Goal: Information Seeking & Learning: Learn about a topic

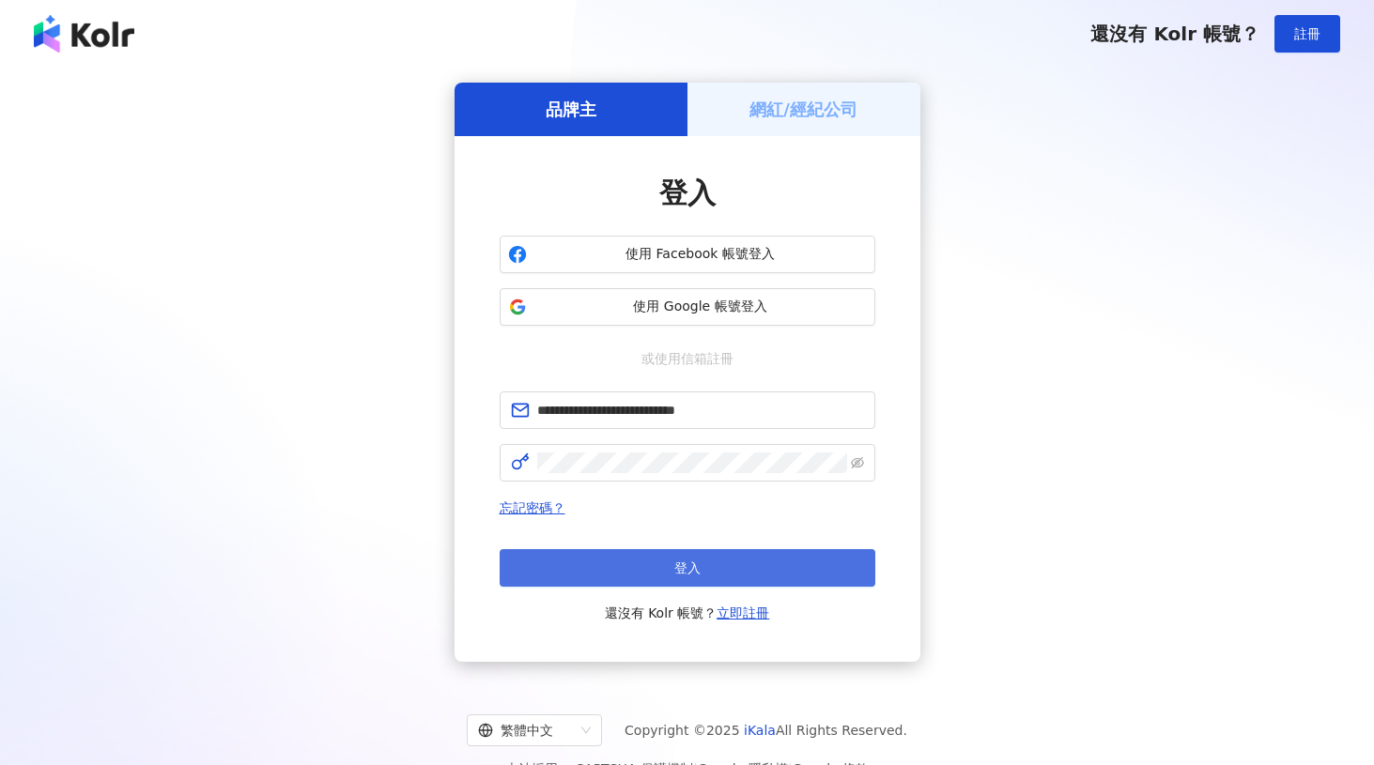
click at [679, 564] on span "登入" at bounding box center [687, 568] width 26 height 15
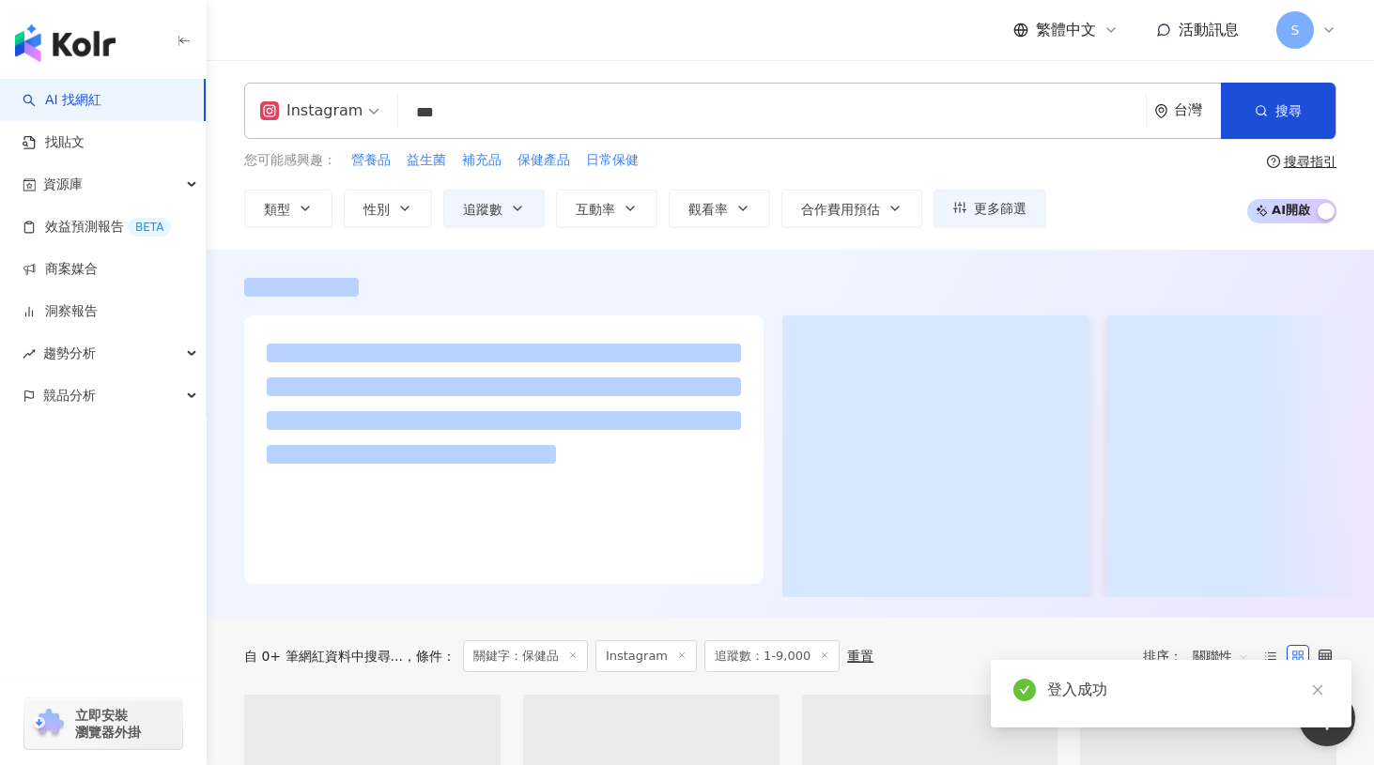
drag, startPoint x: 459, startPoint y: 115, endPoint x: 394, endPoint y: 107, distance: 65.2
click at [394, 107] on div "Instagram 保健品 *** 台灣 搜尋" at bounding box center [790, 111] width 1092 height 56
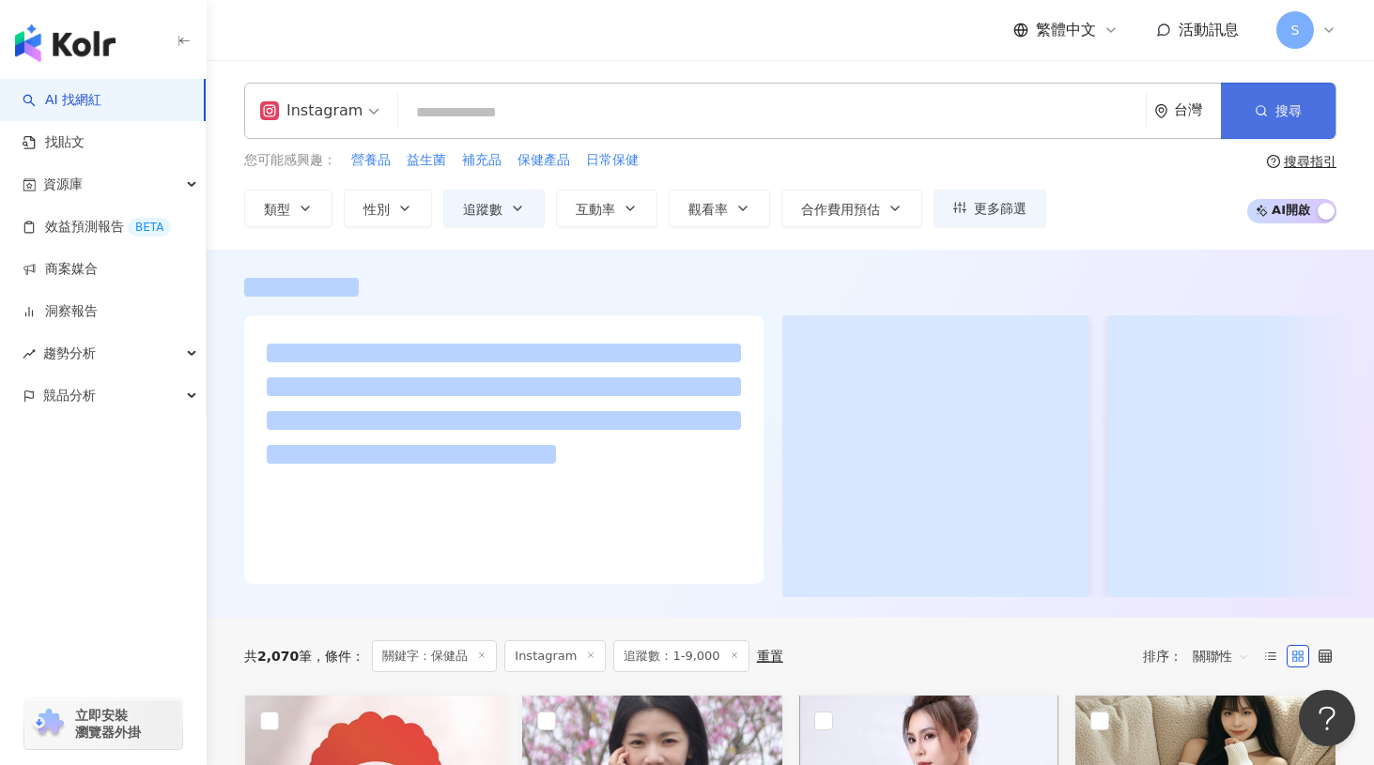
click at [1285, 118] on span "搜尋" at bounding box center [1288, 110] width 26 height 15
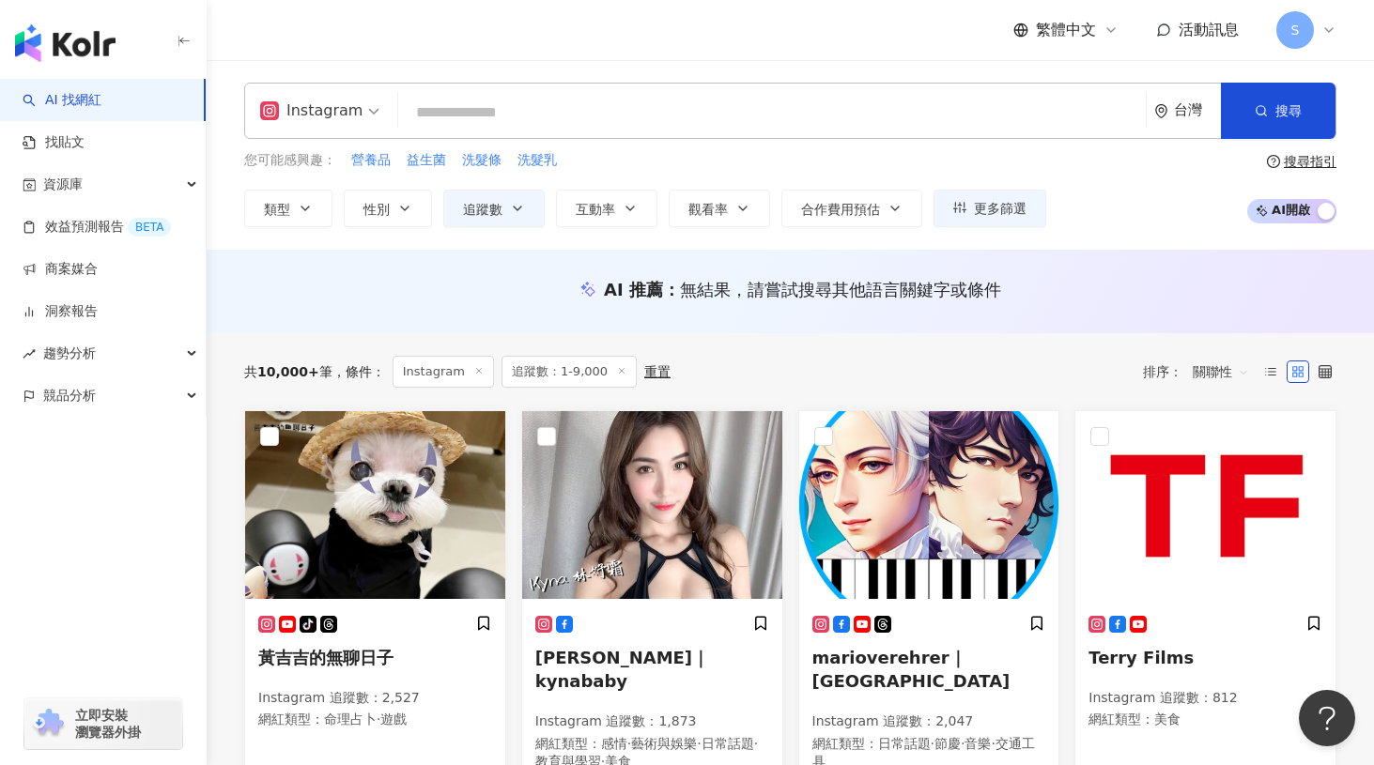
click at [620, 372] on line at bounding box center [622, 370] width 5 height 5
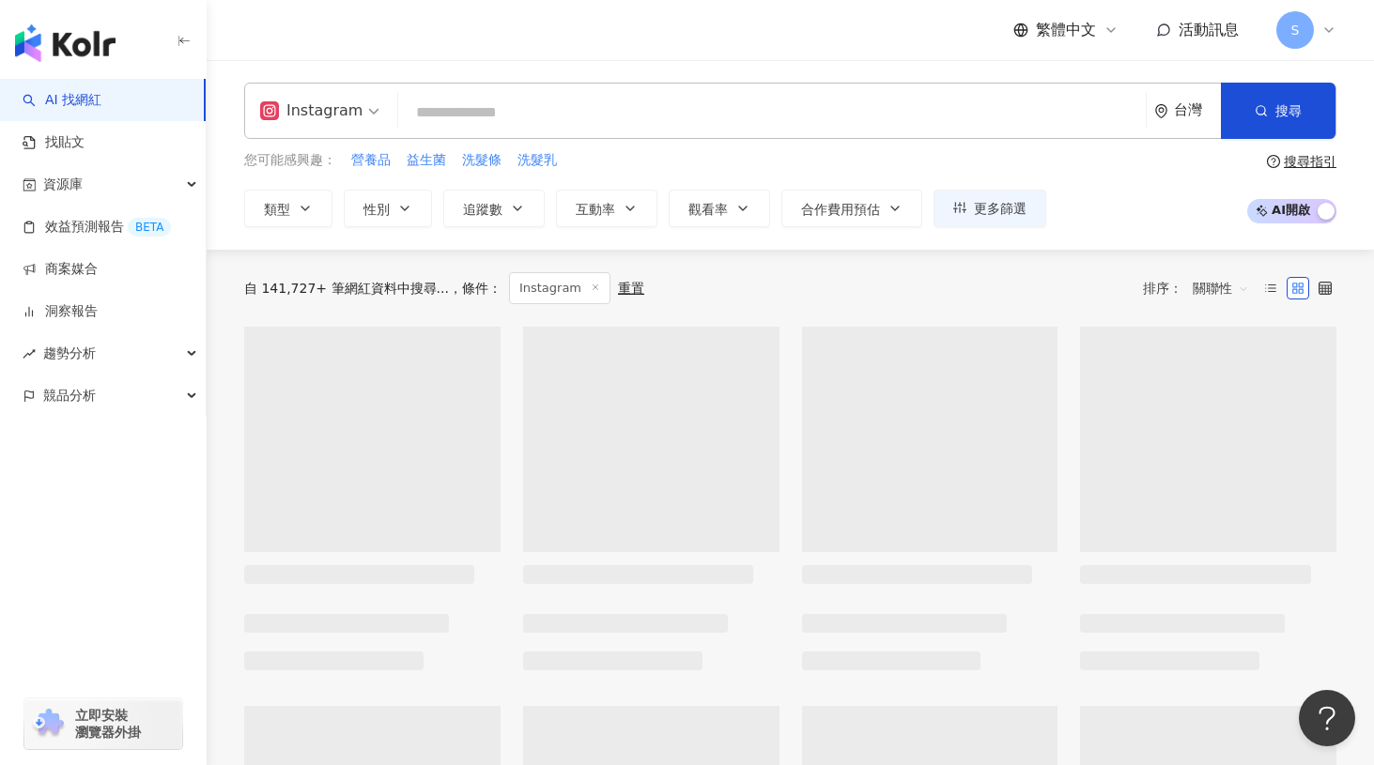
click at [618, 290] on div "重置" at bounding box center [631, 288] width 26 height 15
click at [299, 205] on icon "button" at bounding box center [305, 208] width 15 height 15
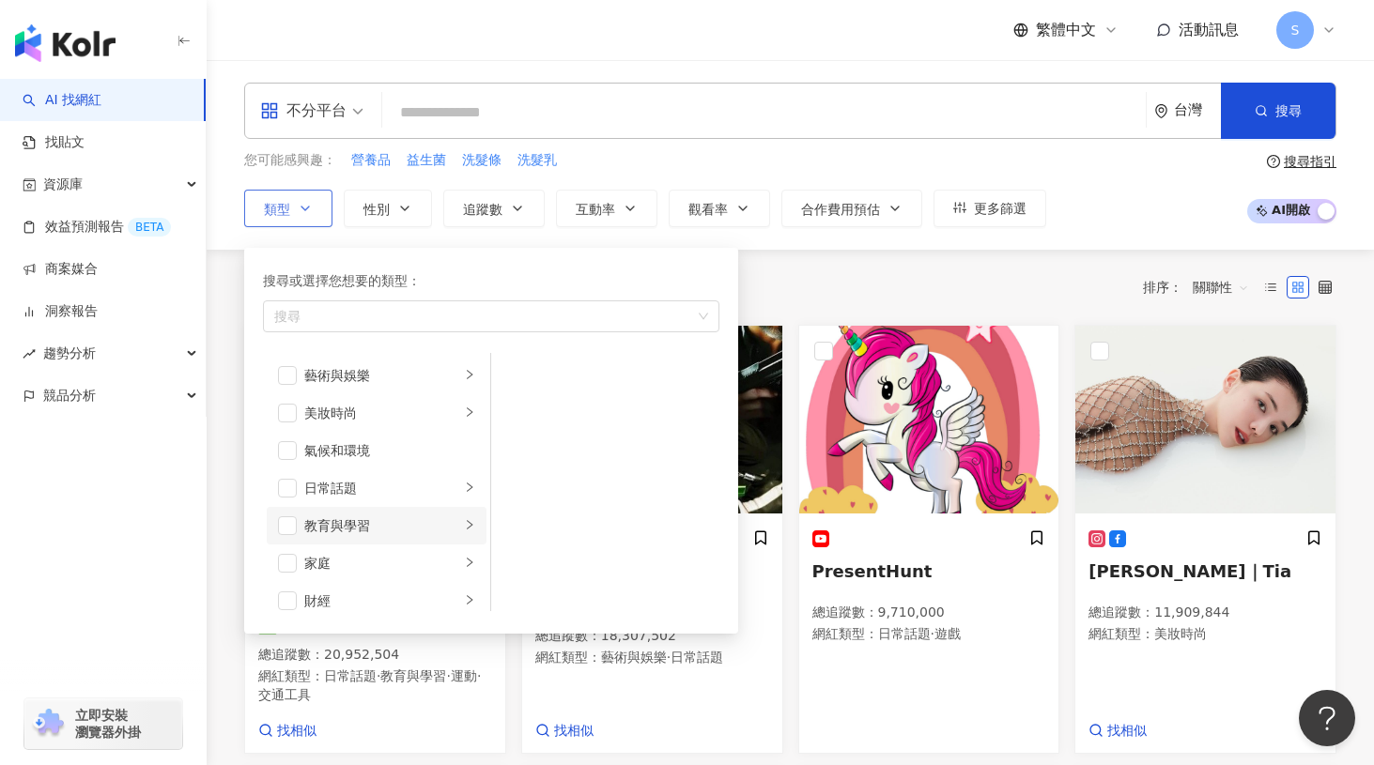
click at [442, 534] on div "教育與學習" at bounding box center [382, 526] width 156 height 21
click at [284, 523] on span "button" at bounding box center [287, 526] width 19 height 19
click at [364, 492] on div "日常話題" at bounding box center [382, 488] width 156 height 21
click at [374, 557] on div "家庭" at bounding box center [382, 563] width 156 height 21
click at [284, 563] on span "button" at bounding box center [287, 563] width 19 height 19
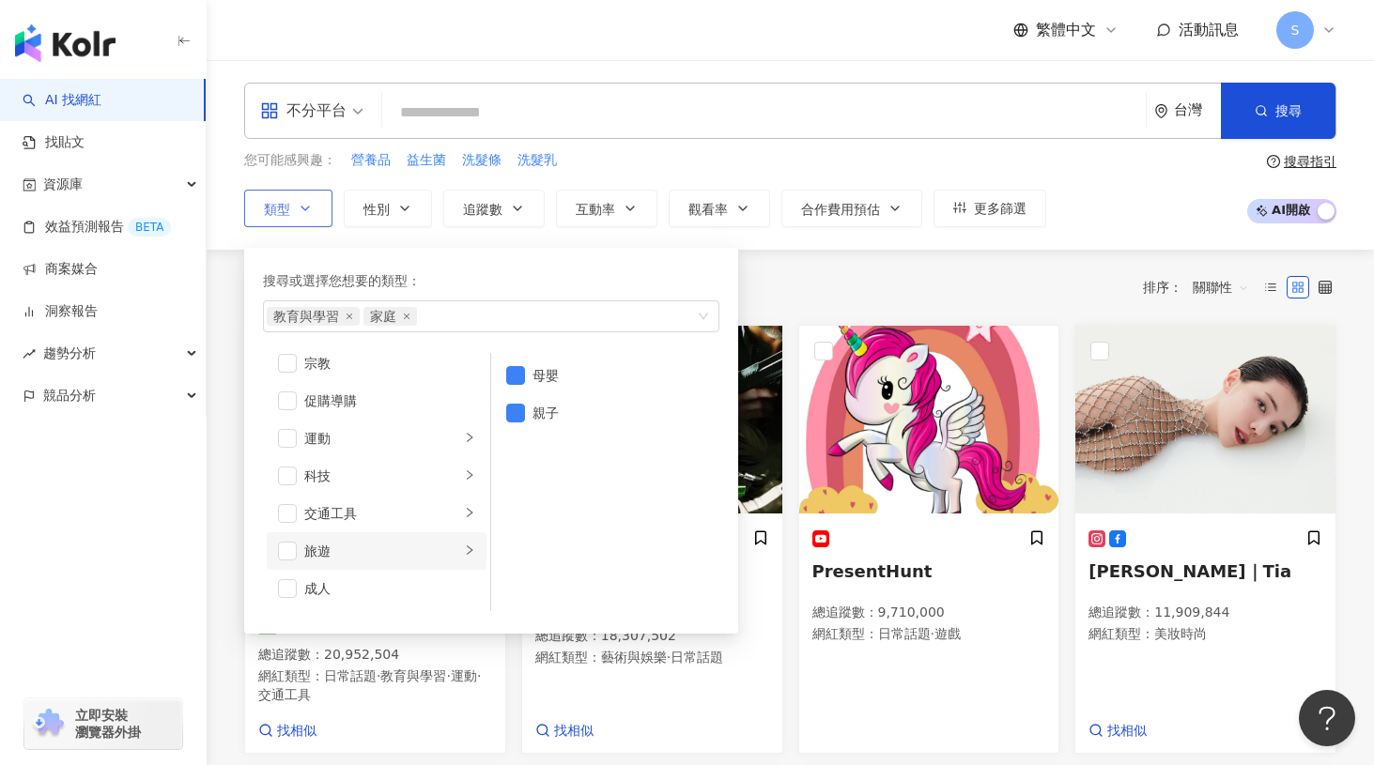
click at [411, 559] on div "旅遊" at bounding box center [382, 551] width 156 height 21
click at [438, 517] on div "交通工具" at bounding box center [382, 513] width 156 height 21
click at [434, 478] on div "科技" at bounding box center [382, 476] width 156 height 21
click at [432, 438] on div "運動" at bounding box center [382, 438] width 156 height 21
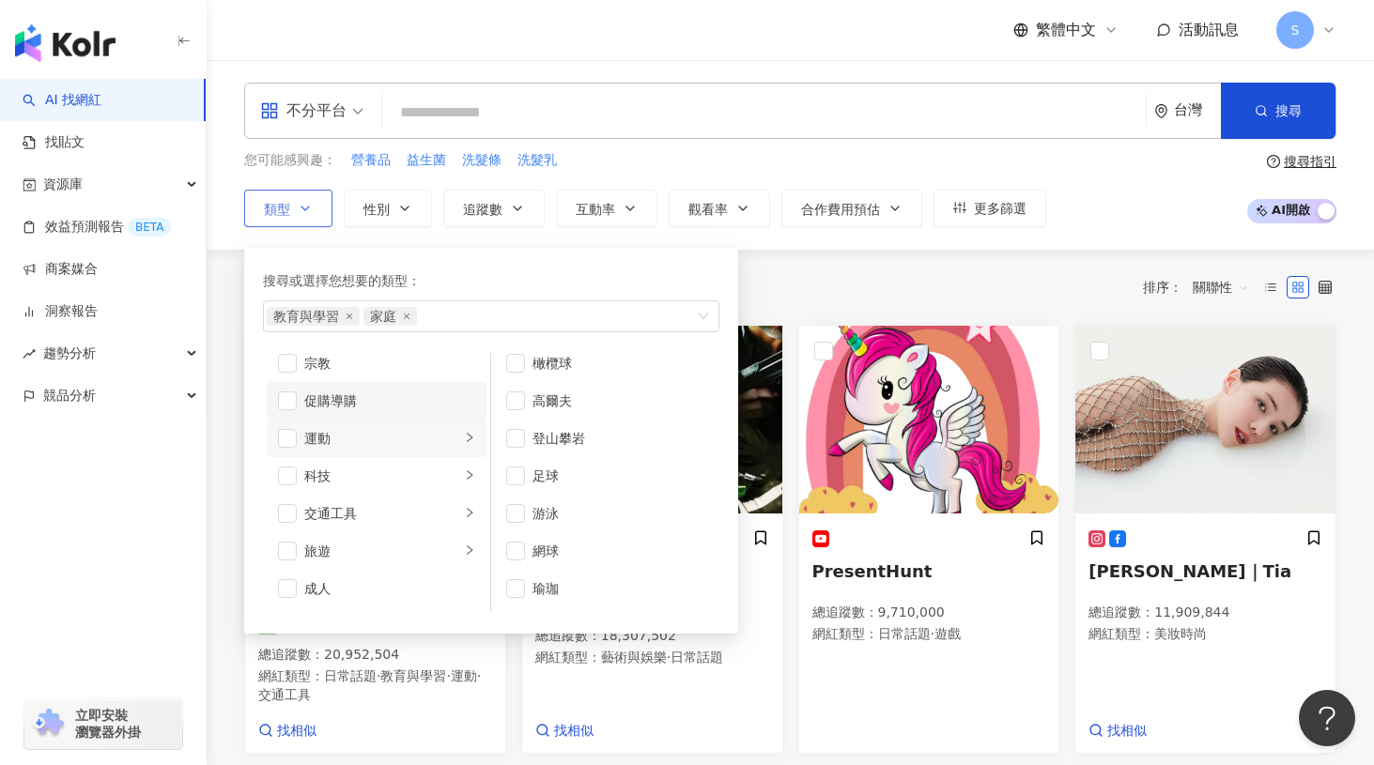
click at [409, 403] on div "促購導購" at bounding box center [389, 401] width 171 height 21
click at [388, 403] on div "促購導購" at bounding box center [389, 401] width 171 height 21
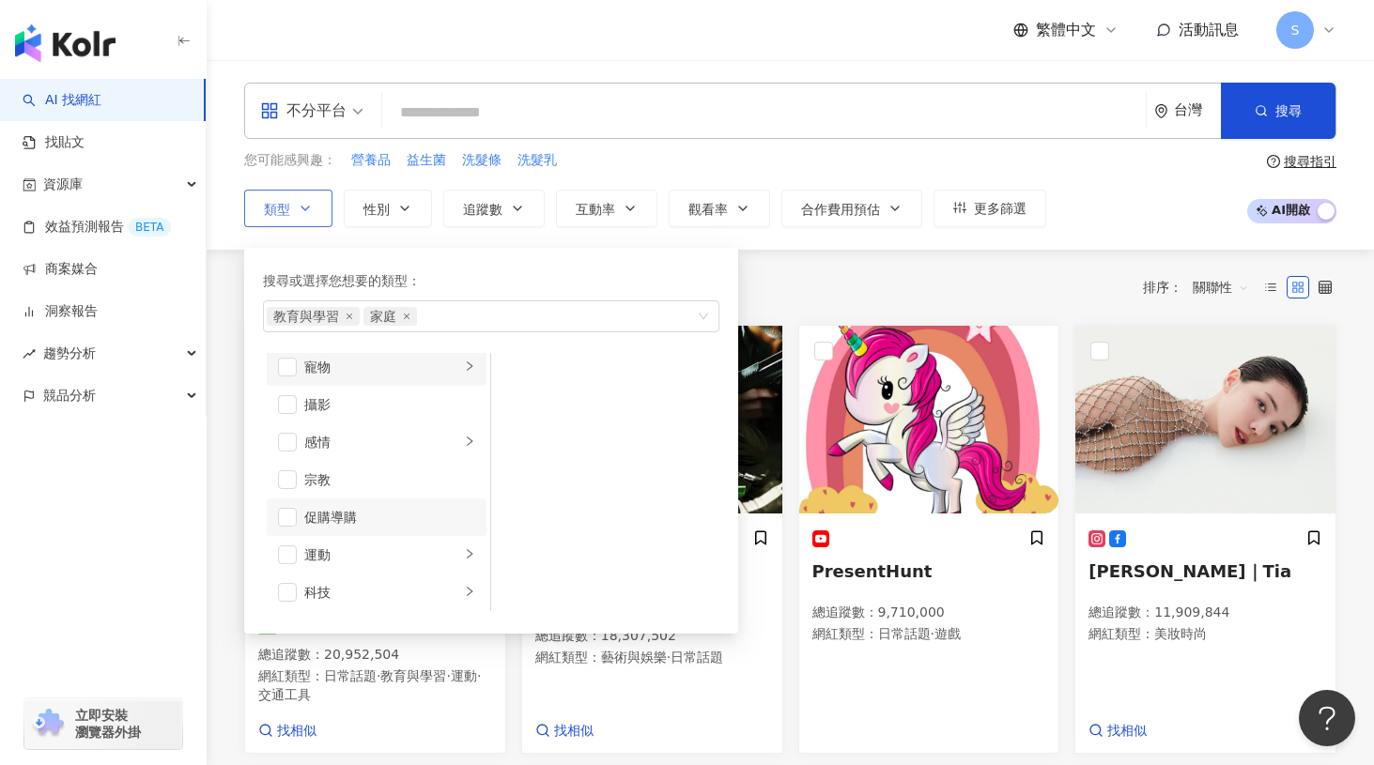
scroll to position [463, 0]
click at [411, 507] on div "感情" at bounding box center [382, 513] width 156 height 21
click at [292, 514] on span "button" at bounding box center [287, 513] width 19 height 19
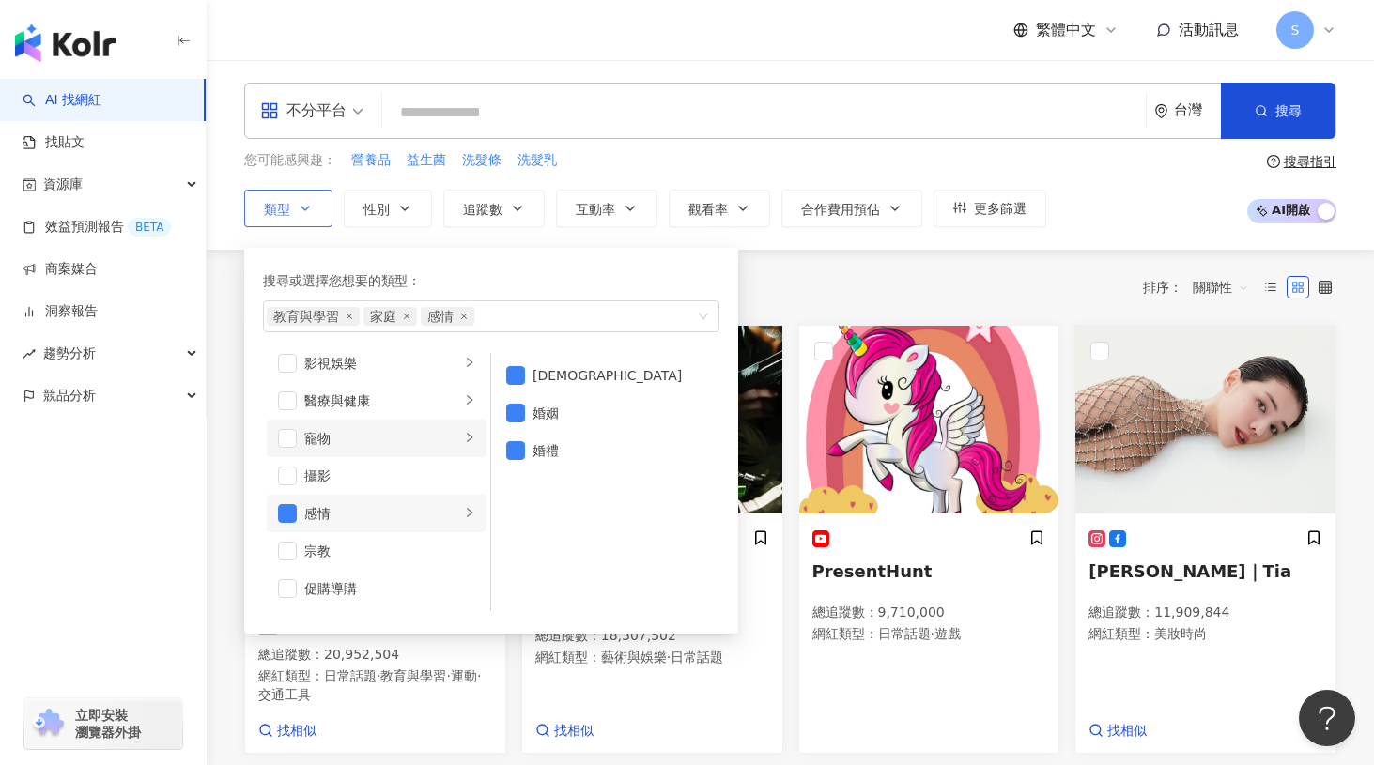
click at [373, 439] on div "寵物" at bounding box center [382, 438] width 156 height 21
click at [395, 399] on div "醫療與健康" at bounding box center [382, 401] width 156 height 21
click at [293, 403] on span "button" at bounding box center [287, 401] width 19 height 19
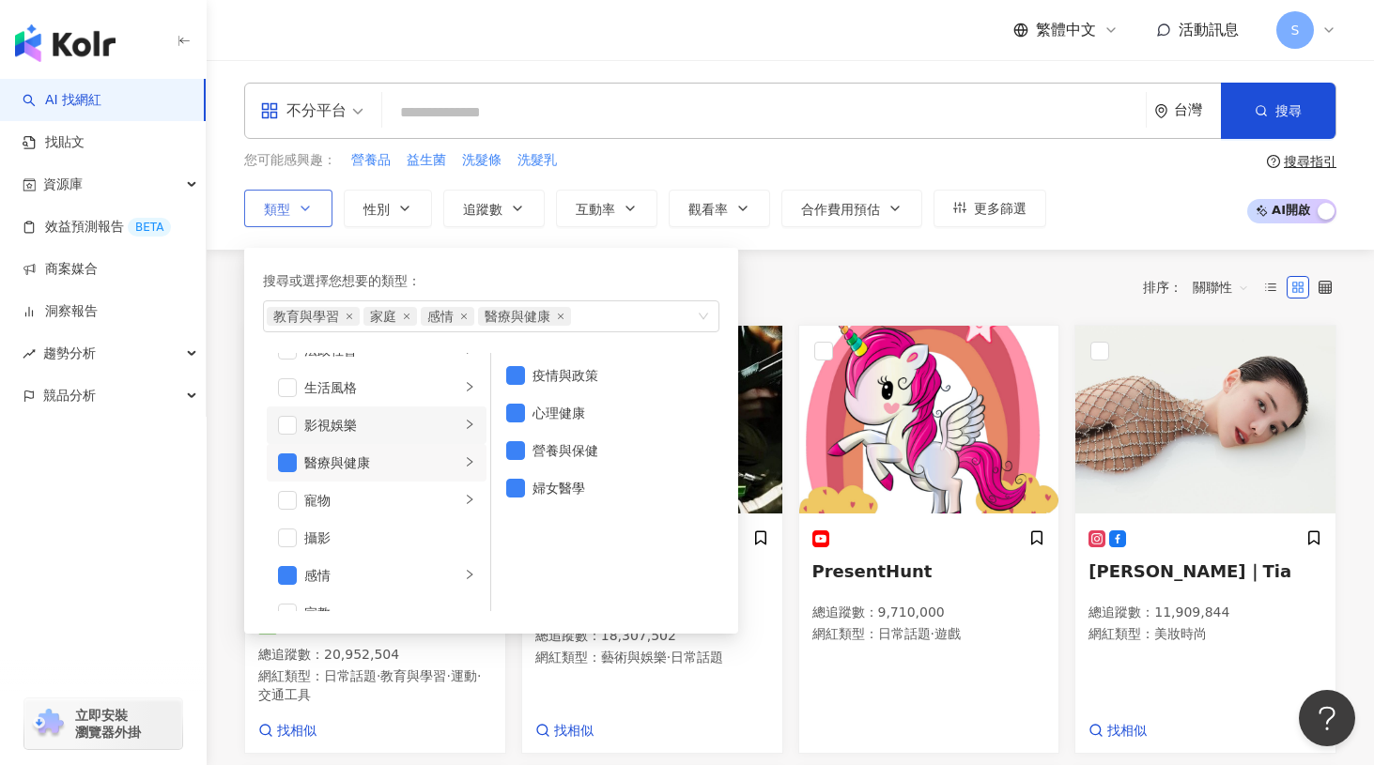
scroll to position [369, 0]
click at [370, 460] on div "影視娛樂" at bounding box center [382, 457] width 156 height 21
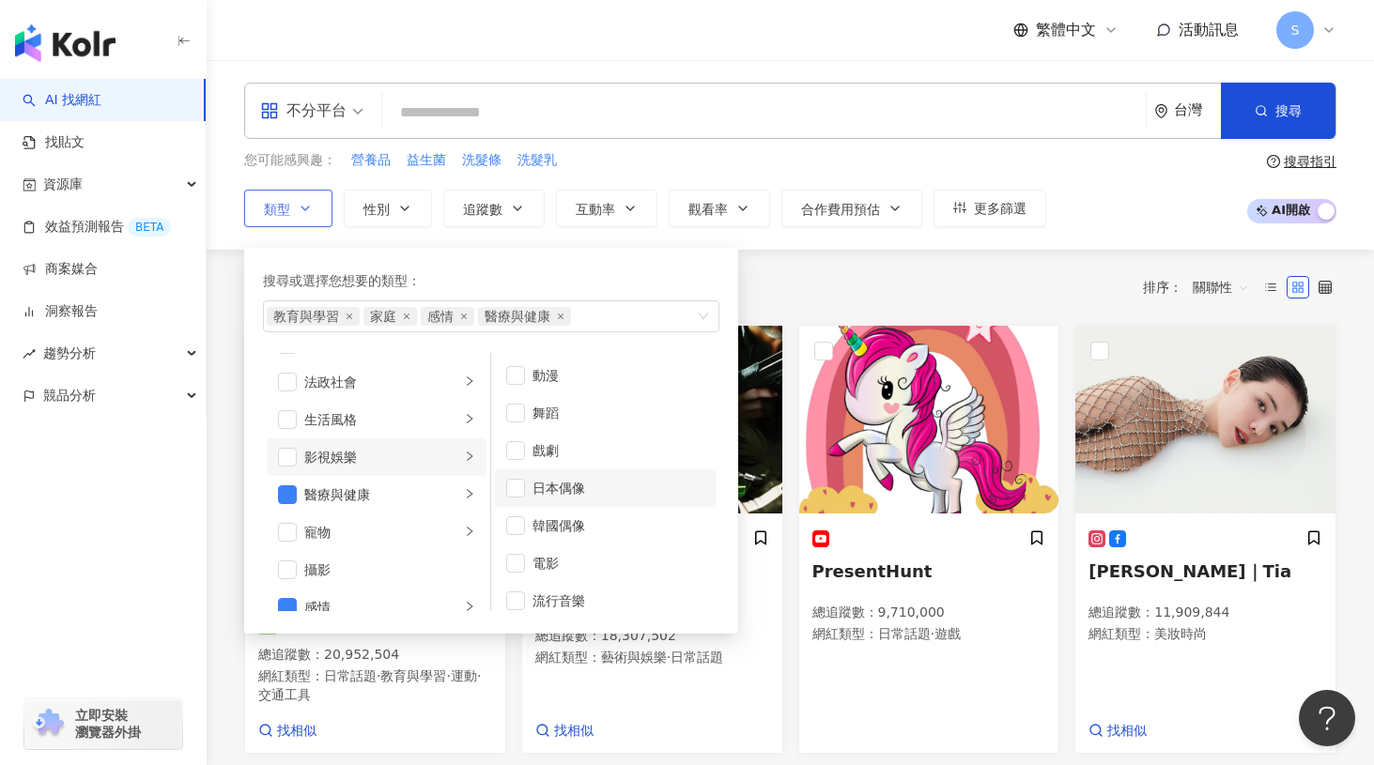
scroll to position [50, 0]
click at [388, 434] on li "生活風格" at bounding box center [377, 420] width 220 height 38
click at [408, 388] on div "法政社會" at bounding box center [382, 382] width 156 height 21
click at [291, 419] on span "button" at bounding box center [287, 419] width 19 height 19
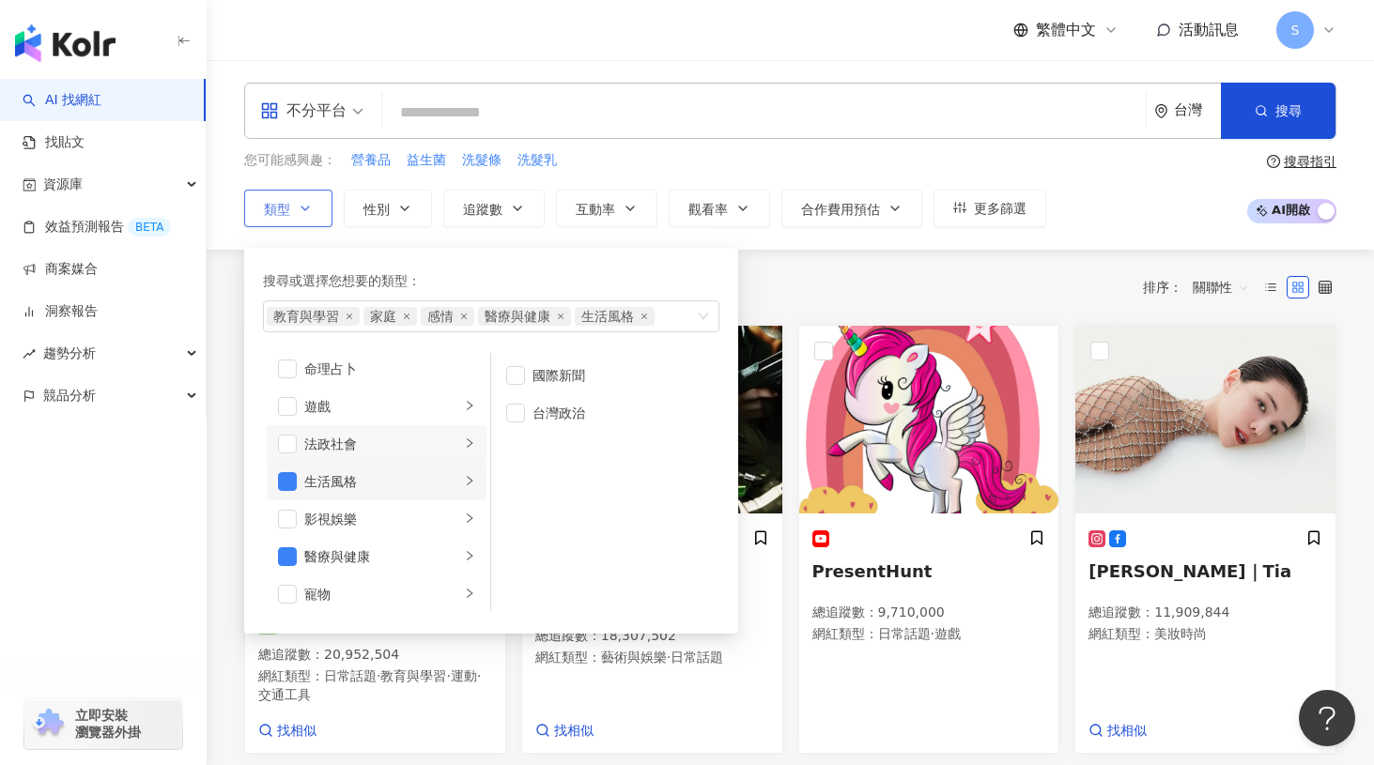
scroll to position [275, 0]
click at [393, 435] on div "遊戲" at bounding box center [382, 438] width 156 height 21
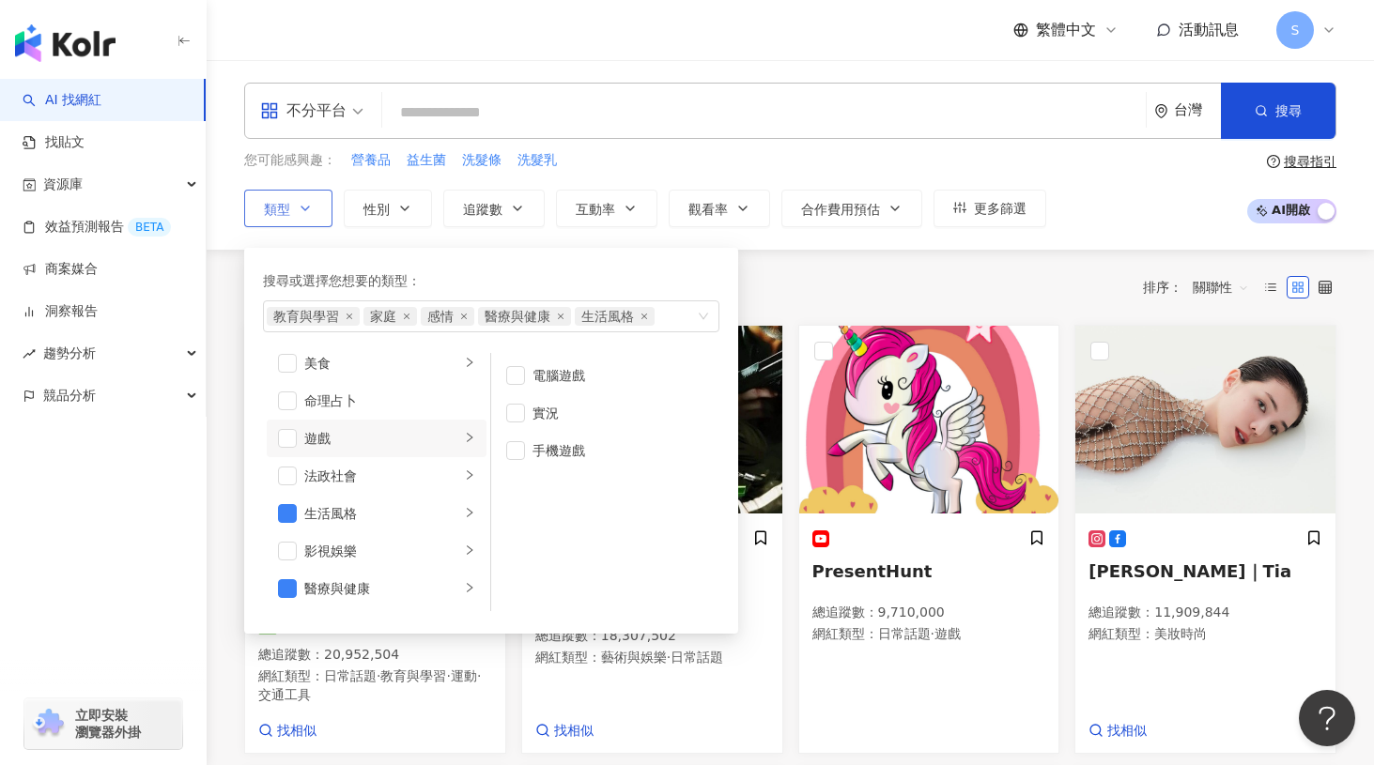
scroll to position [181, 0]
click at [395, 455] on div "美食" at bounding box center [382, 457] width 156 height 21
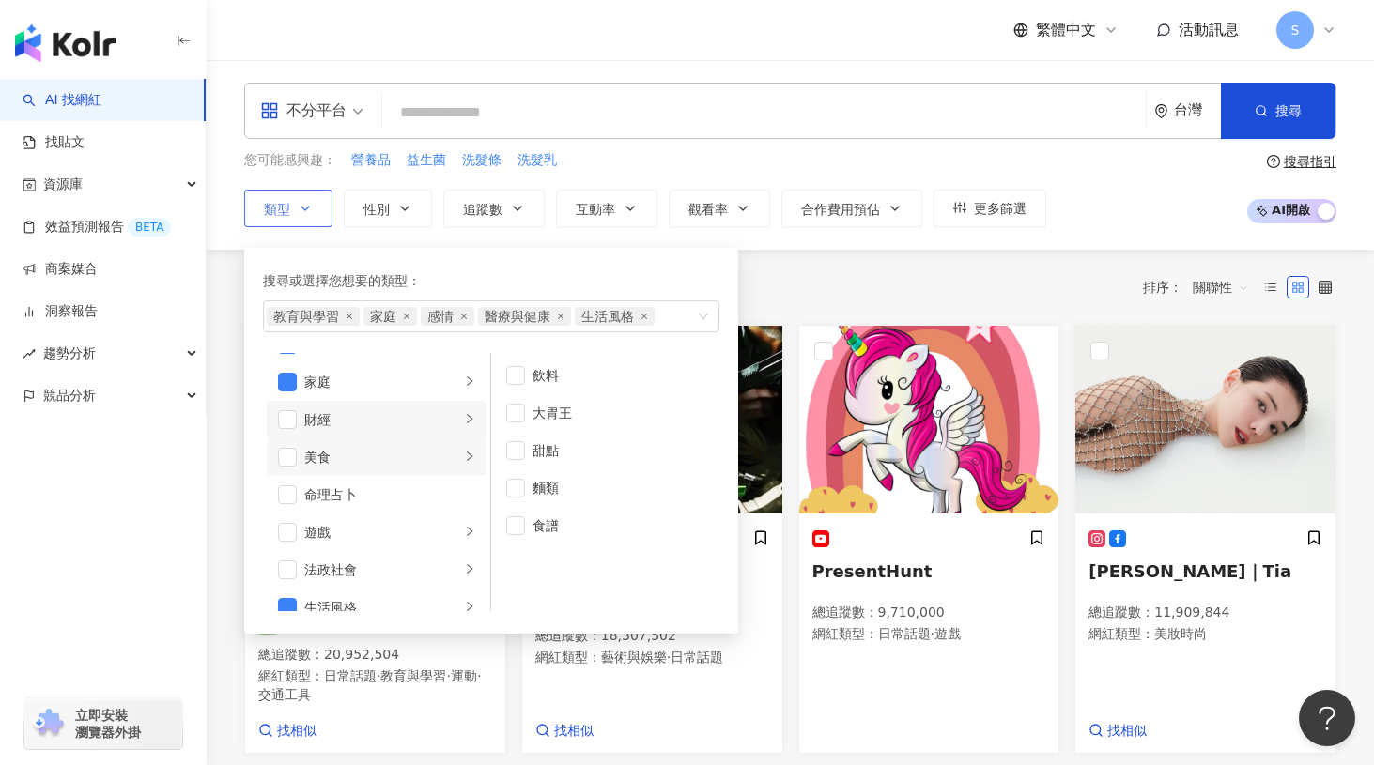
click at [396, 428] on div "財經" at bounding box center [382, 419] width 156 height 21
click at [783, 299] on div "共 10,000+ 筆 排序： 關聯性" at bounding box center [790, 287] width 1092 height 30
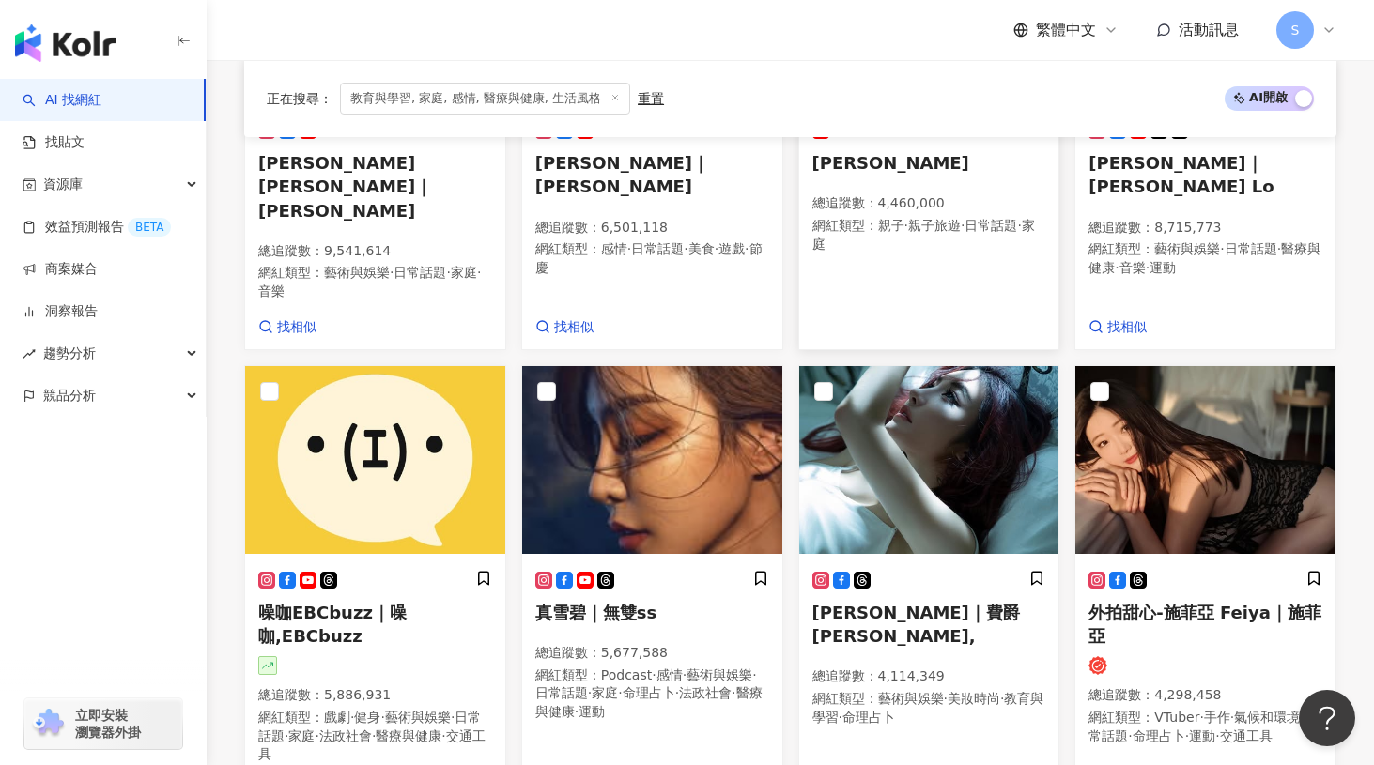
scroll to position [1365, 0]
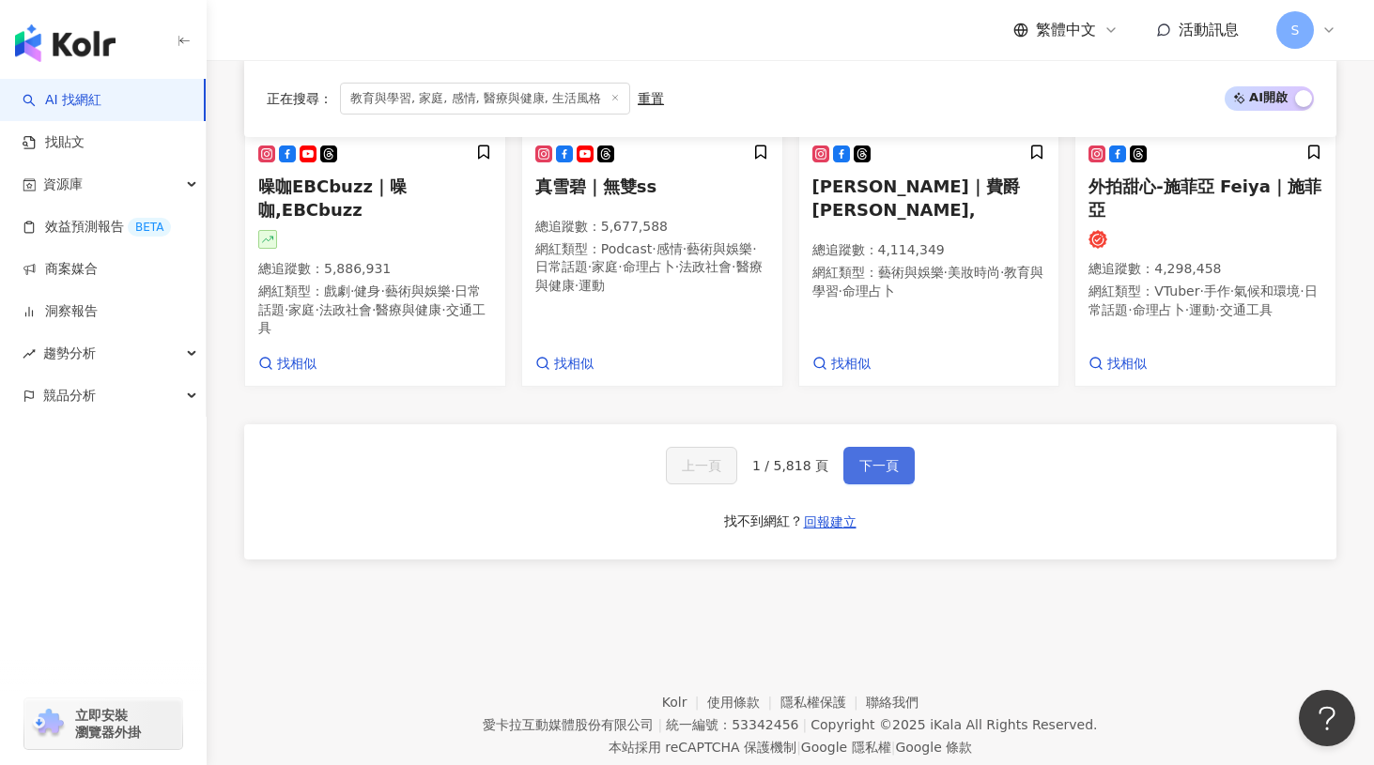
click at [886, 458] on span "下一頁" at bounding box center [878, 465] width 39 height 15
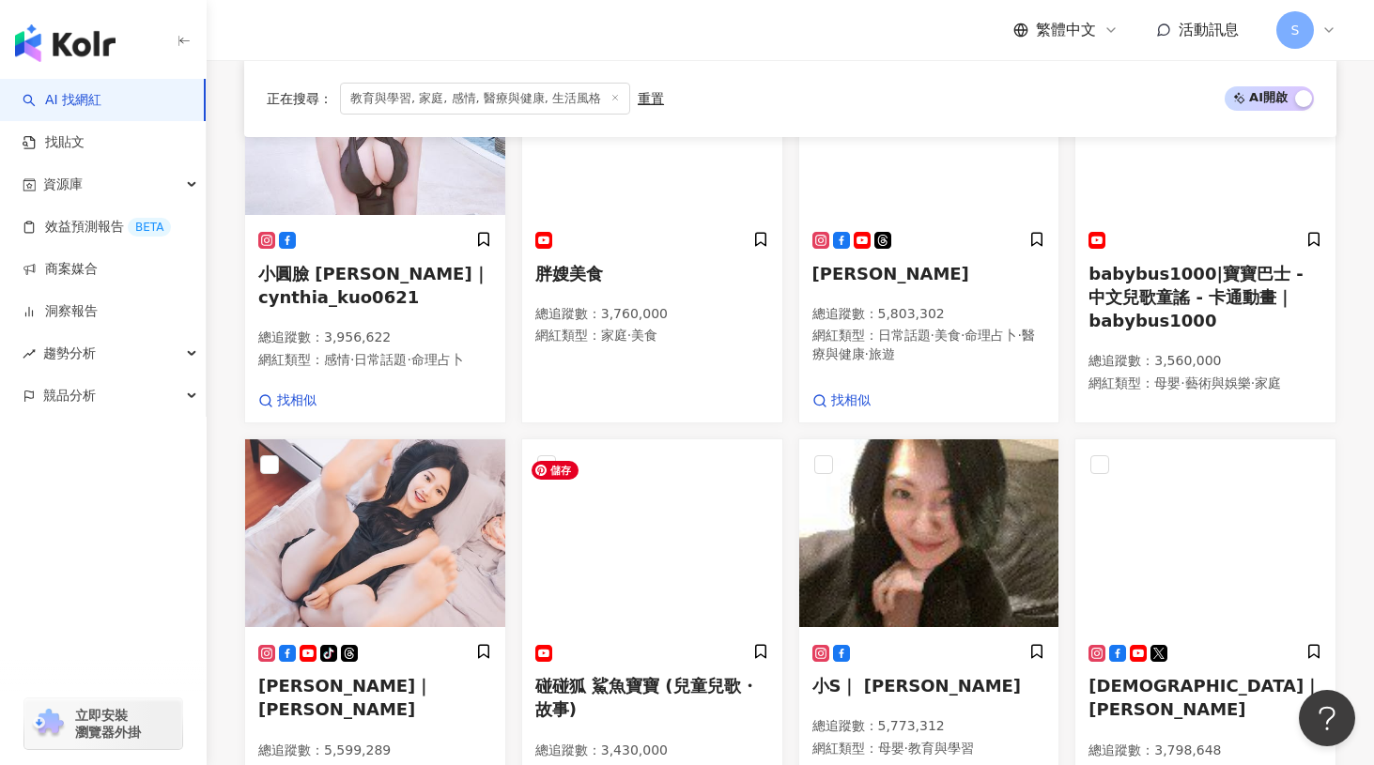
scroll to position [8, 0]
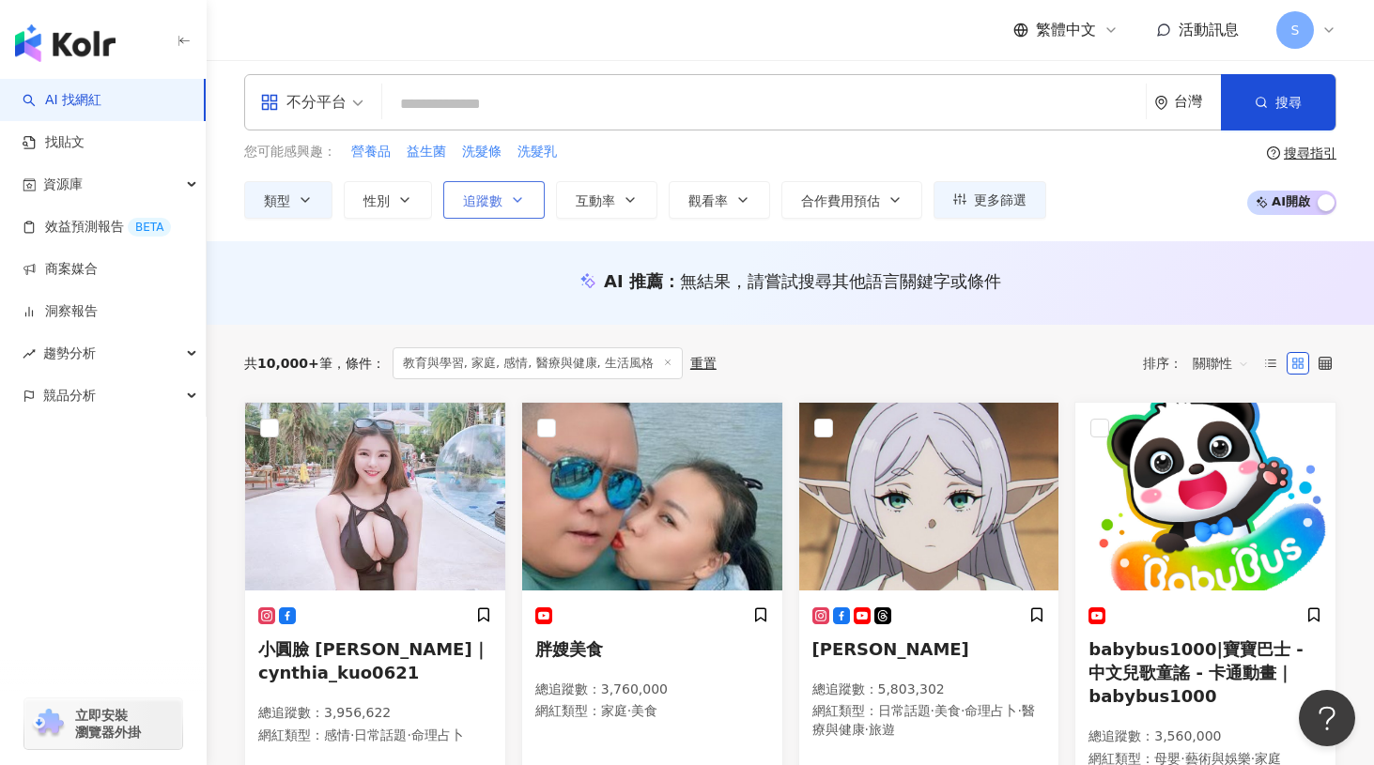
click at [517, 206] on icon "button" at bounding box center [517, 200] width 15 height 15
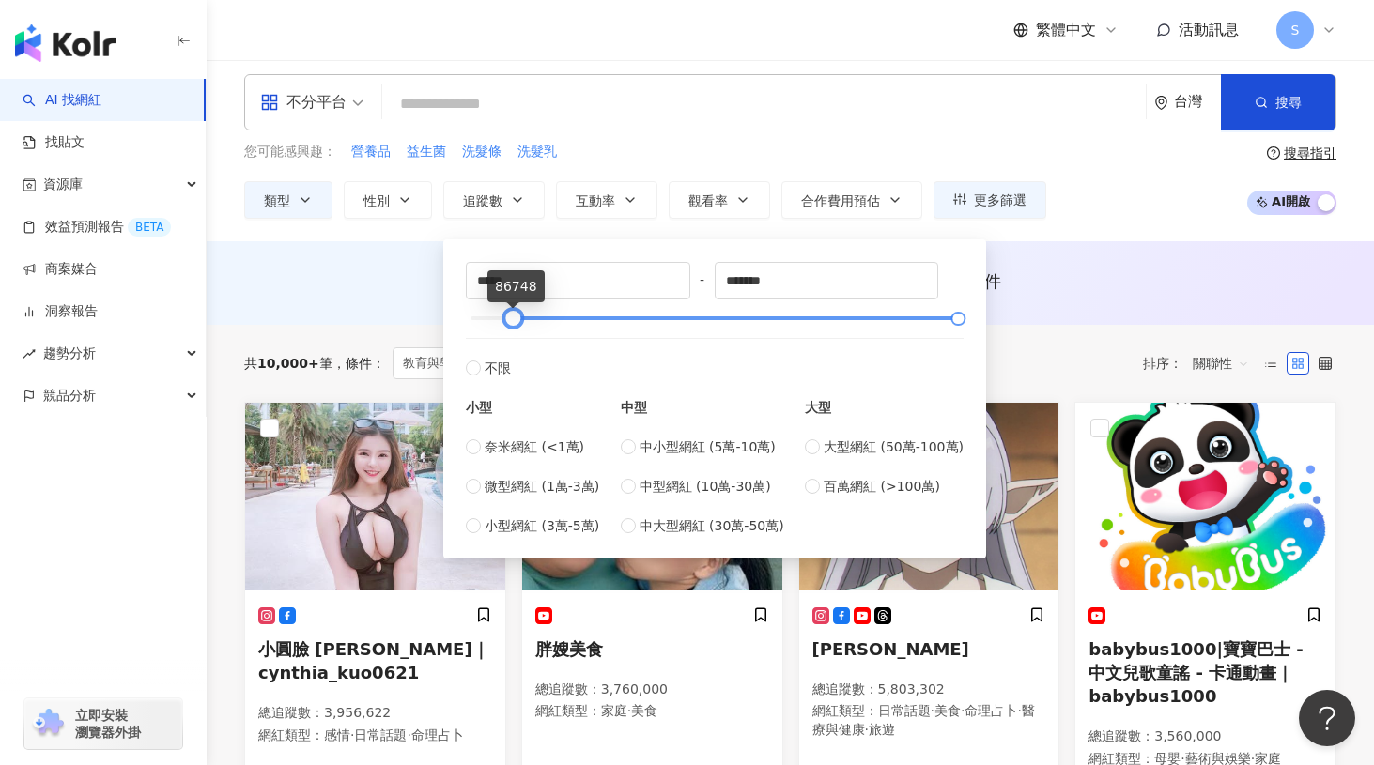
drag, startPoint x: 469, startPoint y: 316, endPoint x: 511, endPoint y: 316, distance: 42.3
click at [511, 316] on div at bounding box center [513, 319] width 10 height 10
click at [583, 492] on span "微型網紅 (1萬-3萬)" at bounding box center [542, 486] width 115 height 21
type input "*****"
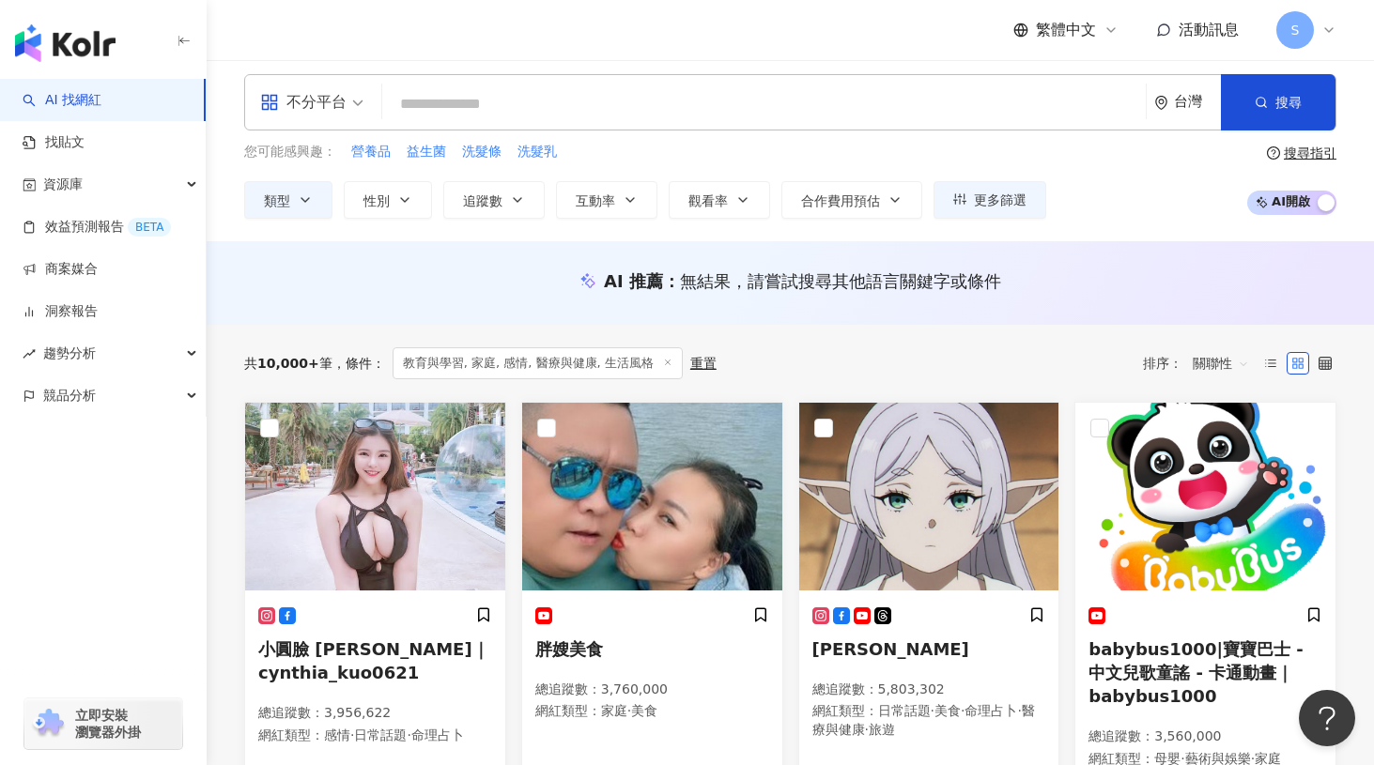
click at [1092, 288] on div "AI 推薦 ： 無結果，請嘗試搜尋其他語言關鍵字或條件" at bounding box center [790, 281] width 1092 height 23
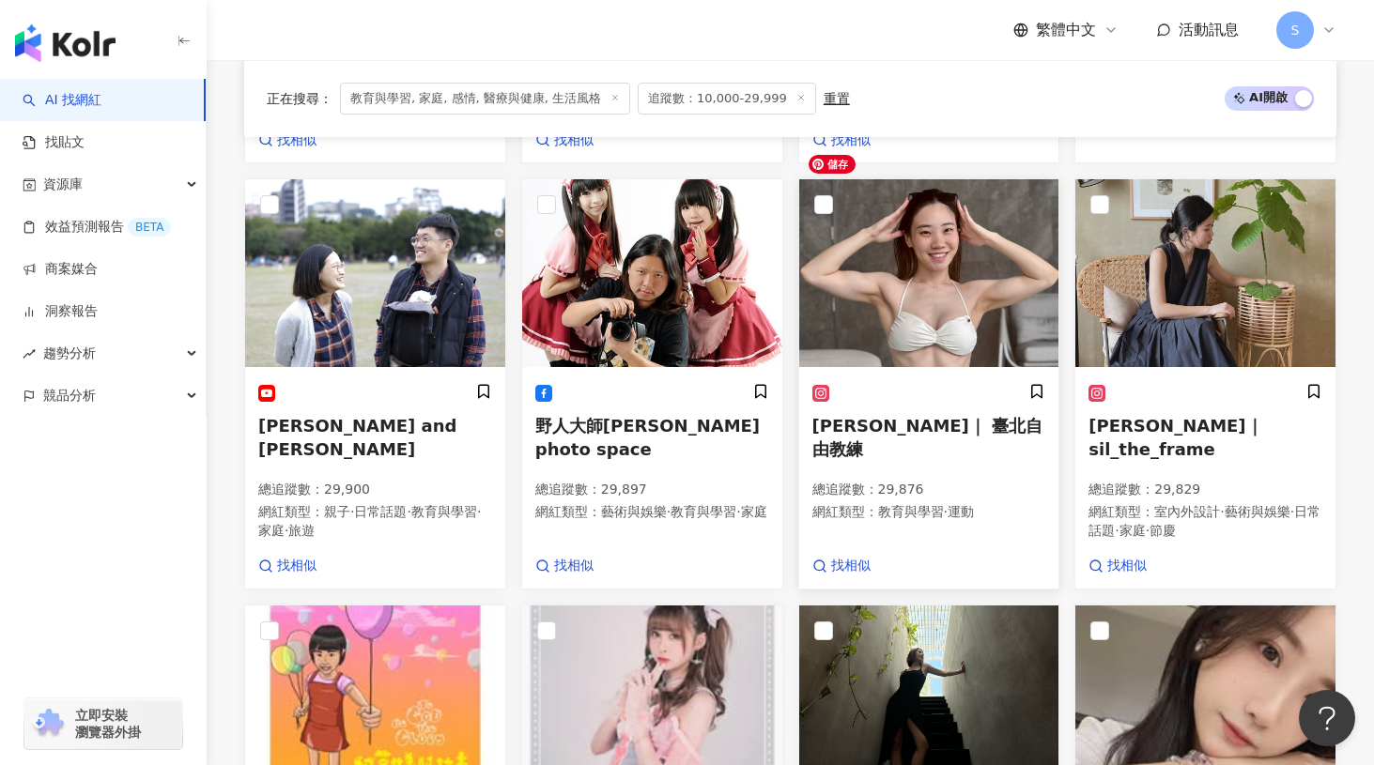
scroll to position [1503, 0]
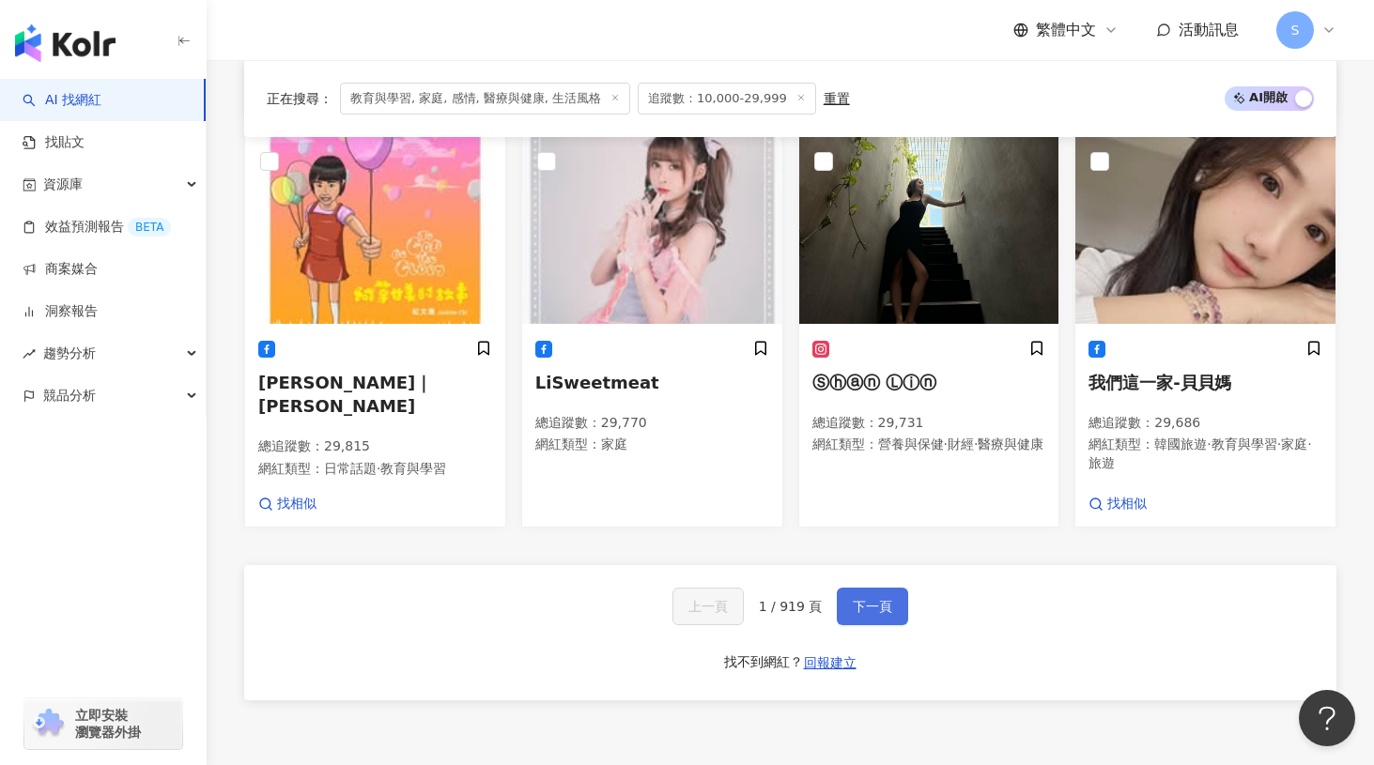
click at [876, 599] on span "下一頁" at bounding box center [872, 606] width 39 height 15
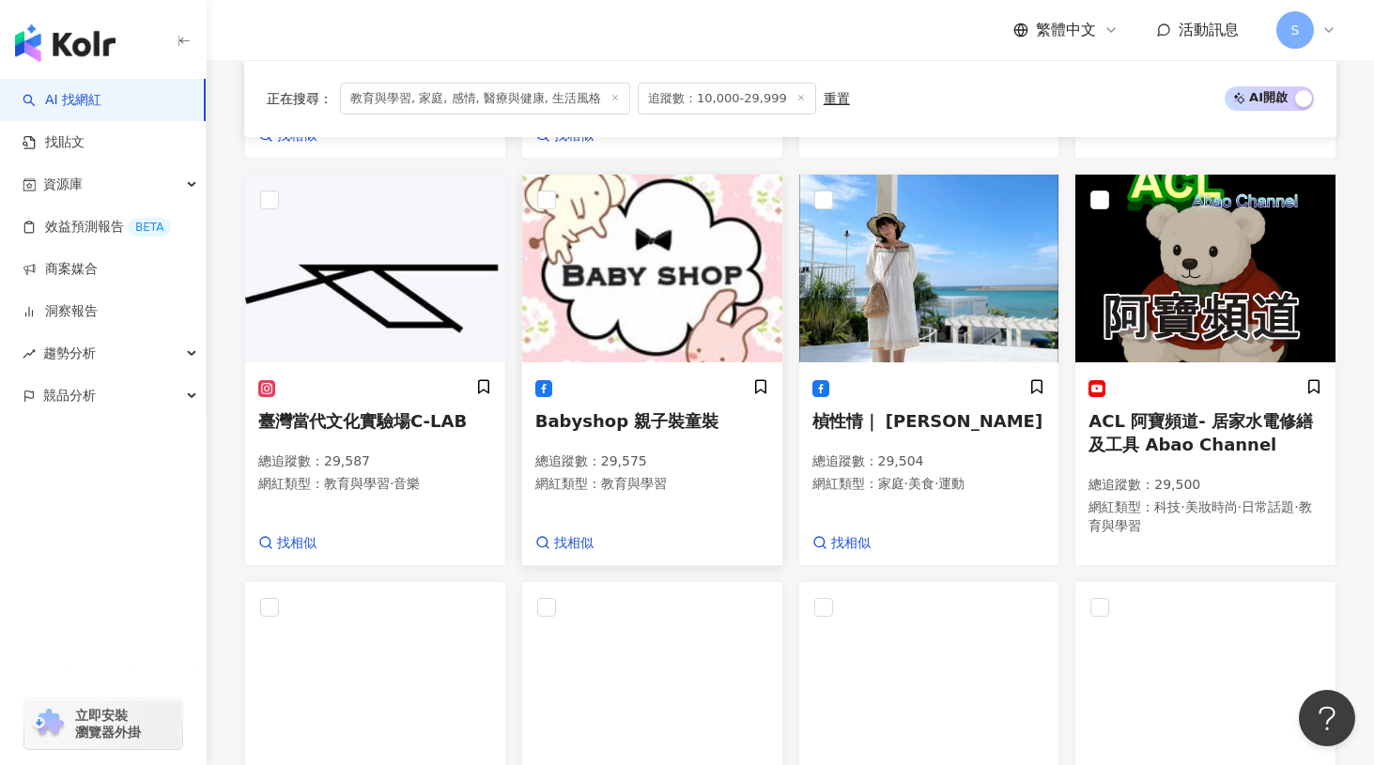
scroll to position [1526, 0]
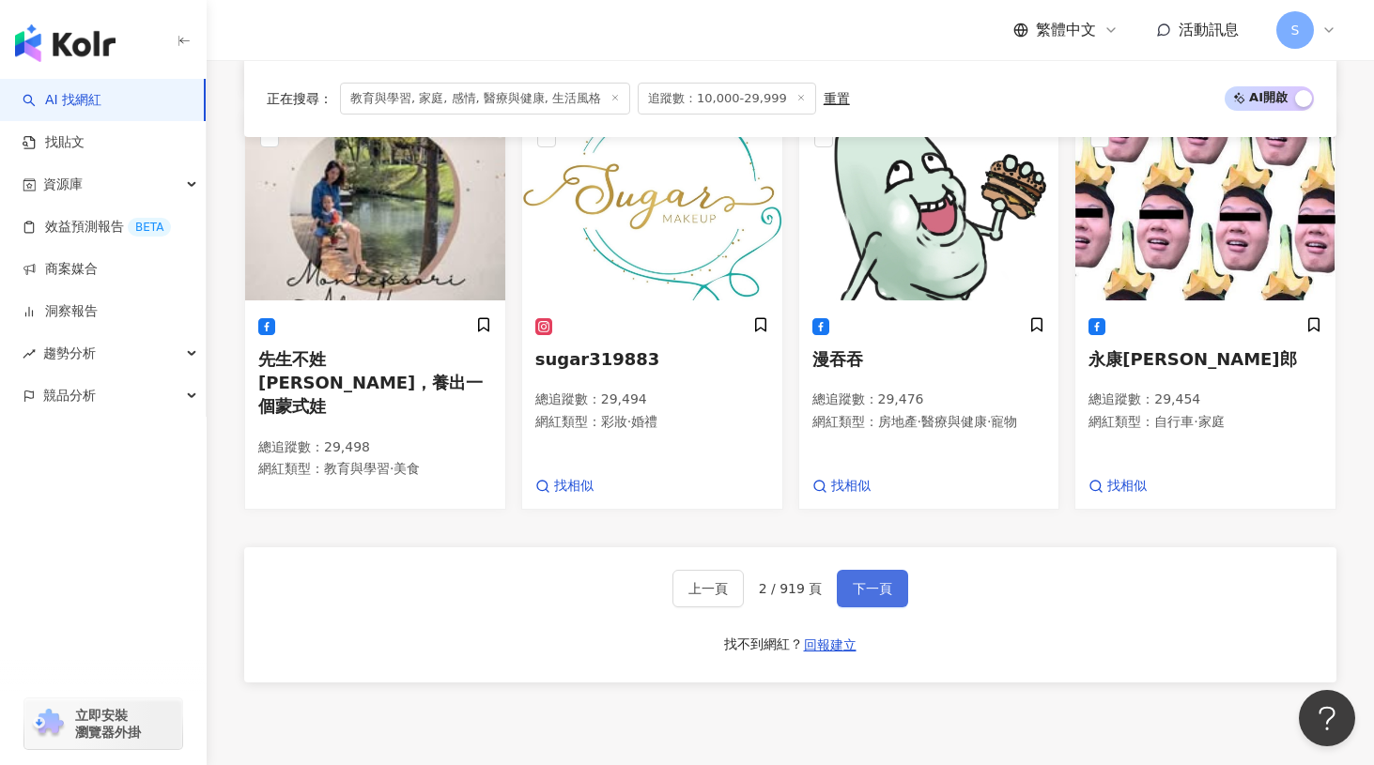
click at [872, 581] on span "下一頁" at bounding box center [872, 588] width 39 height 15
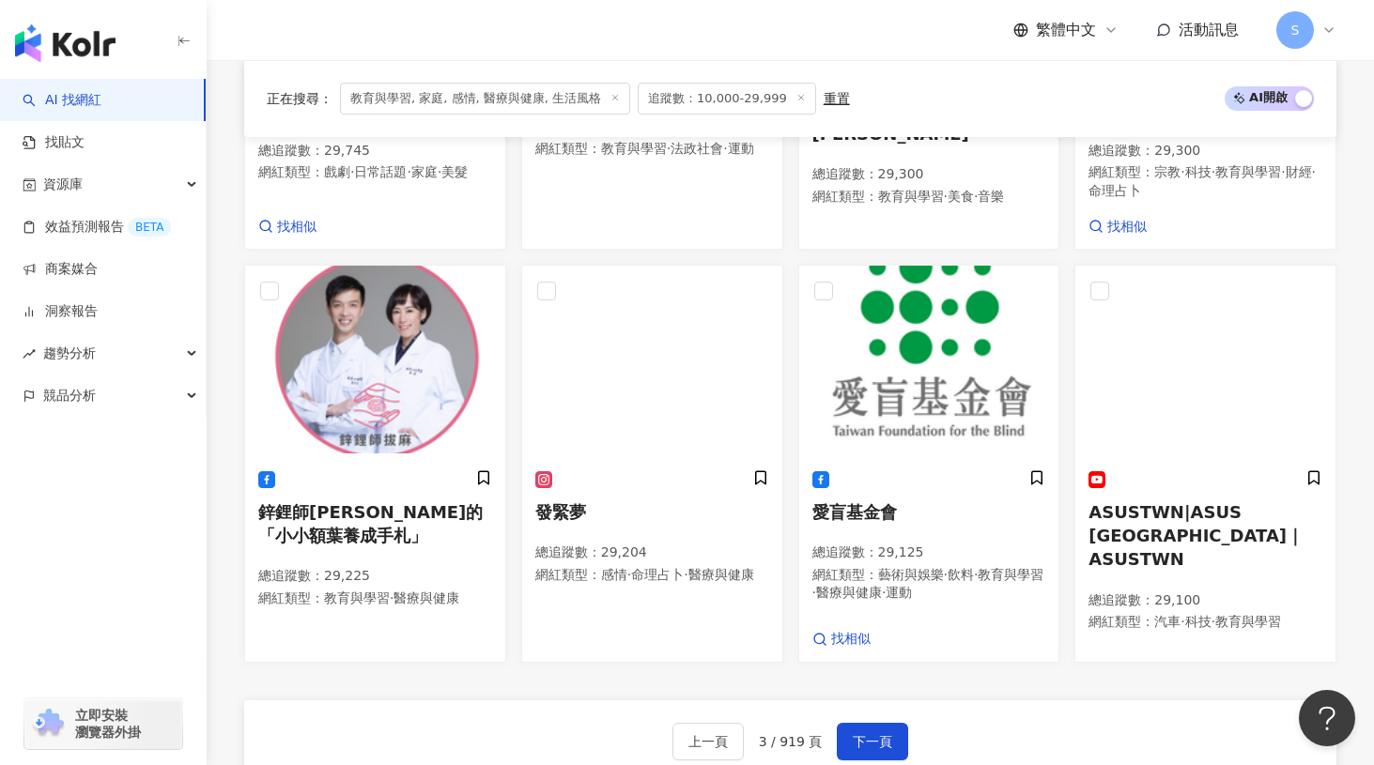
scroll to position [1390, 0]
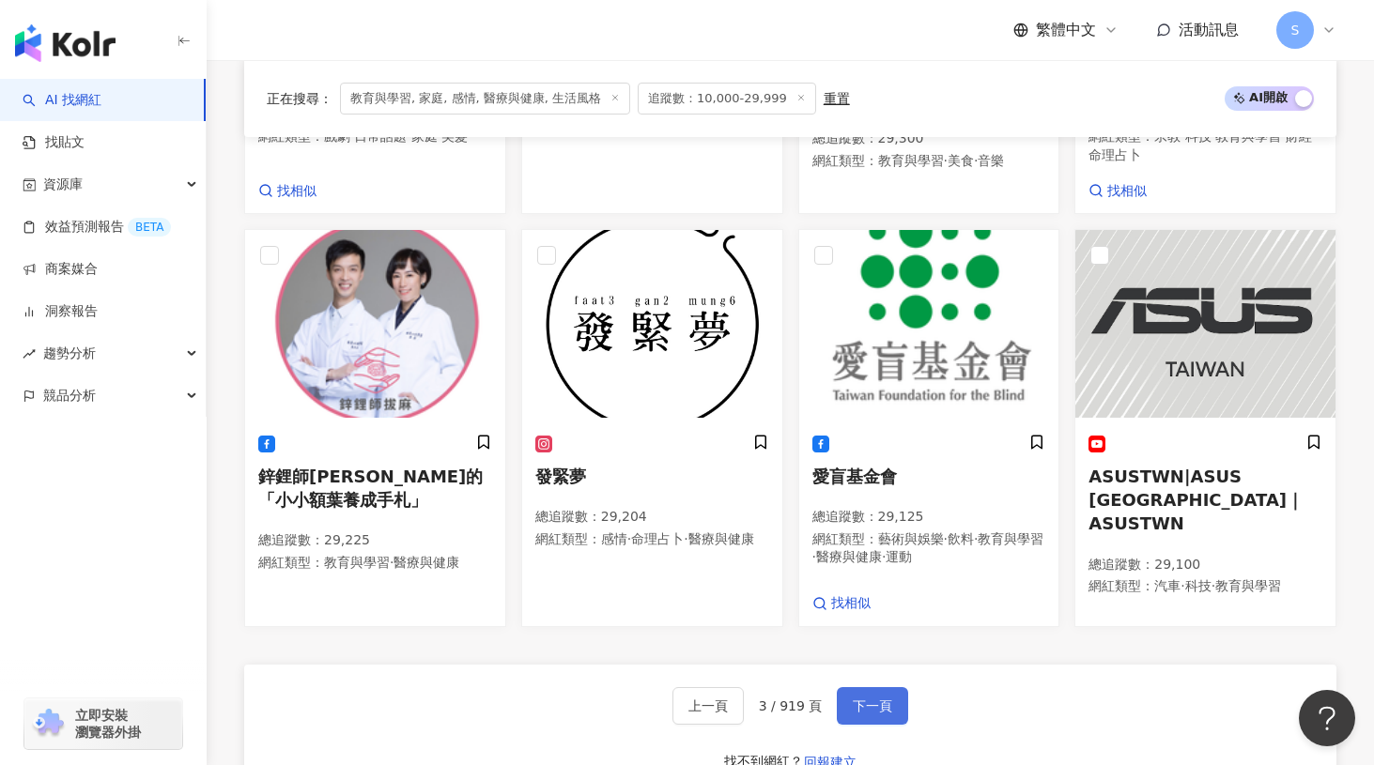
click at [885, 699] on span "下一頁" at bounding box center [872, 706] width 39 height 15
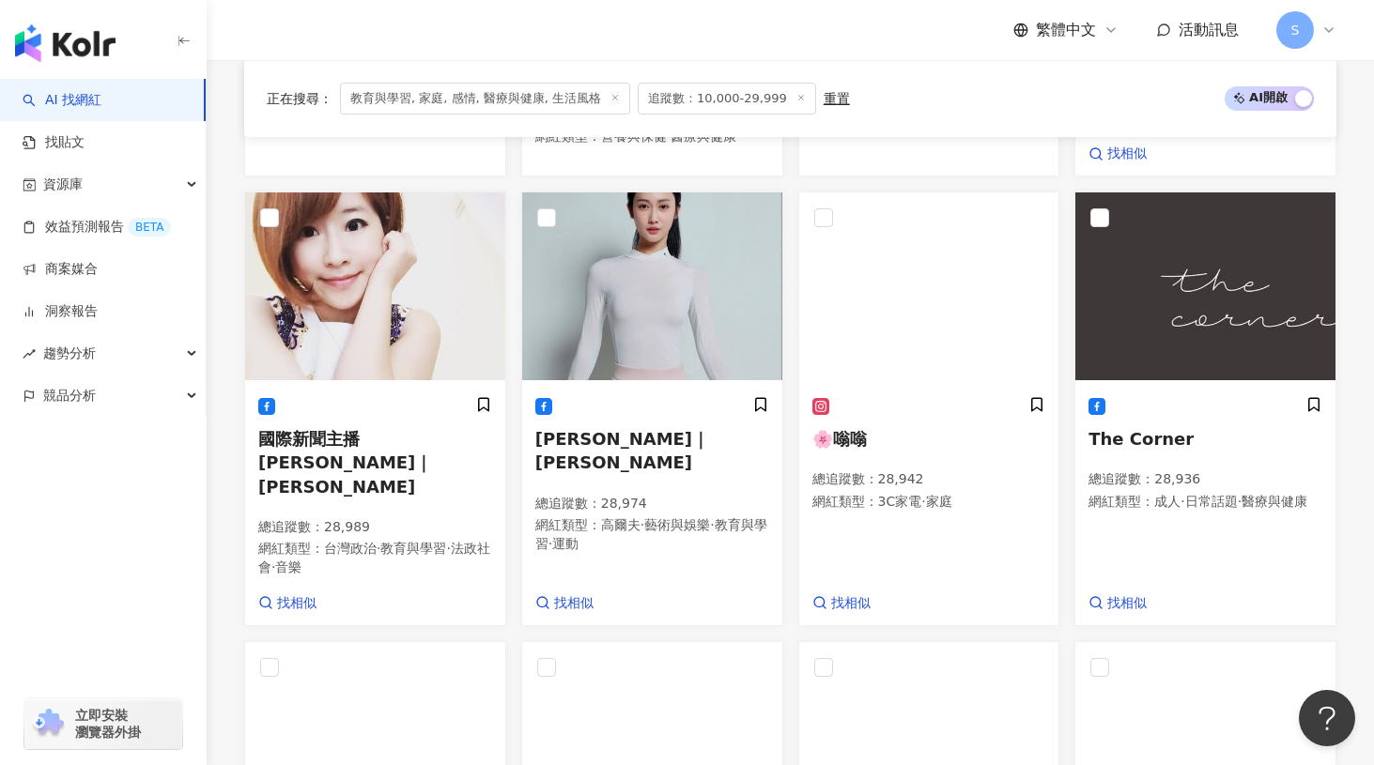
scroll to position [884, 0]
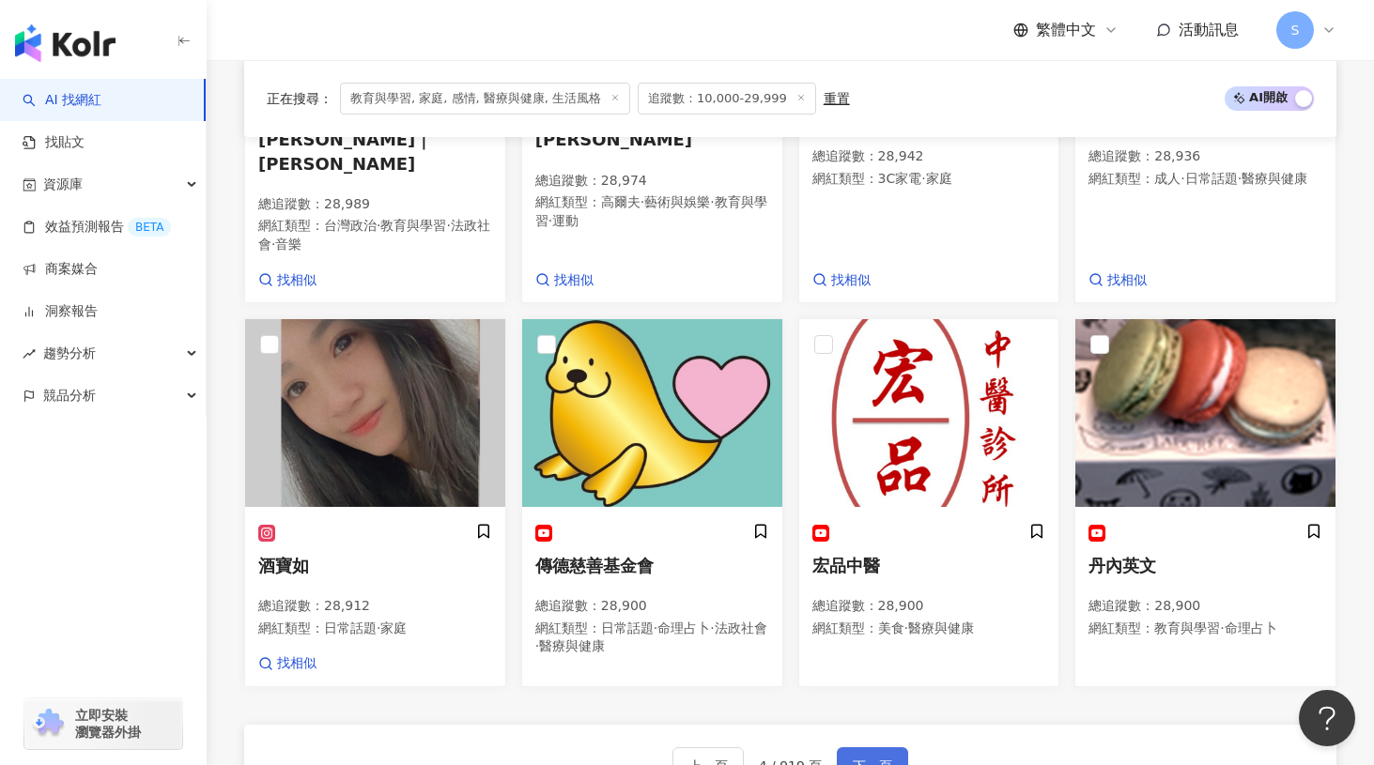
click at [863, 759] on span "下一頁" at bounding box center [872, 766] width 39 height 15
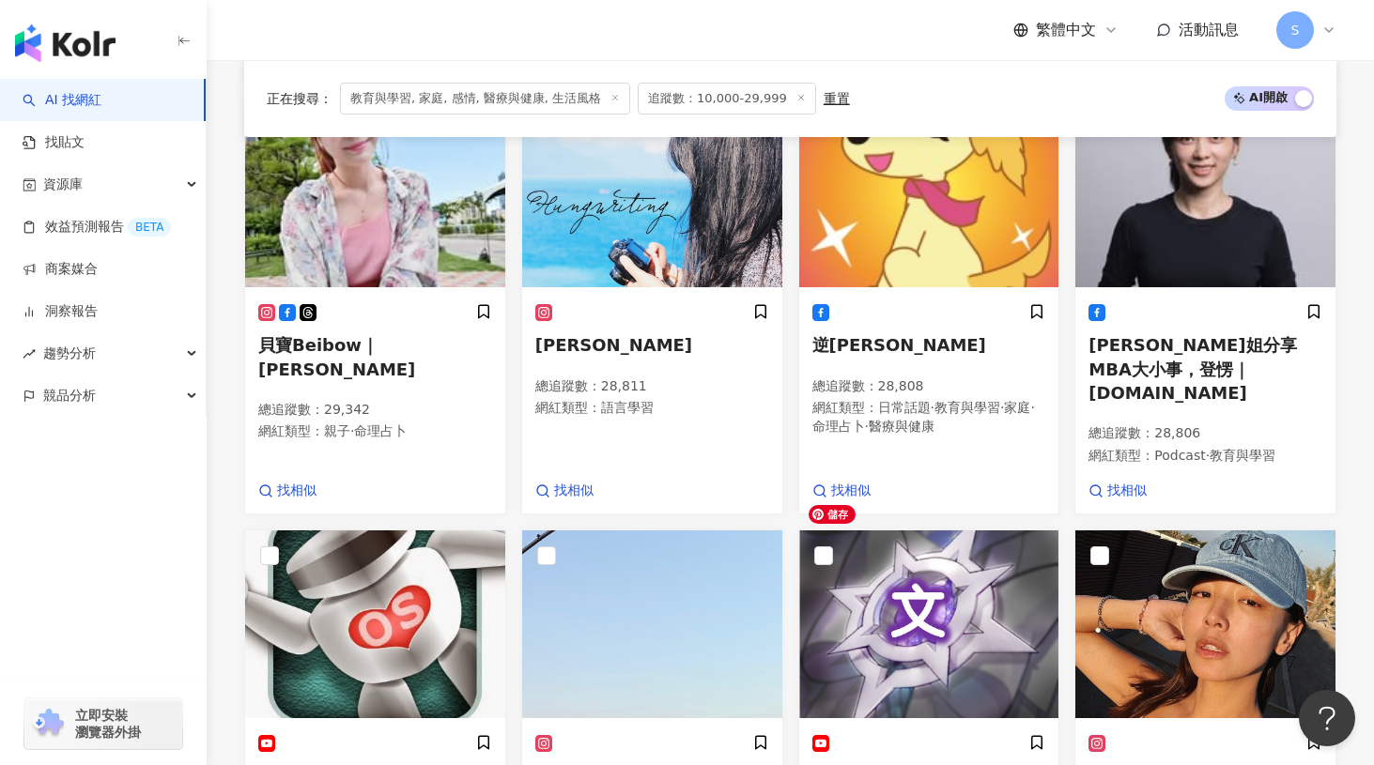
scroll to position [1565, 0]
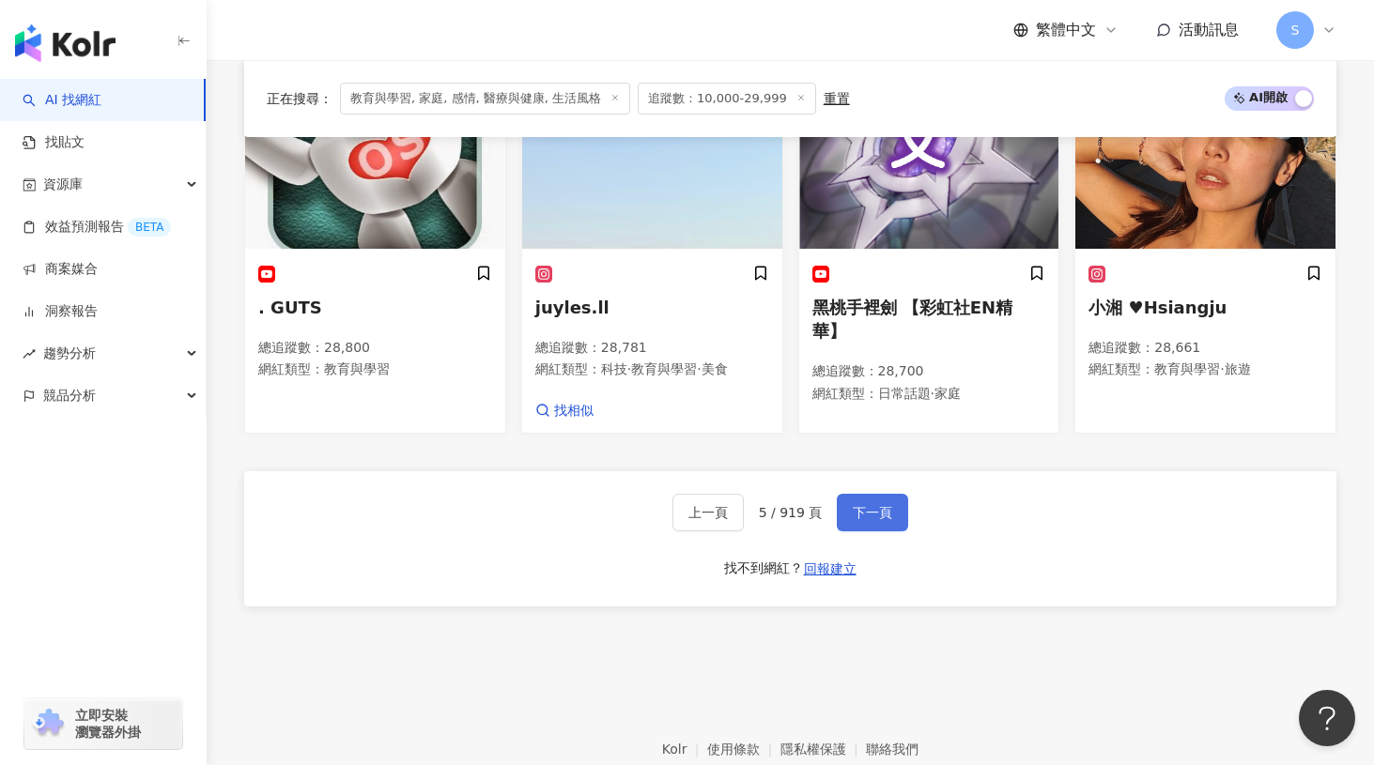
click at [870, 494] on button "下一頁" at bounding box center [872, 513] width 71 height 38
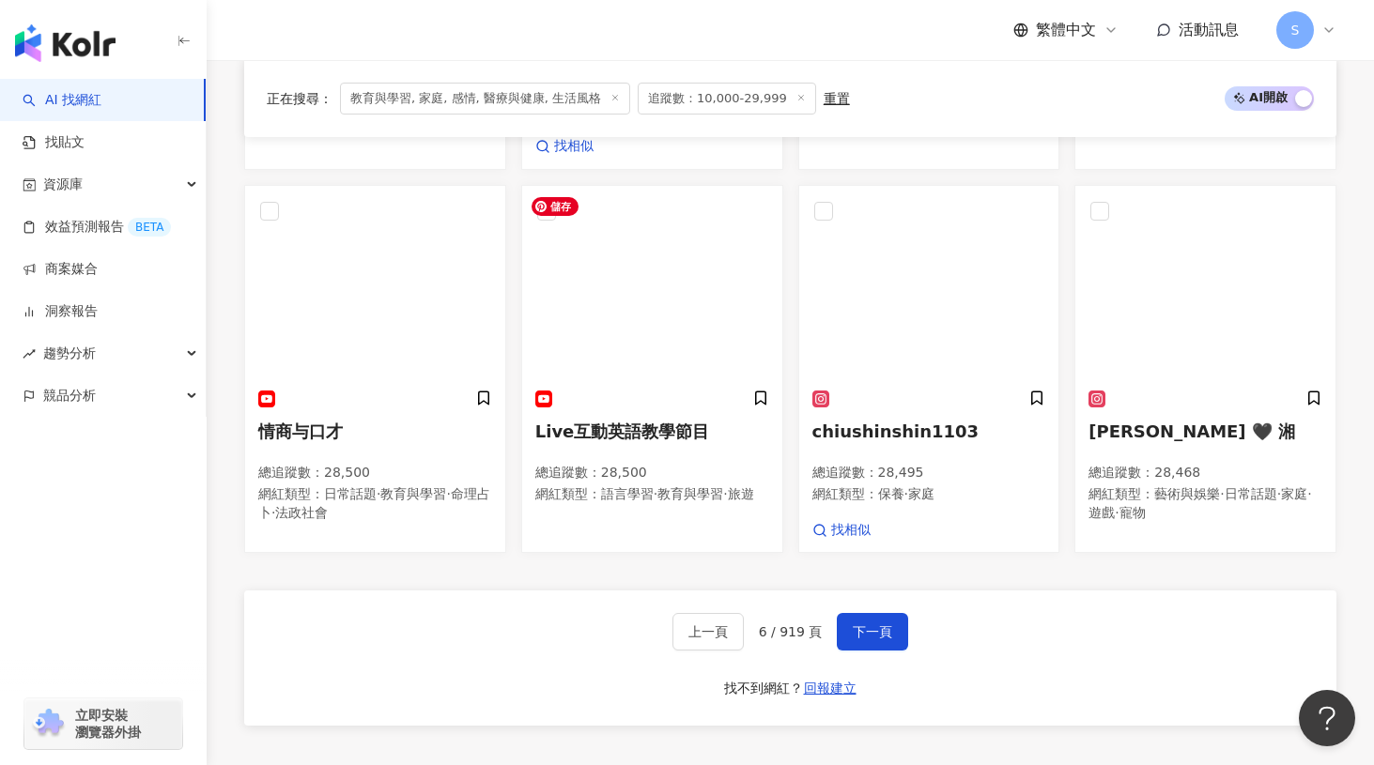
scroll to position [1500, 0]
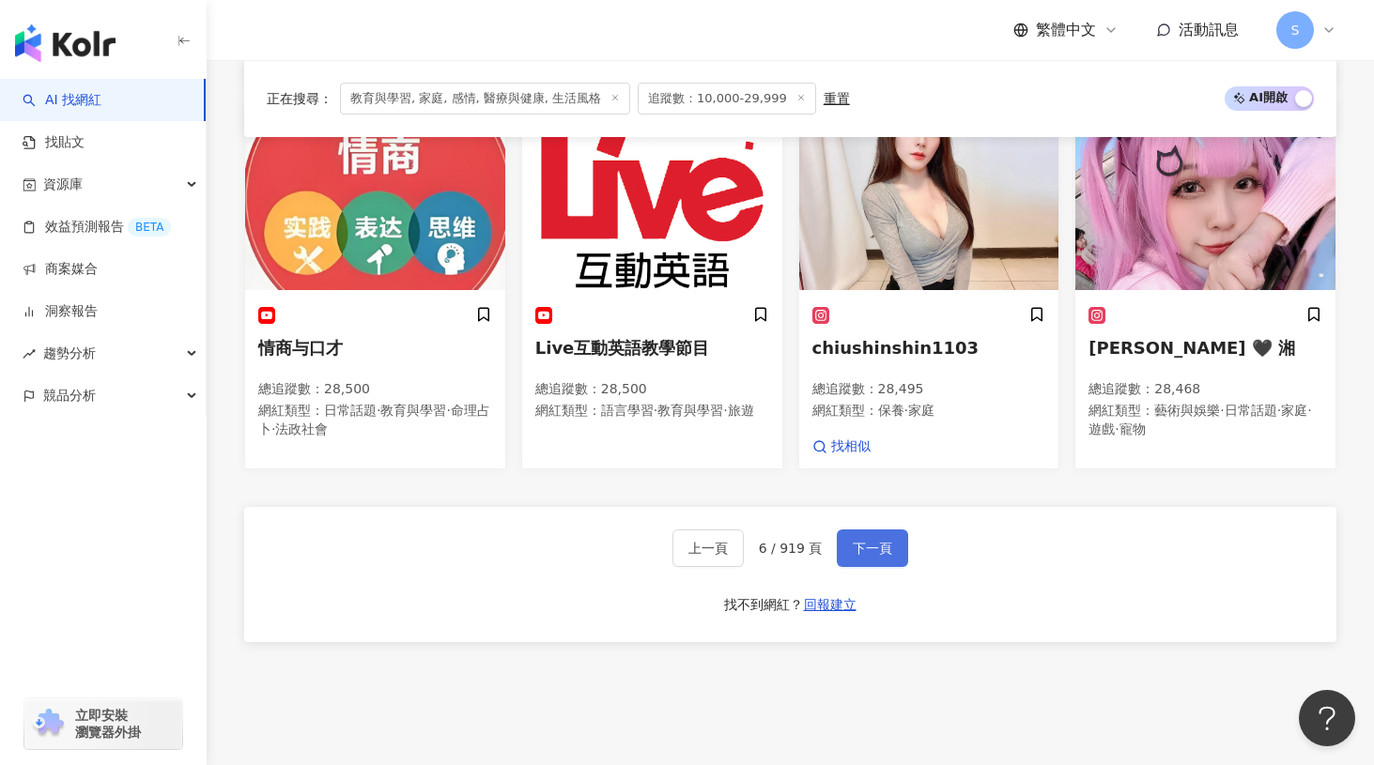
click at [884, 556] on span "下一頁" at bounding box center [872, 548] width 39 height 15
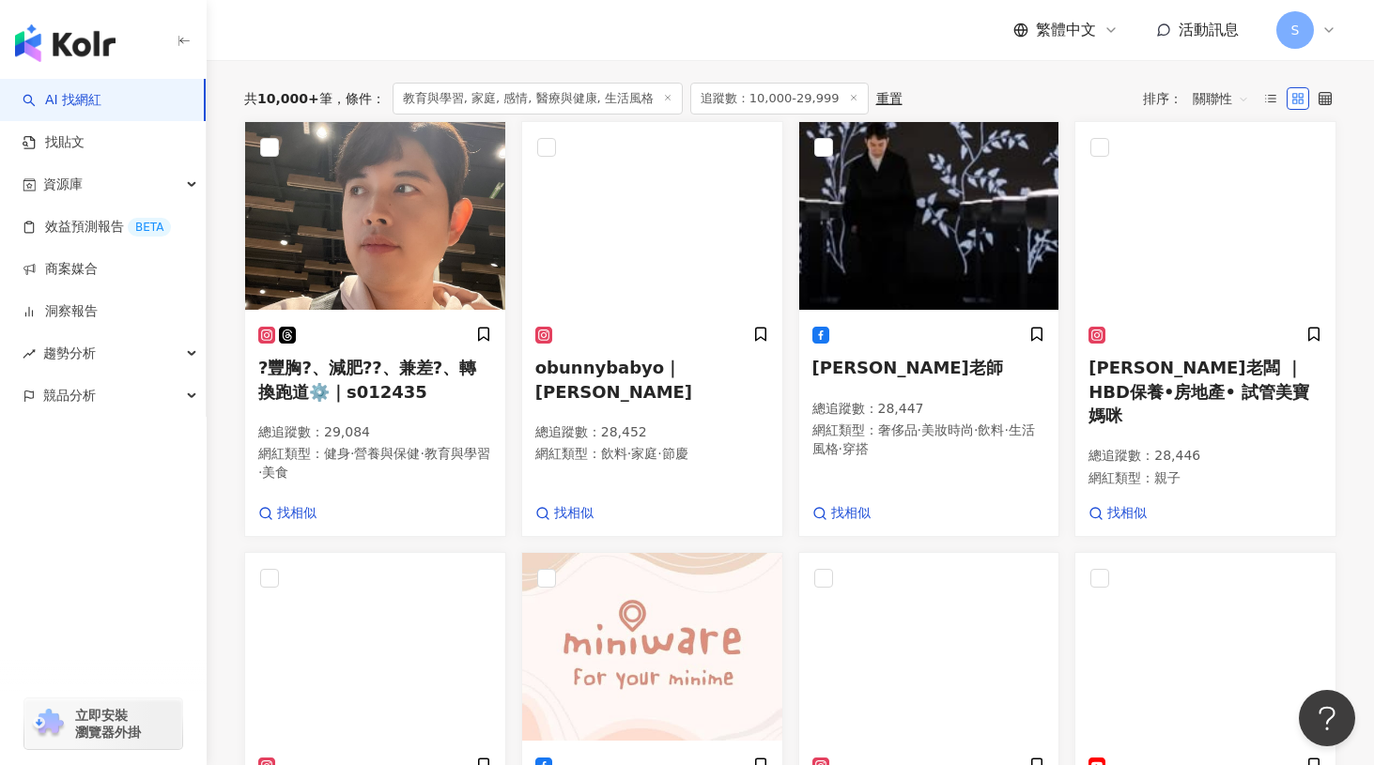
scroll to position [486, 0]
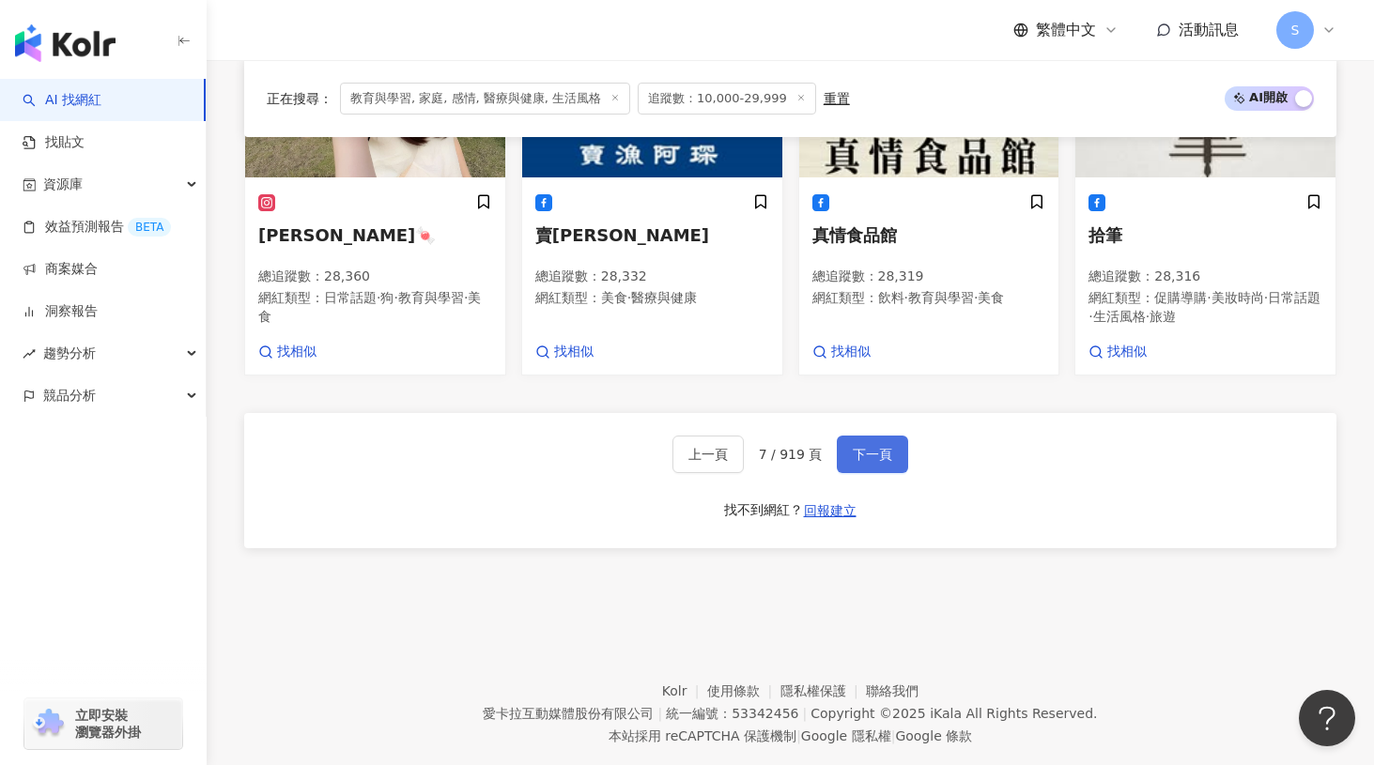
click at [875, 466] on button "下一頁" at bounding box center [872, 455] width 71 height 38
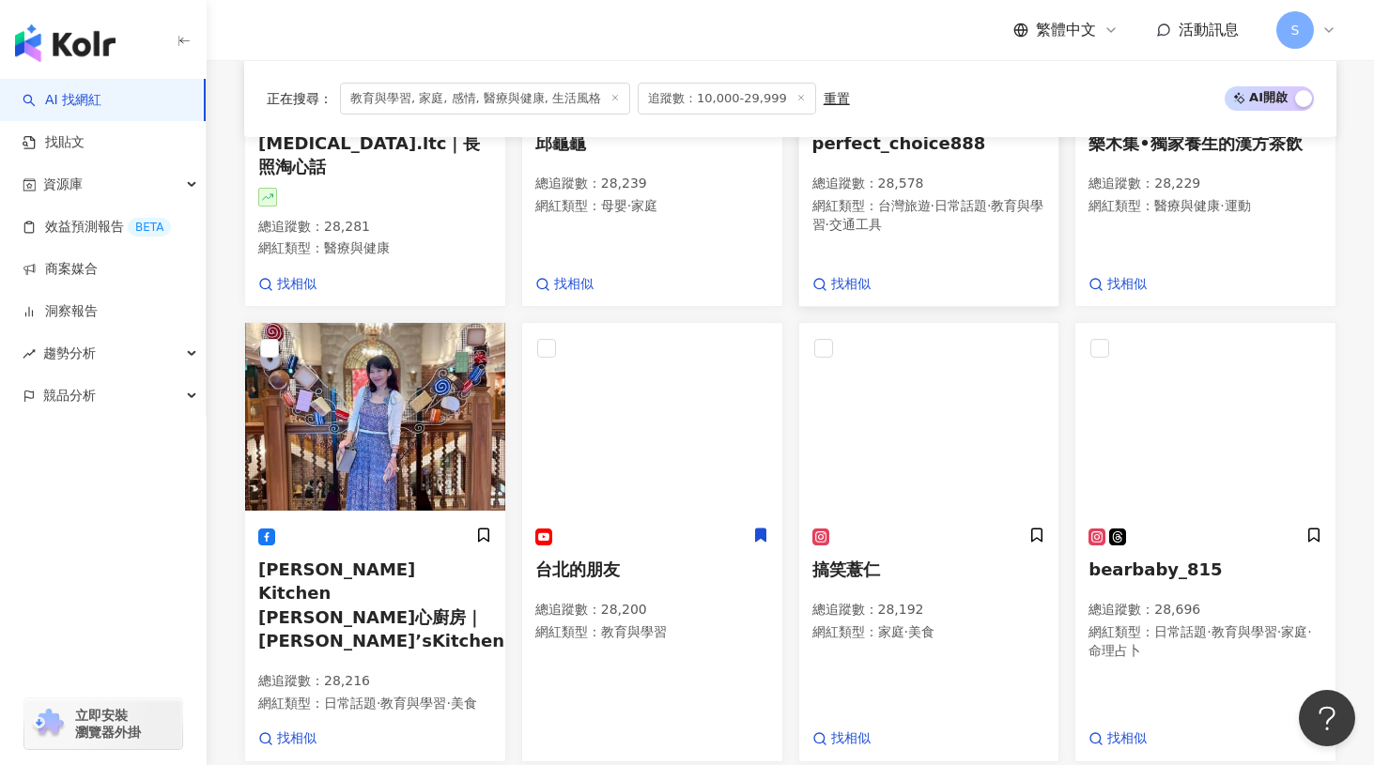
scroll to position [1501, 0]
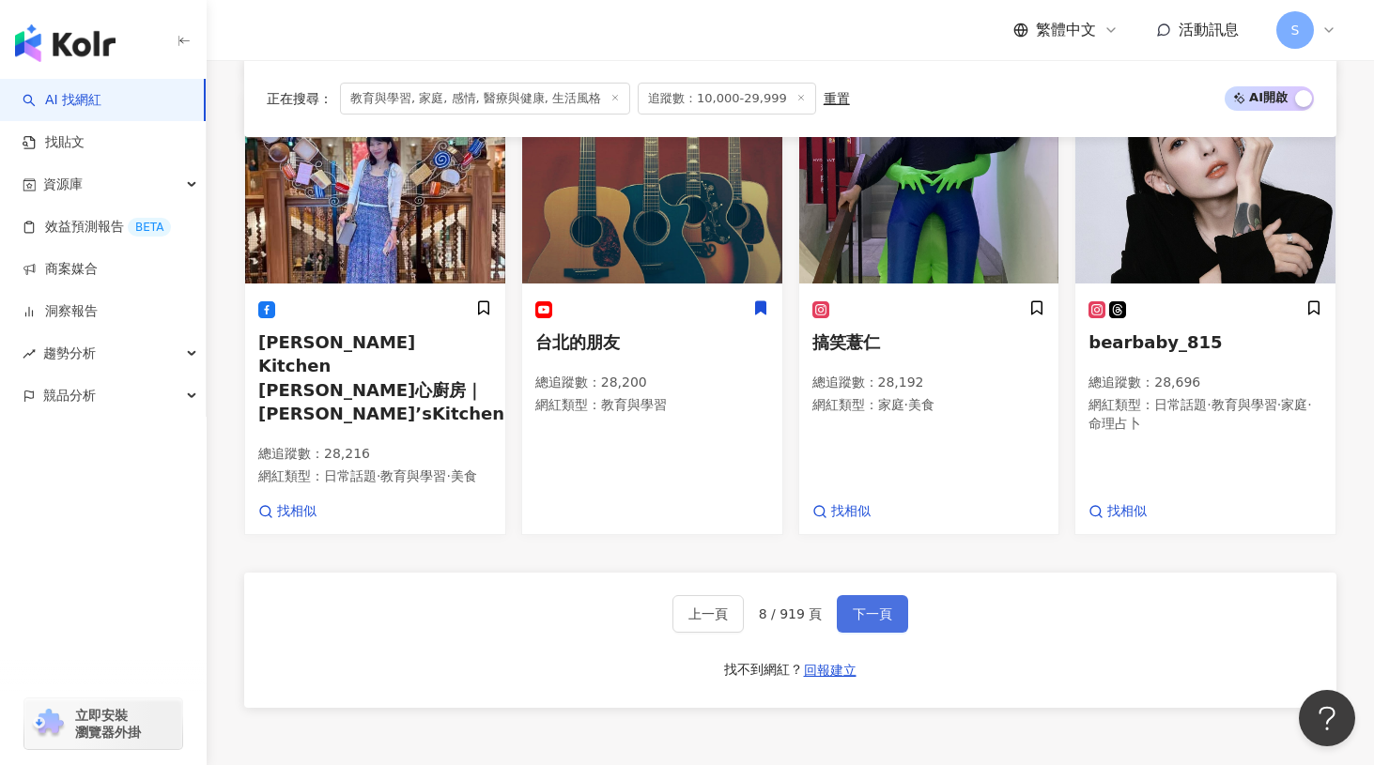
click at [866, 607] on span "下一頁" at bounding box center [872, 614] width 39 height 15
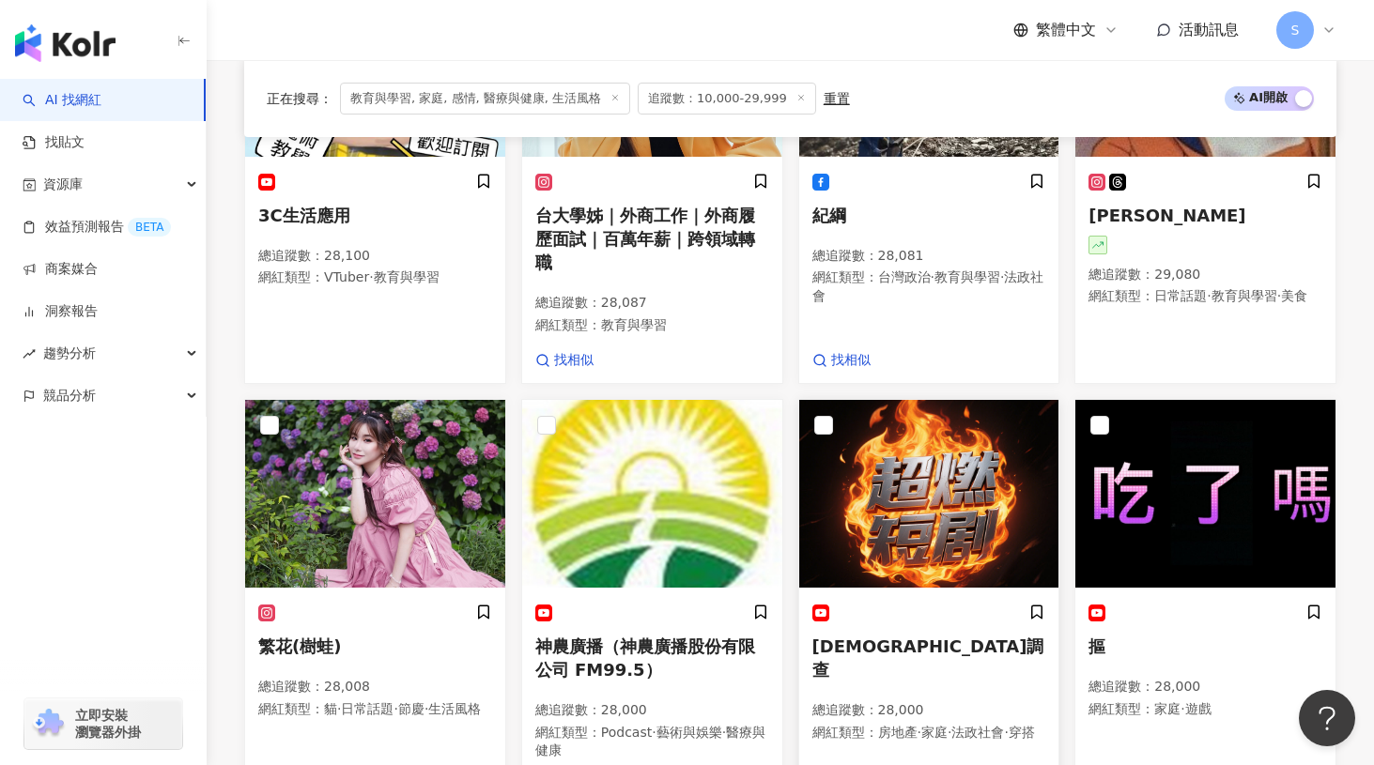
scroll to position [1365, 0]
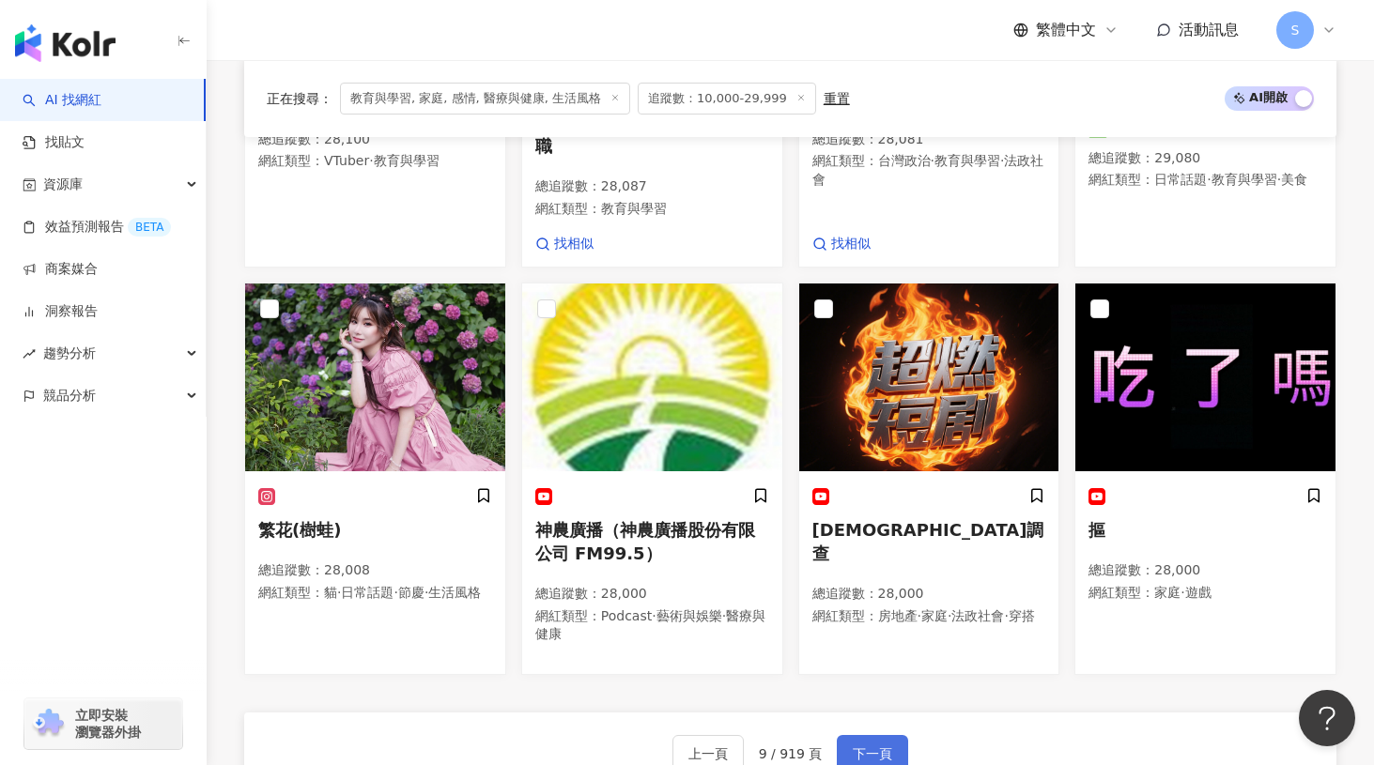
click at [877, 747] on span "下一頁" at bounding box center [872, 754] width 39 height 15
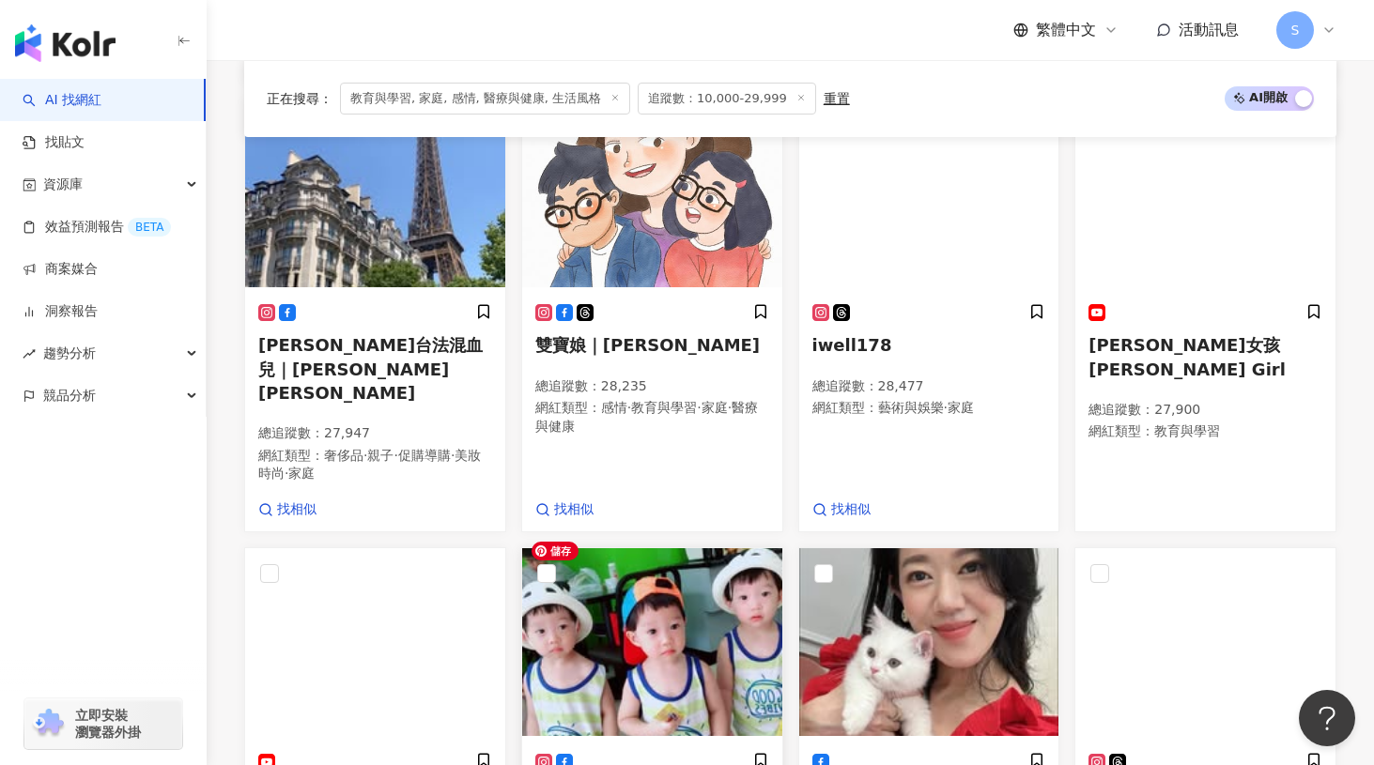
scroll to position [1542, 0]
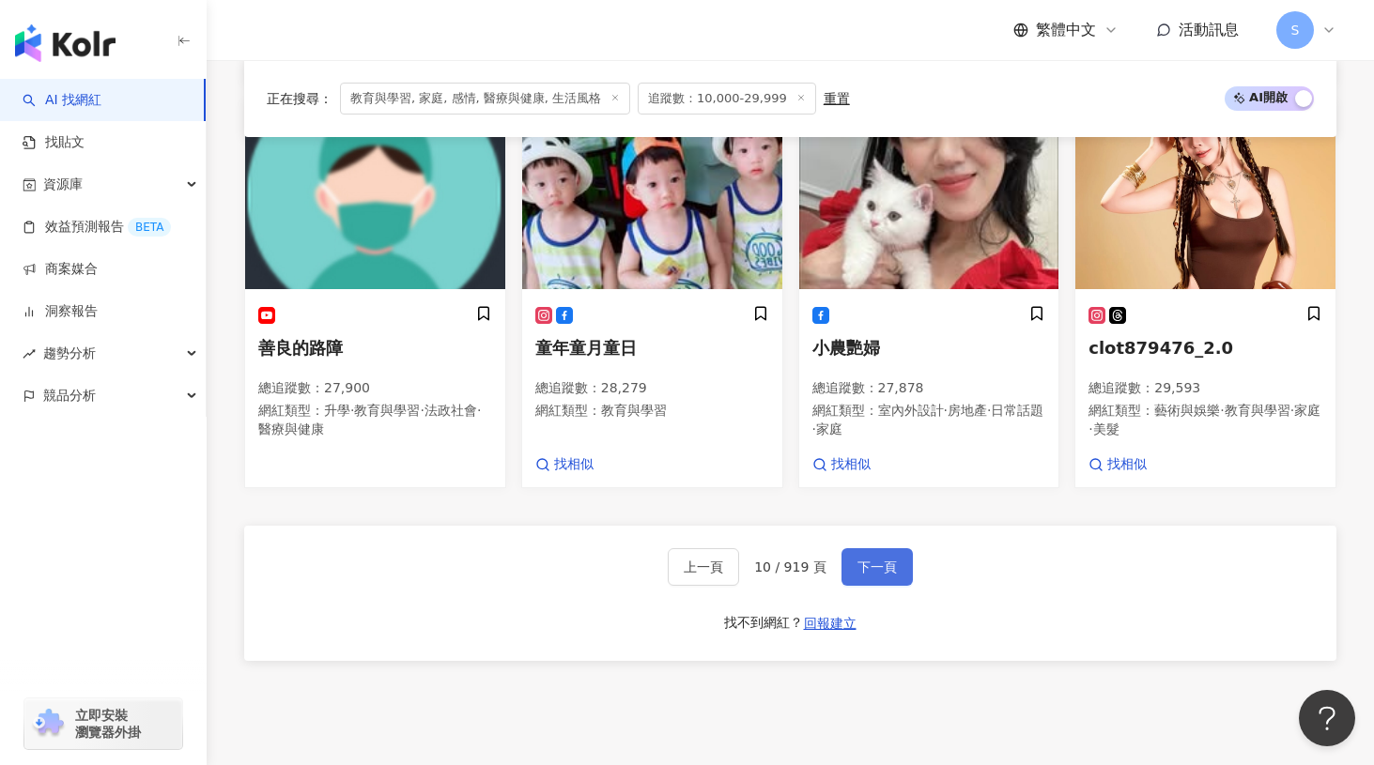
click at [881, 560] on span "下一頁" at bounding box center [876, 567] width 39 height 15
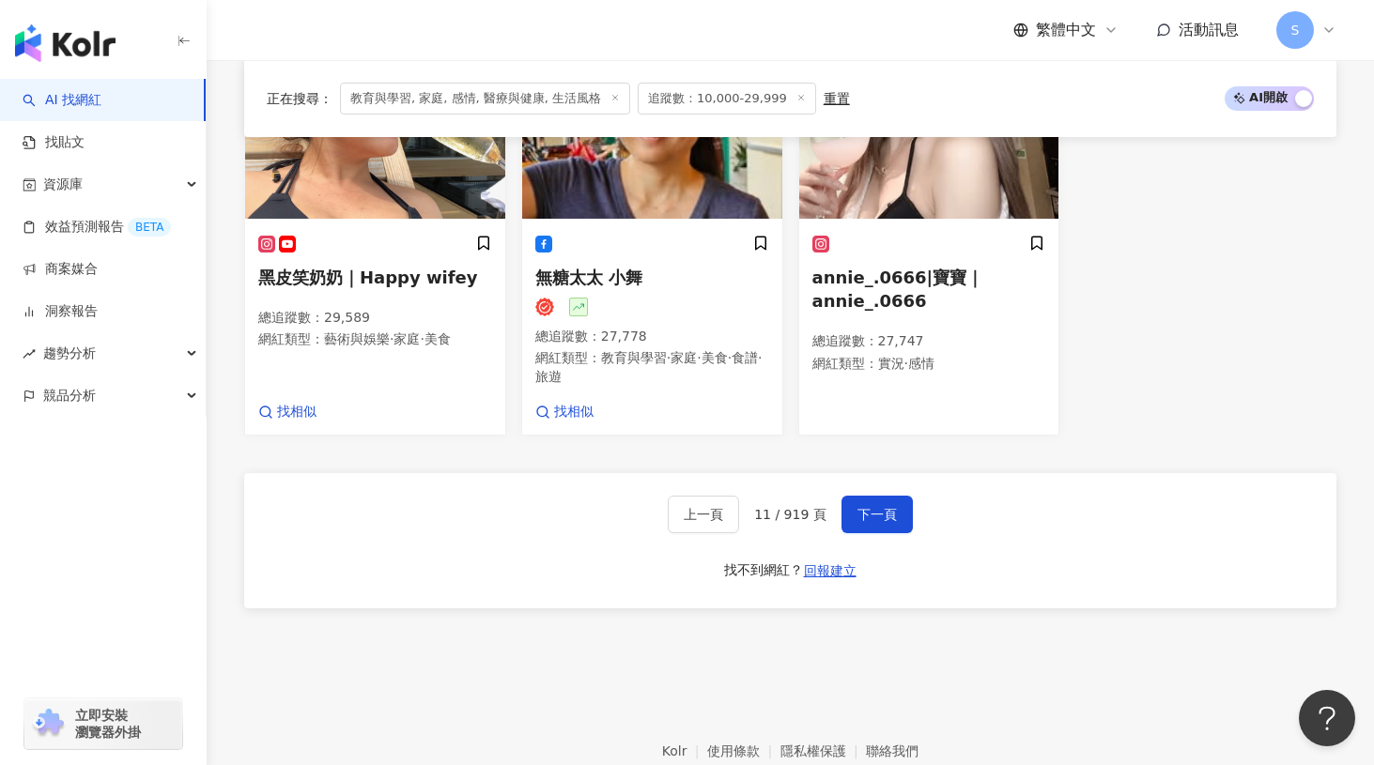
scroll to position [1232, 0]
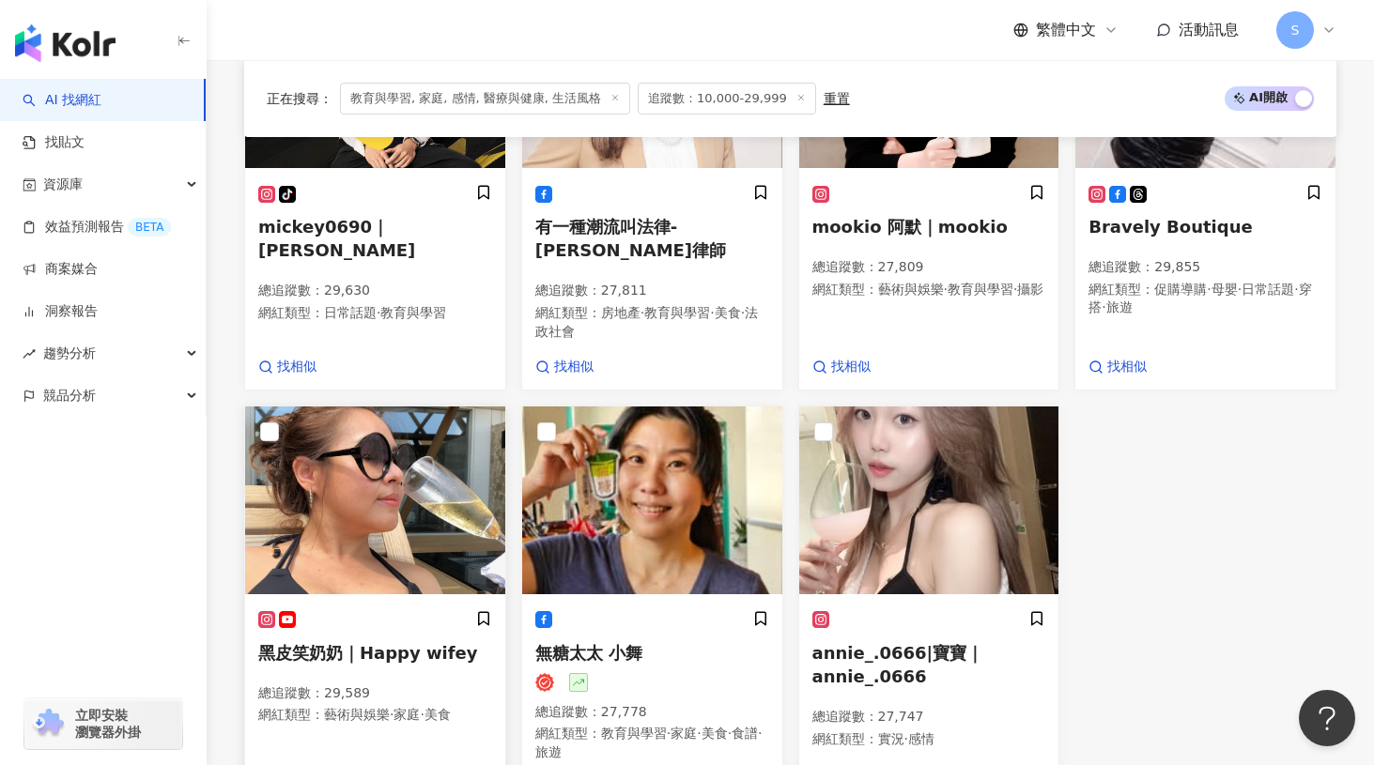
drag, startPoint x: 298, startPoint y: 363, endPoint x: 398, endPoint y: 454, distance: 135.0
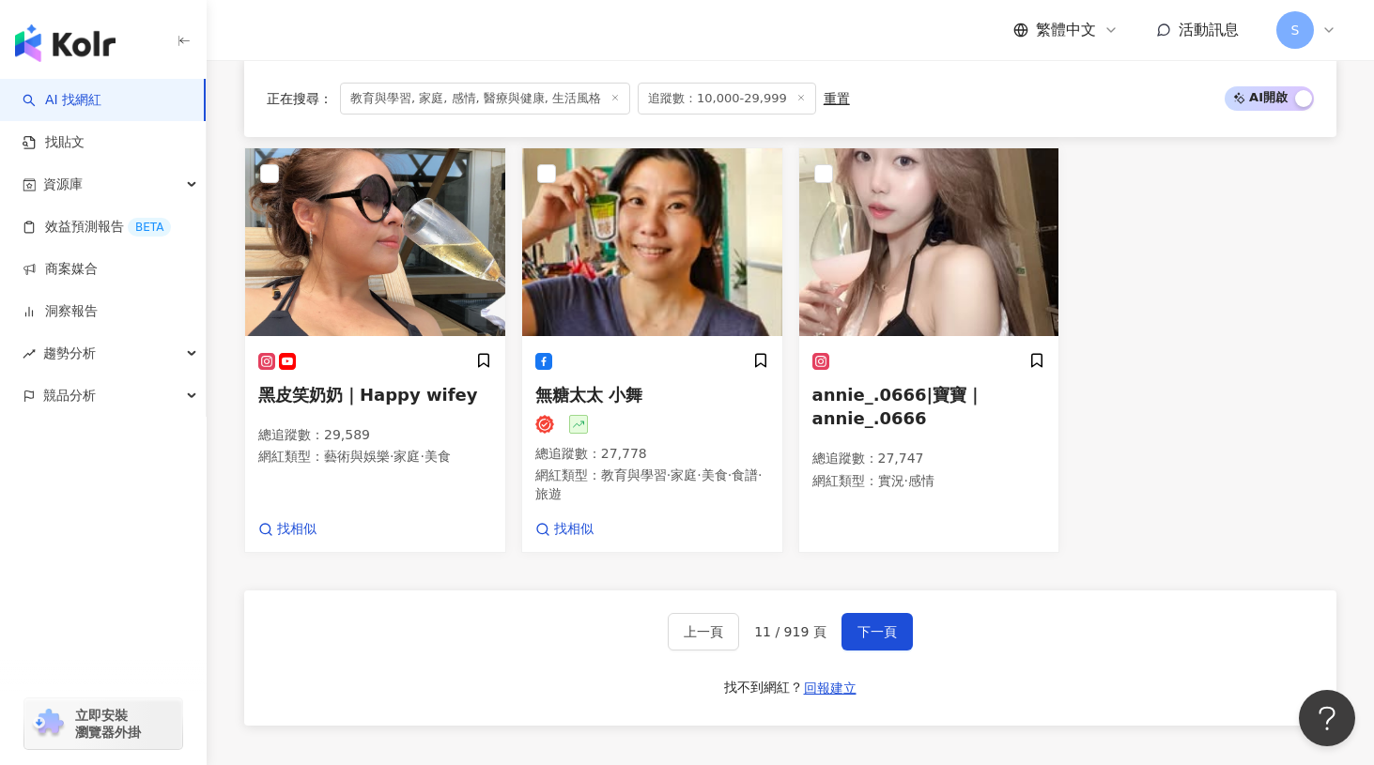
scroll to position [1608, 0]
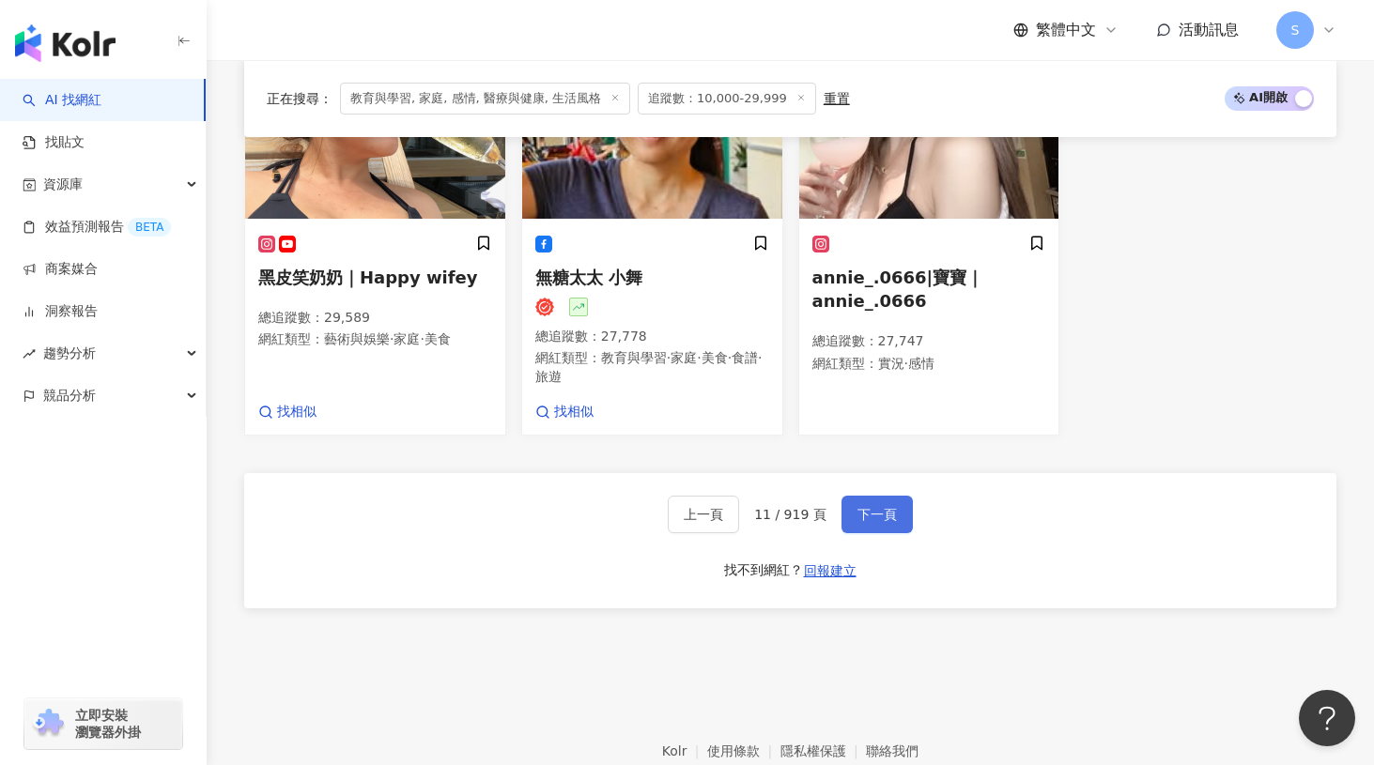
click at [850, 496] on button "下一頁" at bounding box center [876, 515] width 71 height 38
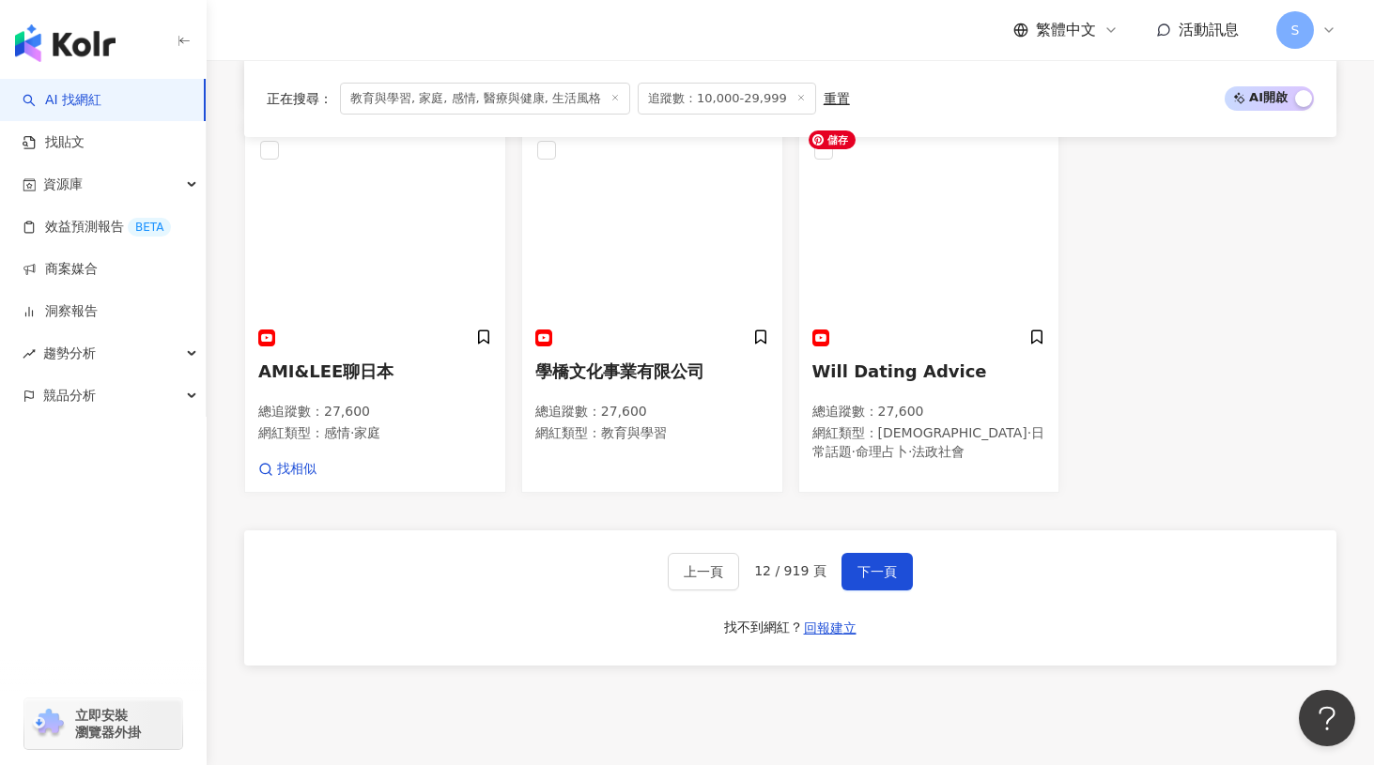
scroll to position [1652, 0]
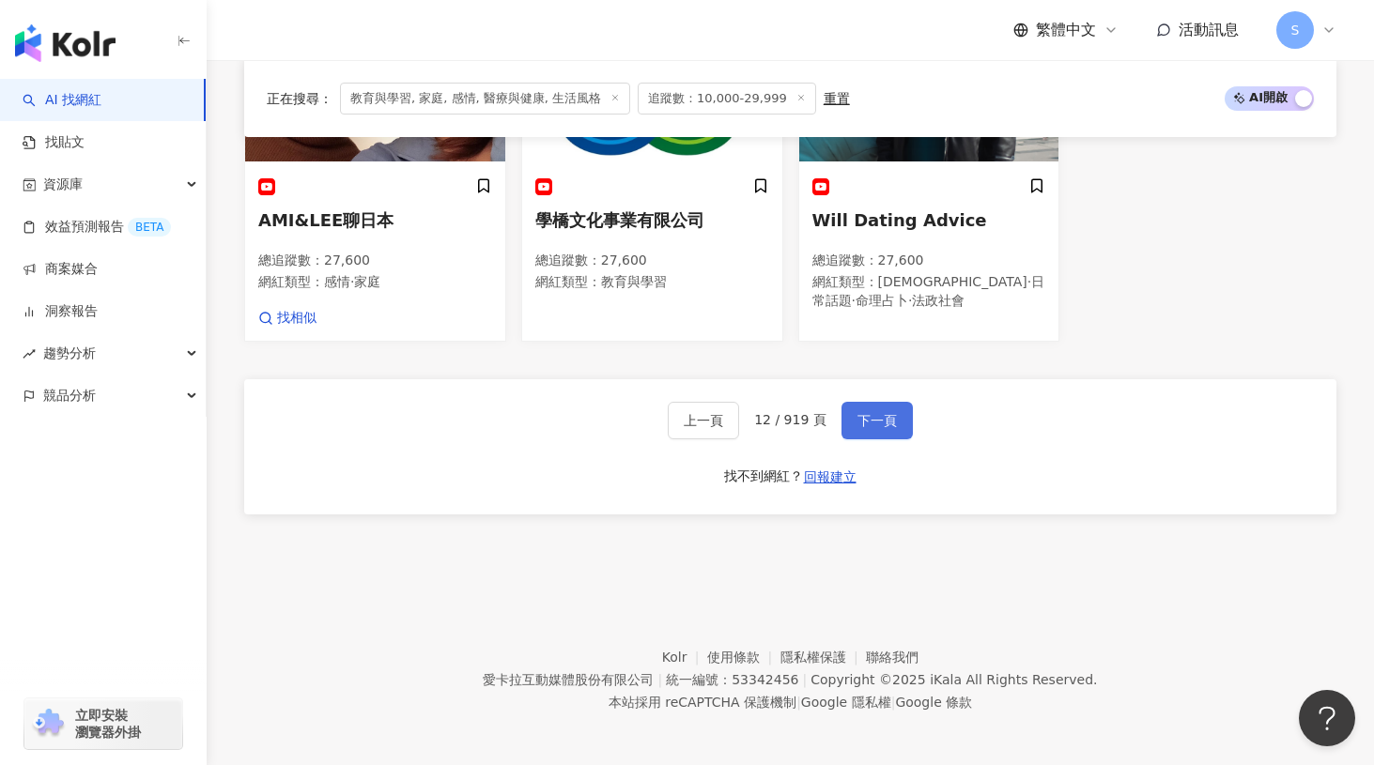
click at [863, 414] on span "下一頁" at bounding box center [876, 420] width 39 height 15
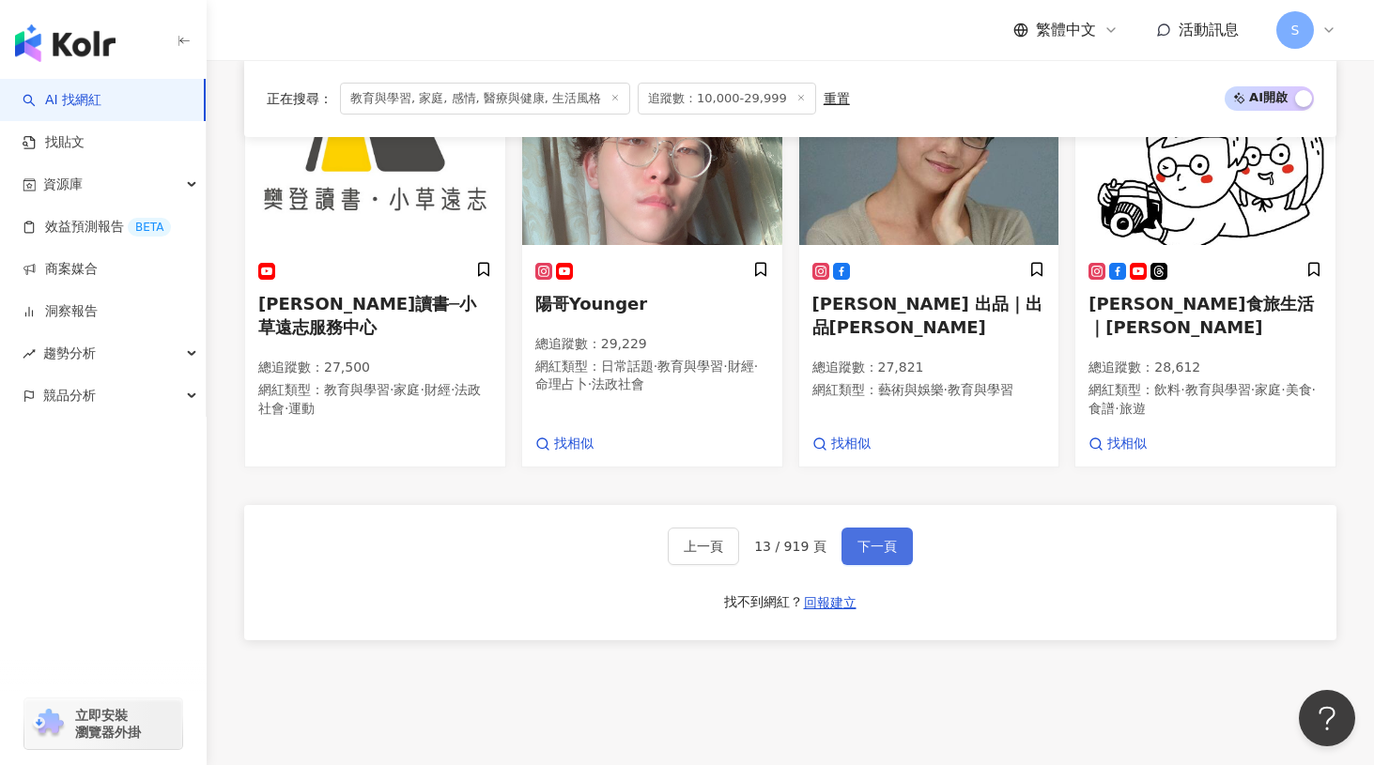
click at [897, 528] on button "下一頁" at bounding box center [876, 547] width 71 height 38
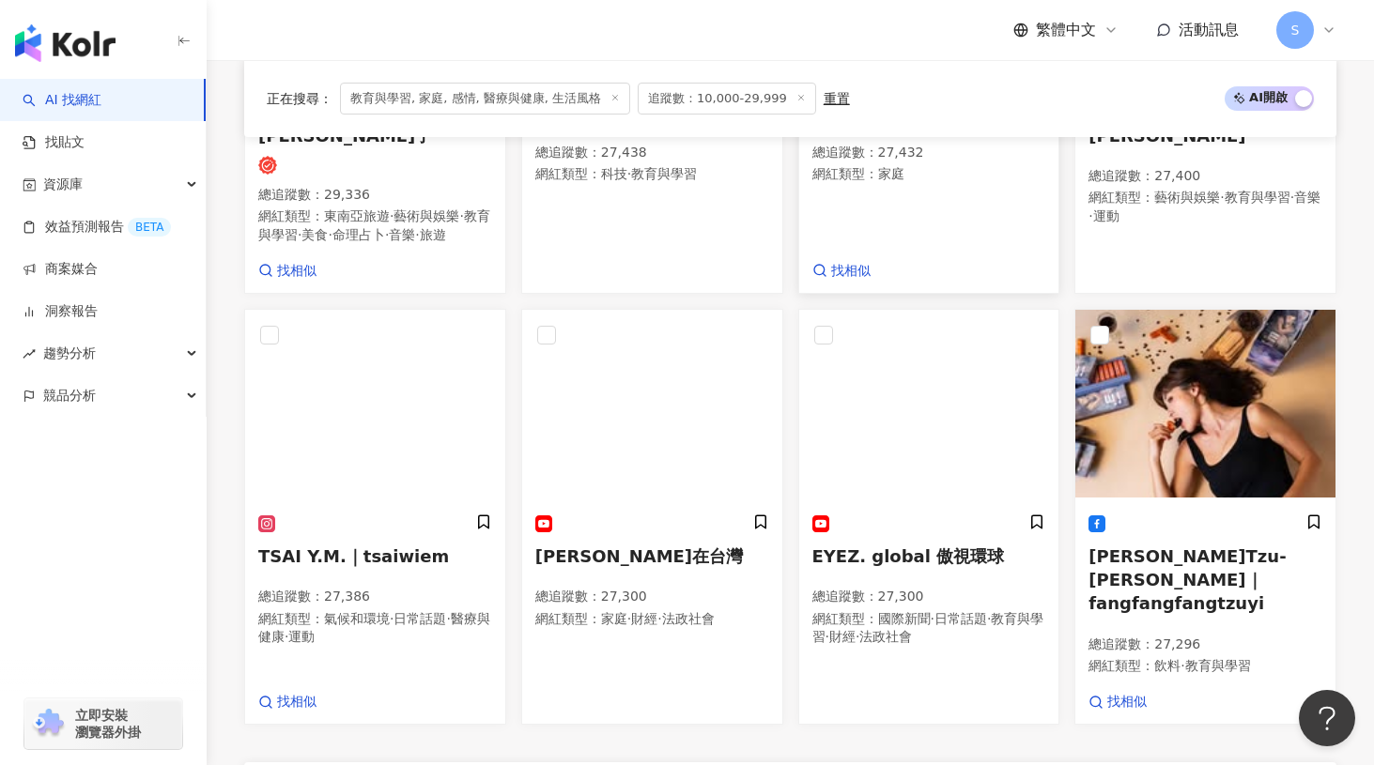
scroll to position [1488, 0]
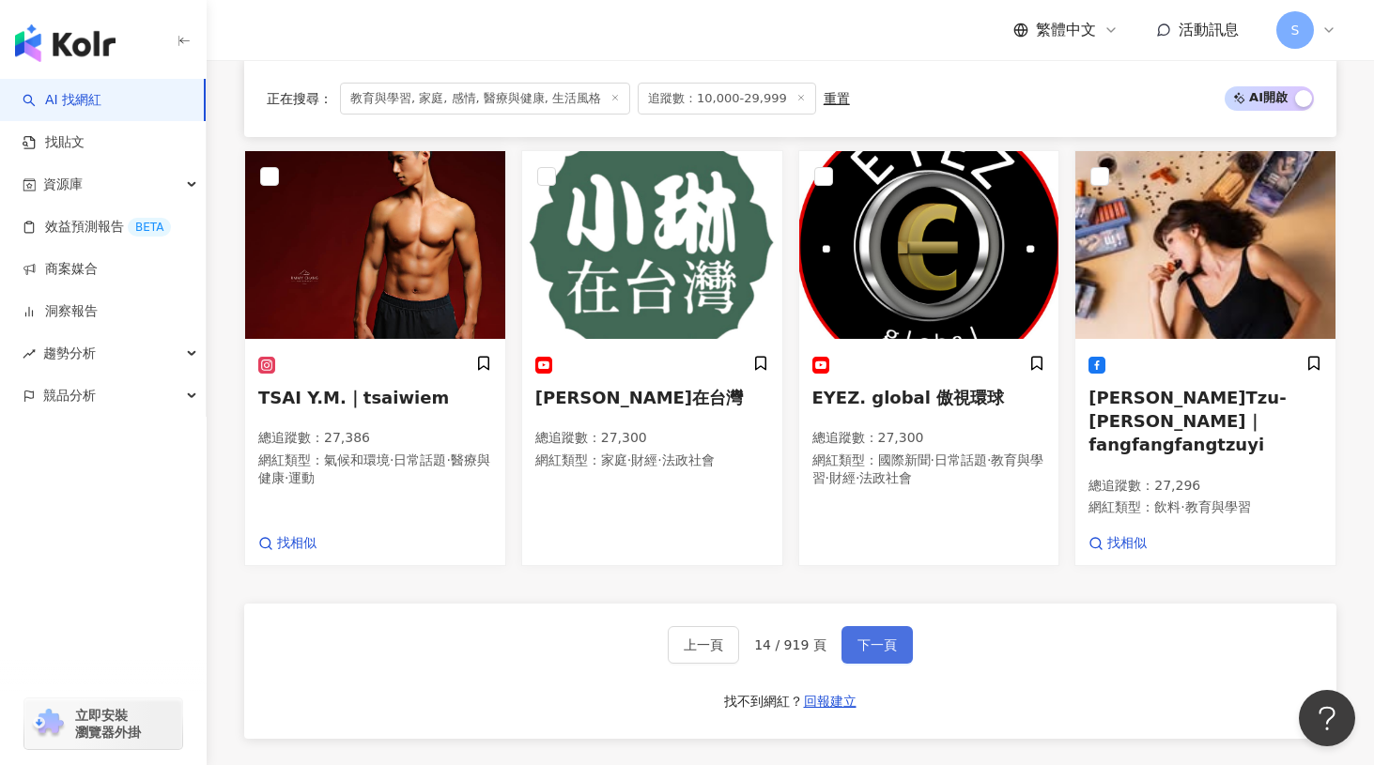
click at [888, 638] on span "下一頁" at bounding box center [876, 645] width 39 height 15
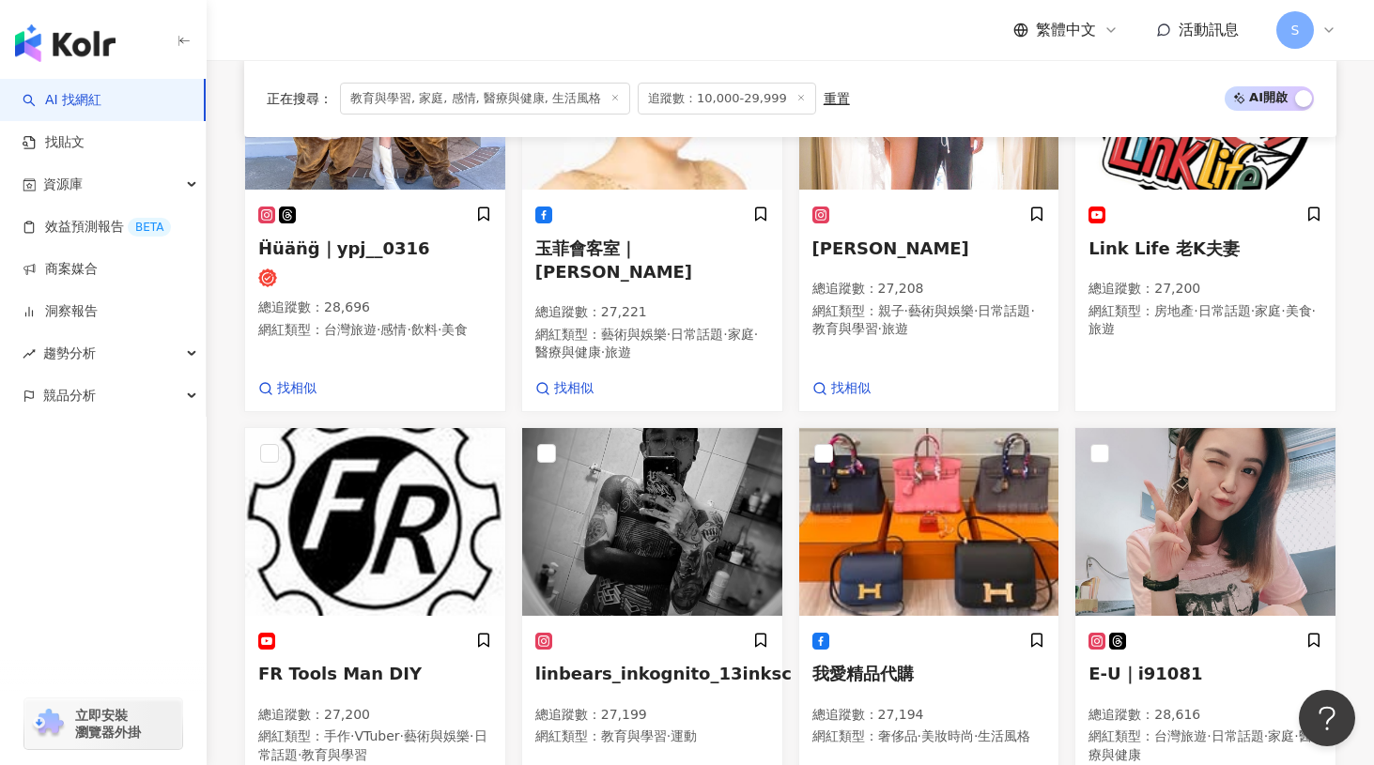
scroll to position [1365, 0]
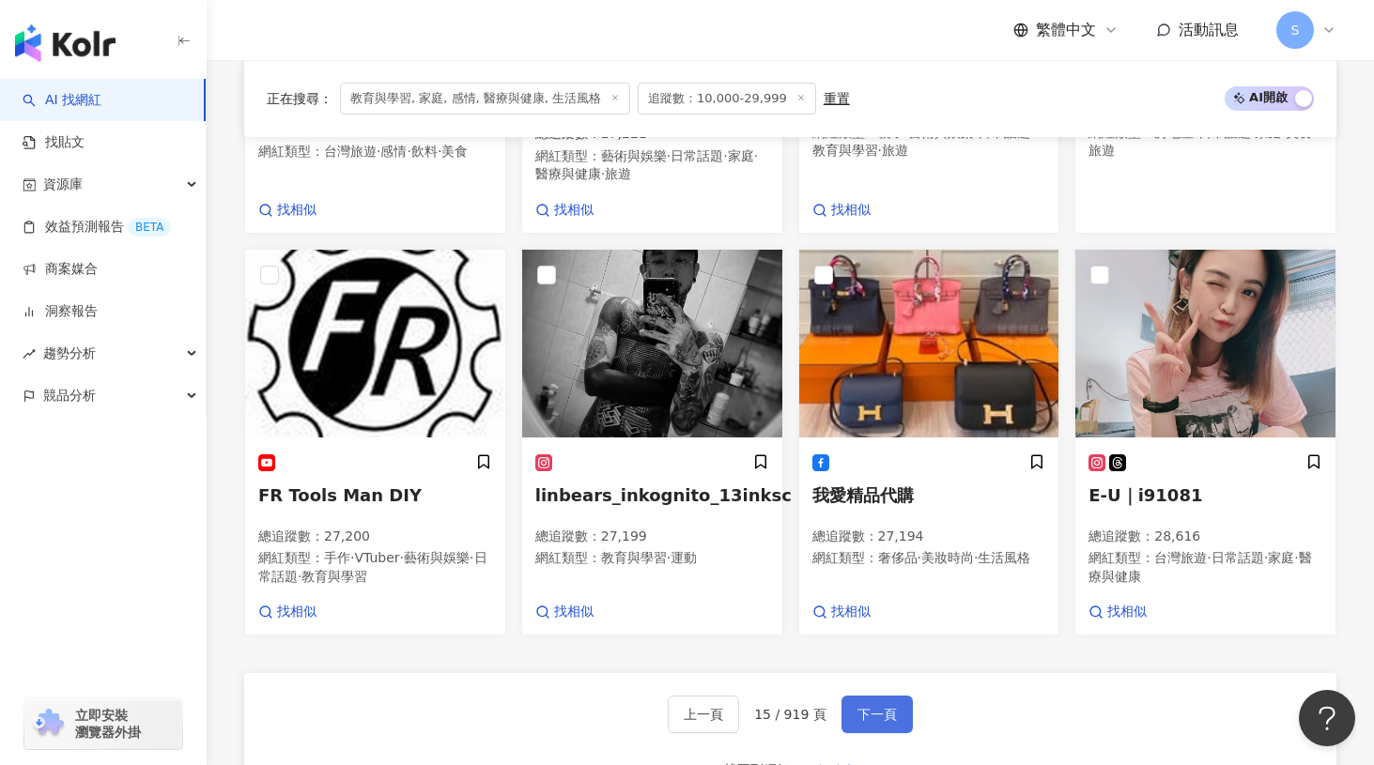
click at [883, 707] on span "下一頁" at bounding box center [876, 714] width 39 height 15
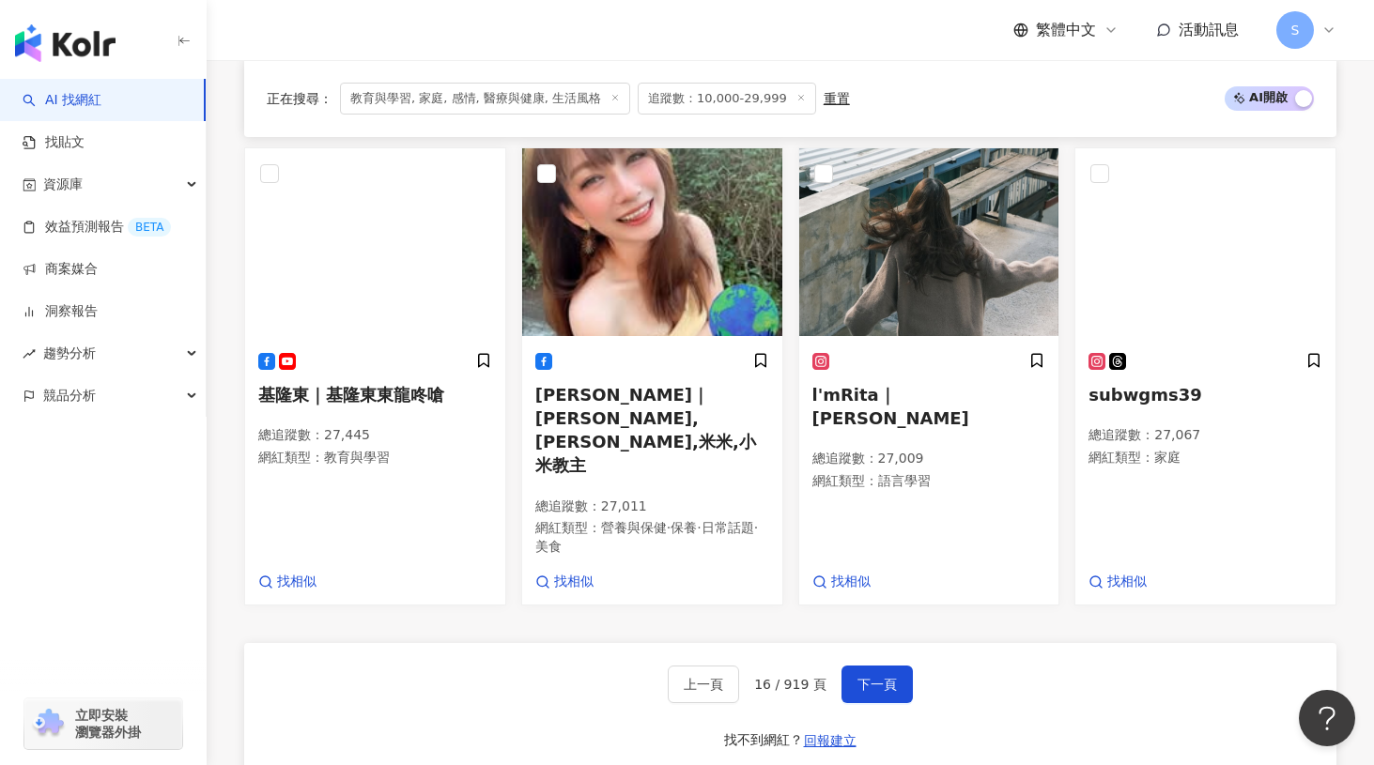
scroll to position [1699, 0]
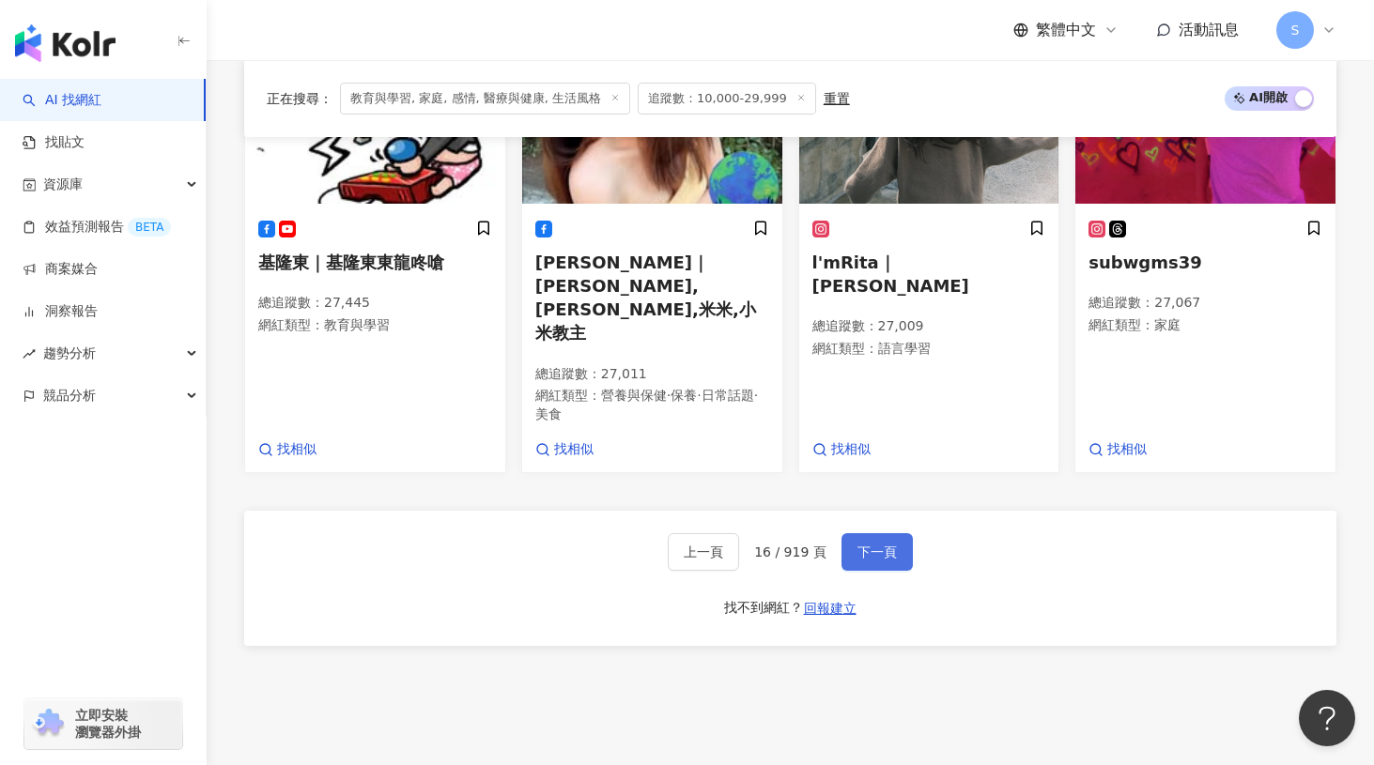
click at [877, 545] on span "下一頁" at bounding box center [876, 552] width 39 height 15
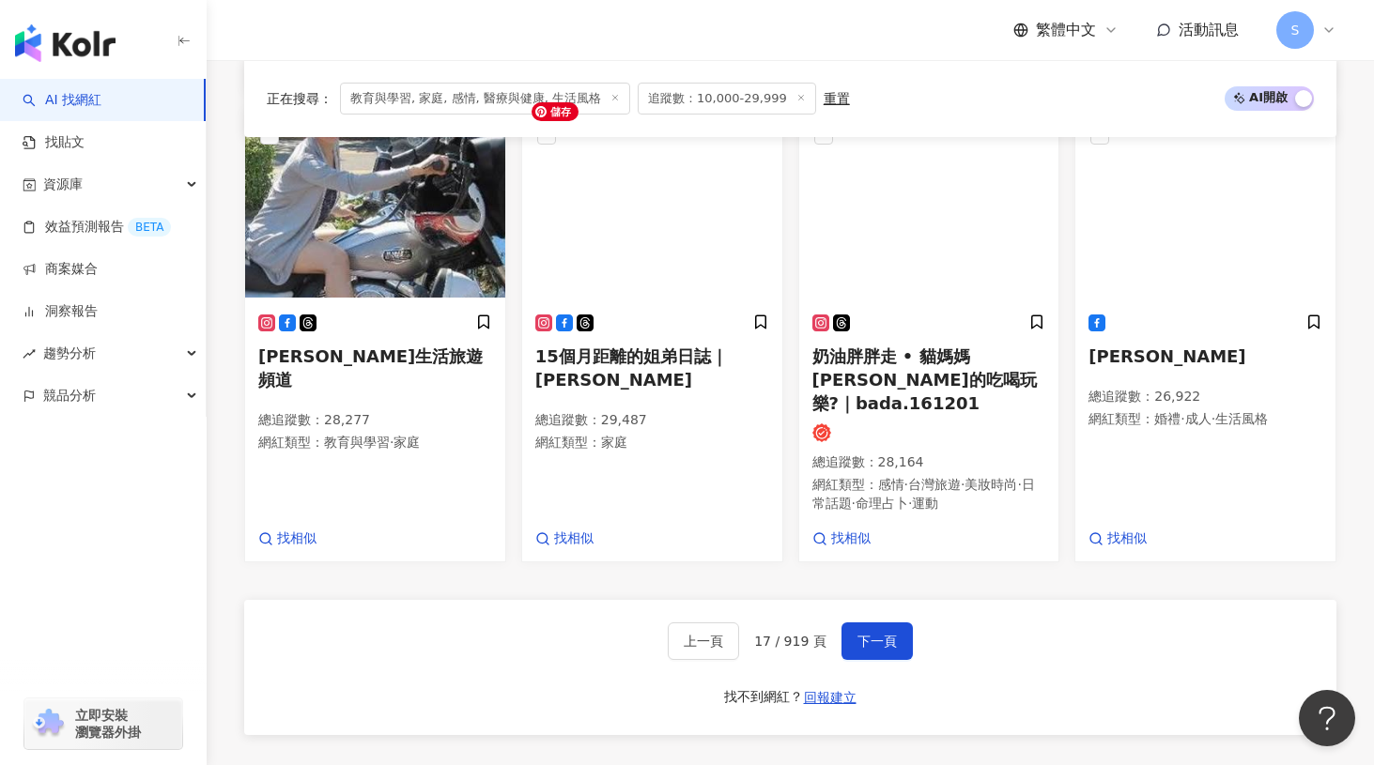
scroll to position [1689, 0]
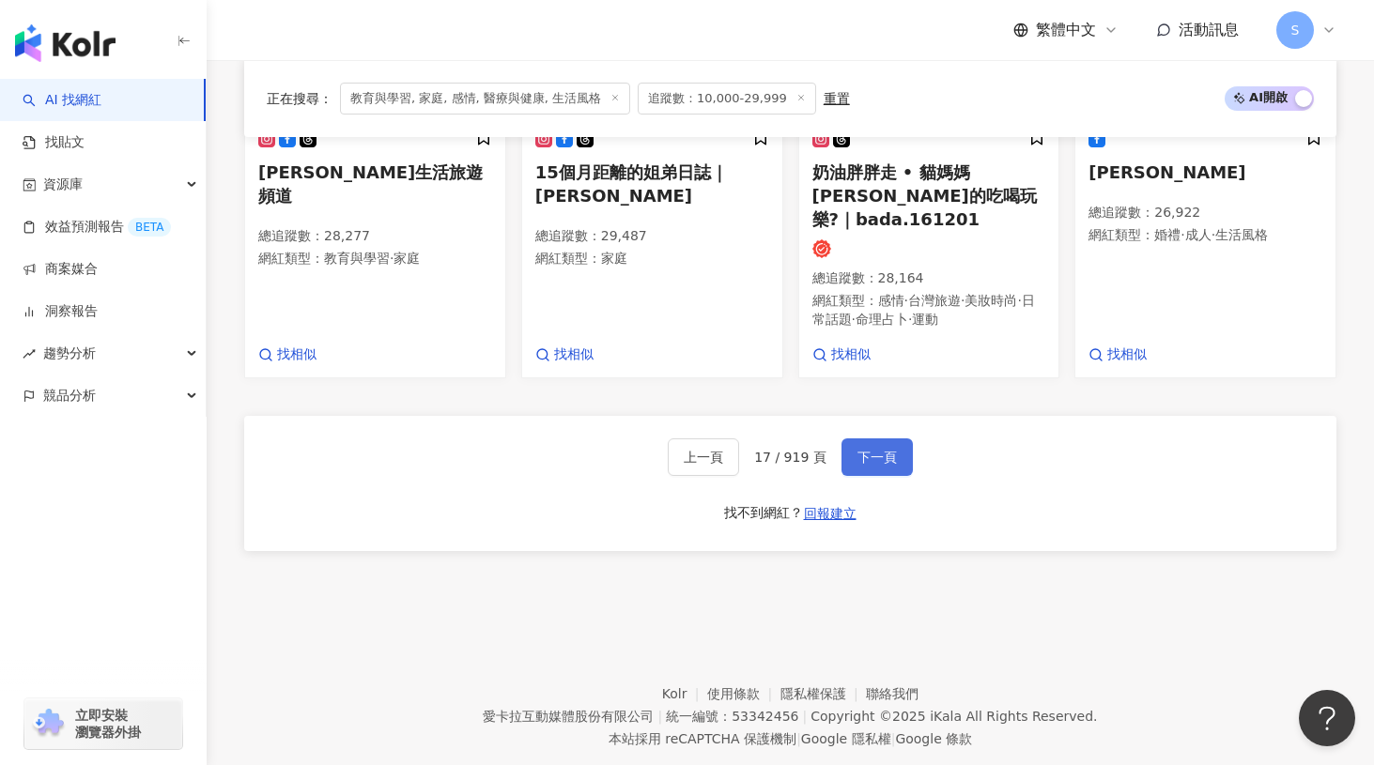
click at [898, 439] on button "下一頁" at bounding box center [876, 458] width 71 height 38
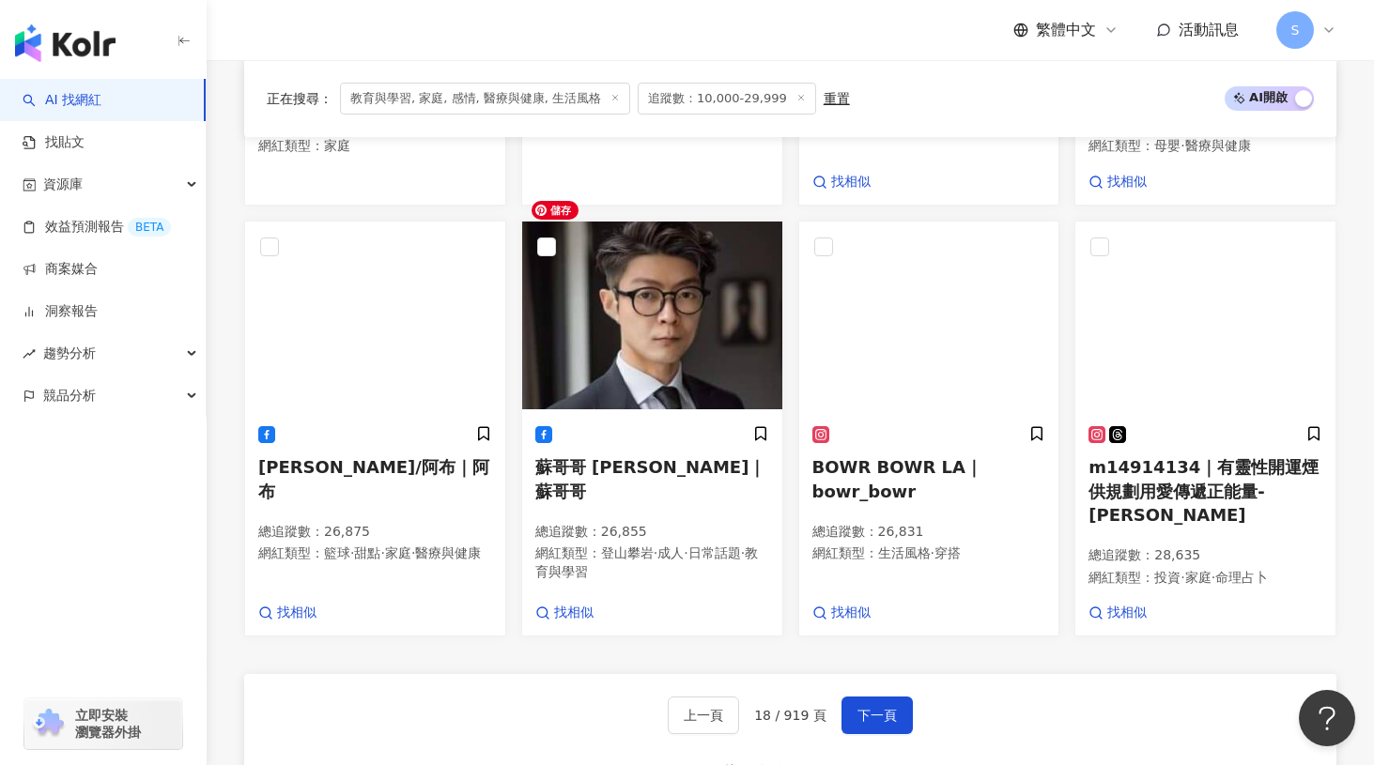
scroll to position [1457, 0]
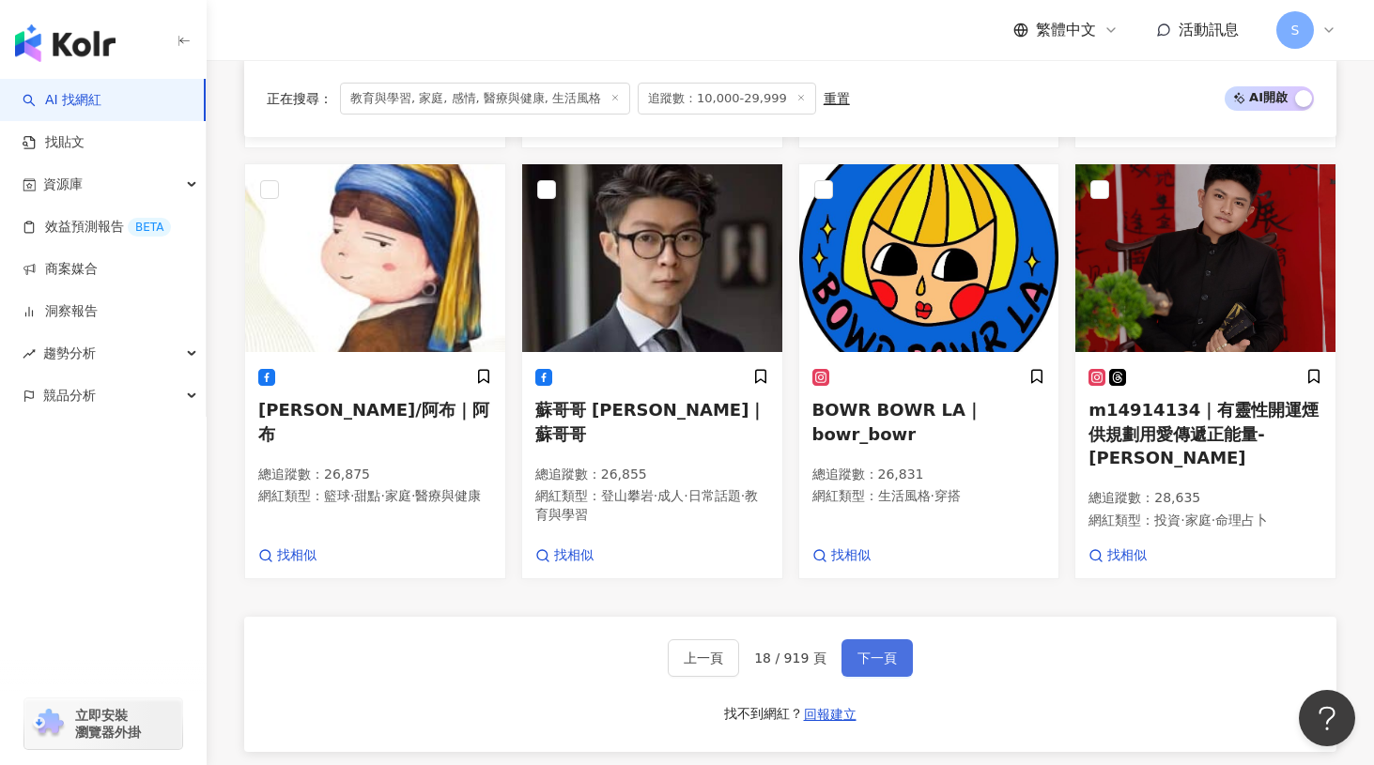
click at [891, 651] on span "下一頁" at bounding box center [876, 658] width 39 height 15
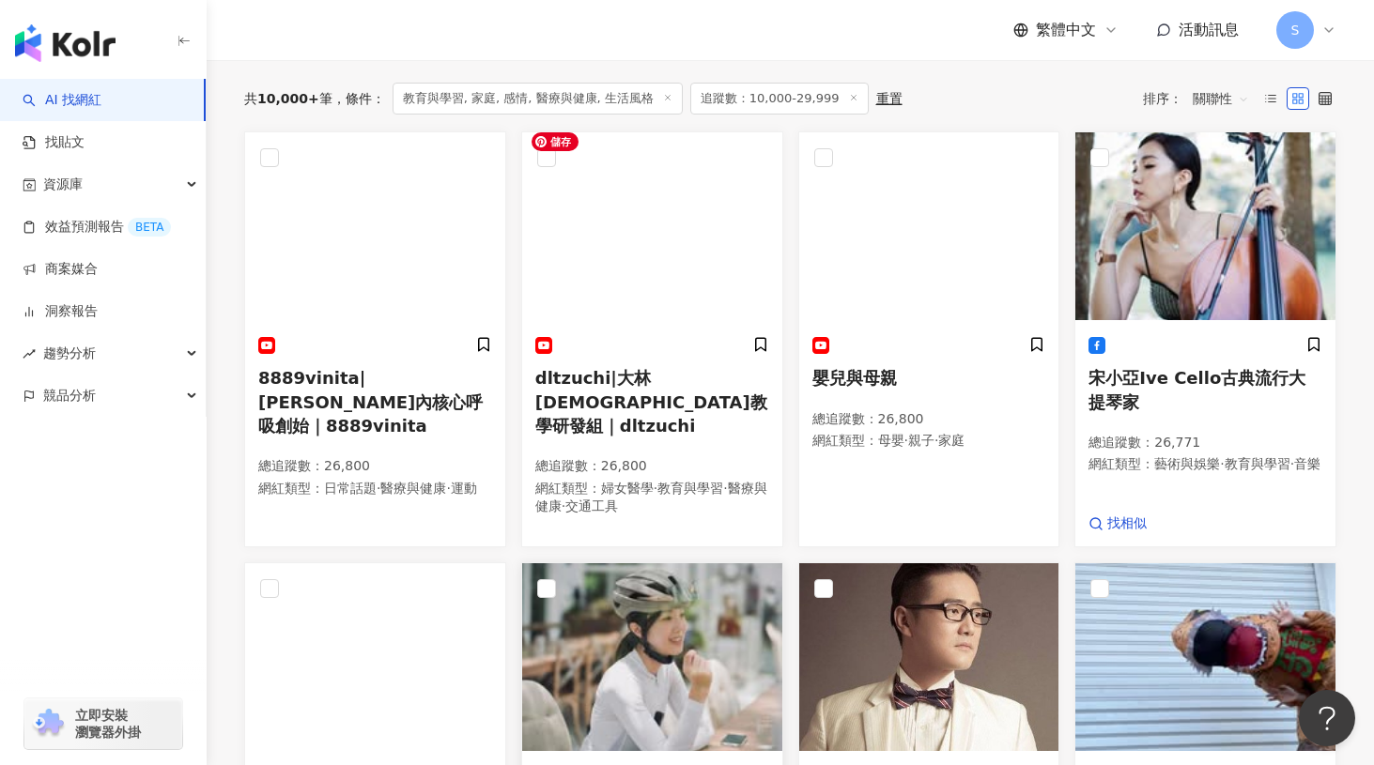
scroll to position [361, 0]
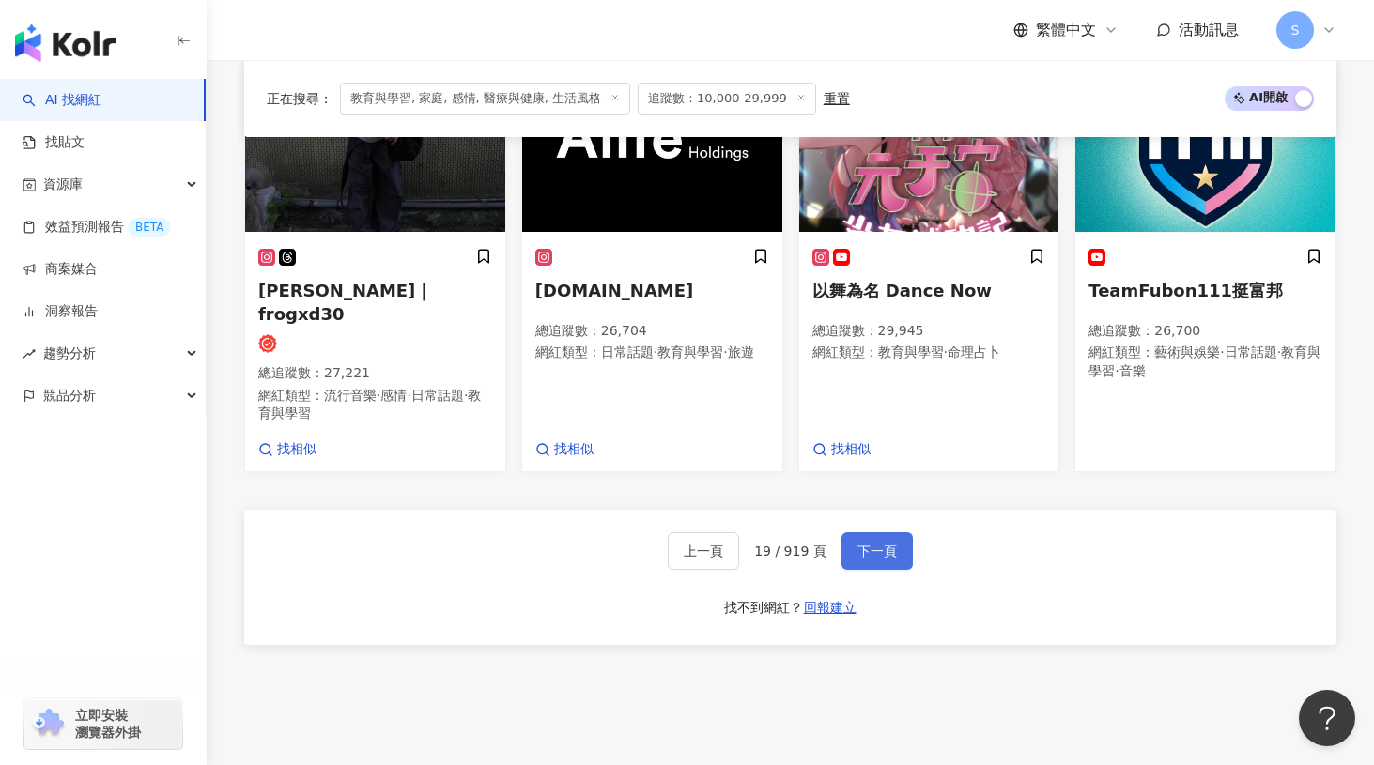
click at [857, 544] on span "下一頁" at bounding box center [876, 551] width 39 height 15
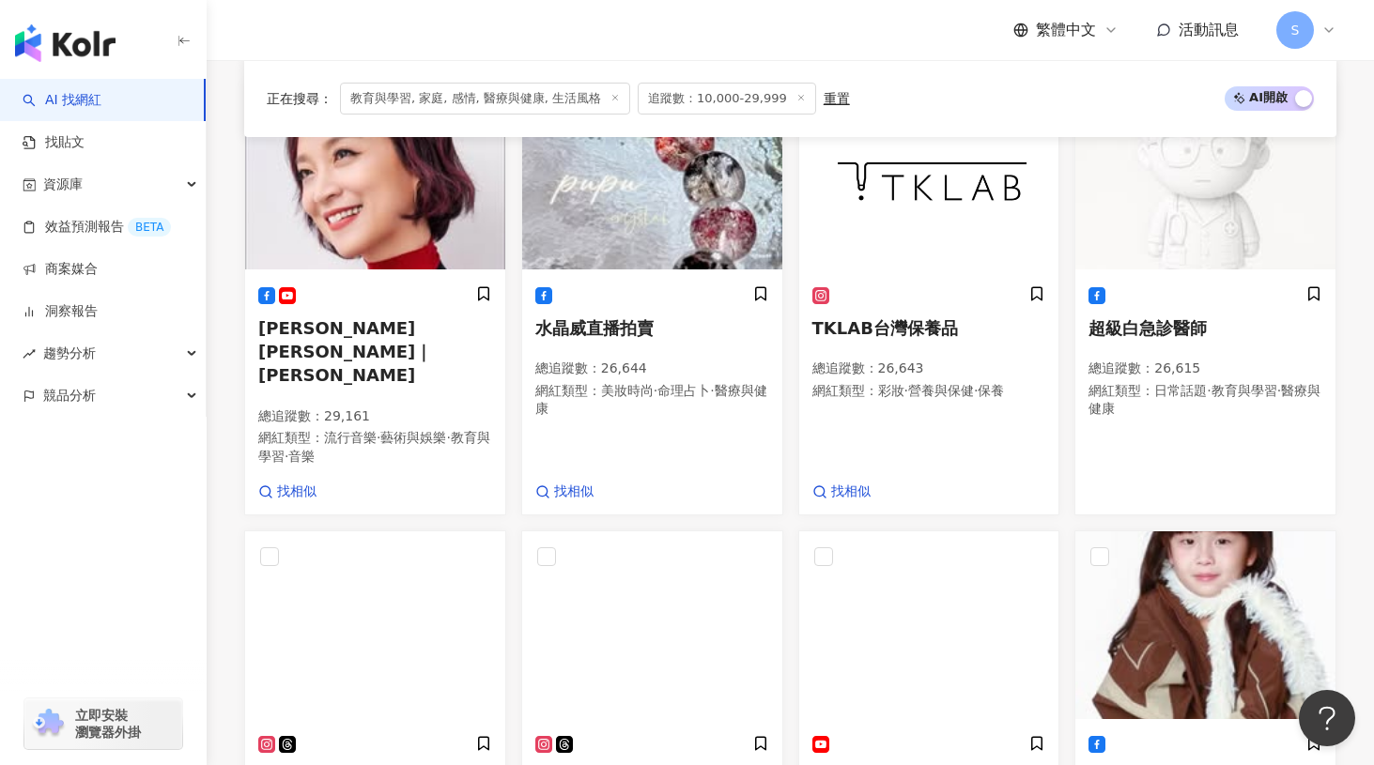
scroll to position [1024, 0]
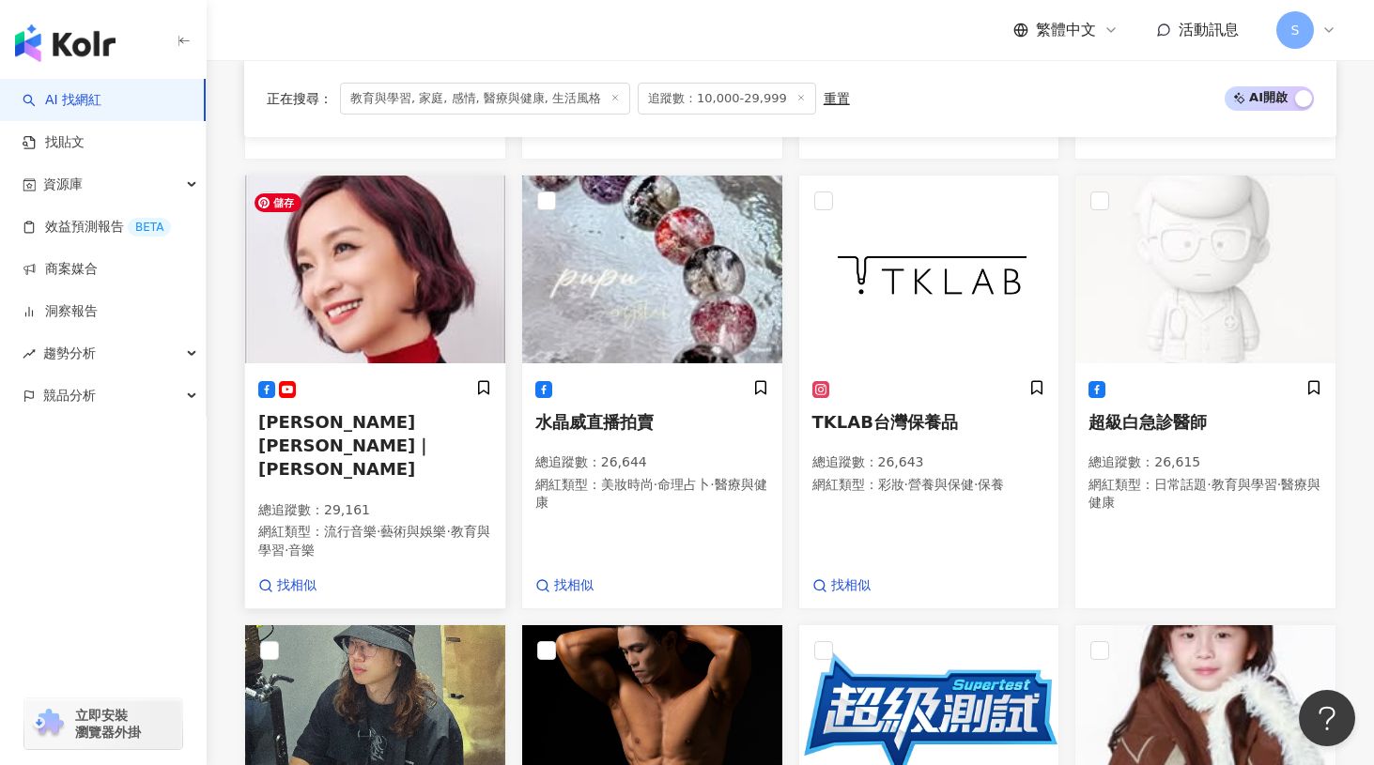
drag, startPoint x: 410, startPoint y: 288, endPoint x: 436, endPoint y: 299, distance: 27.4
click at [436, 299] on img at bounding box center [375, 270] width 260 height 188
click at [378, 298] on img at bounding box center [375, 270] width 260 height 188
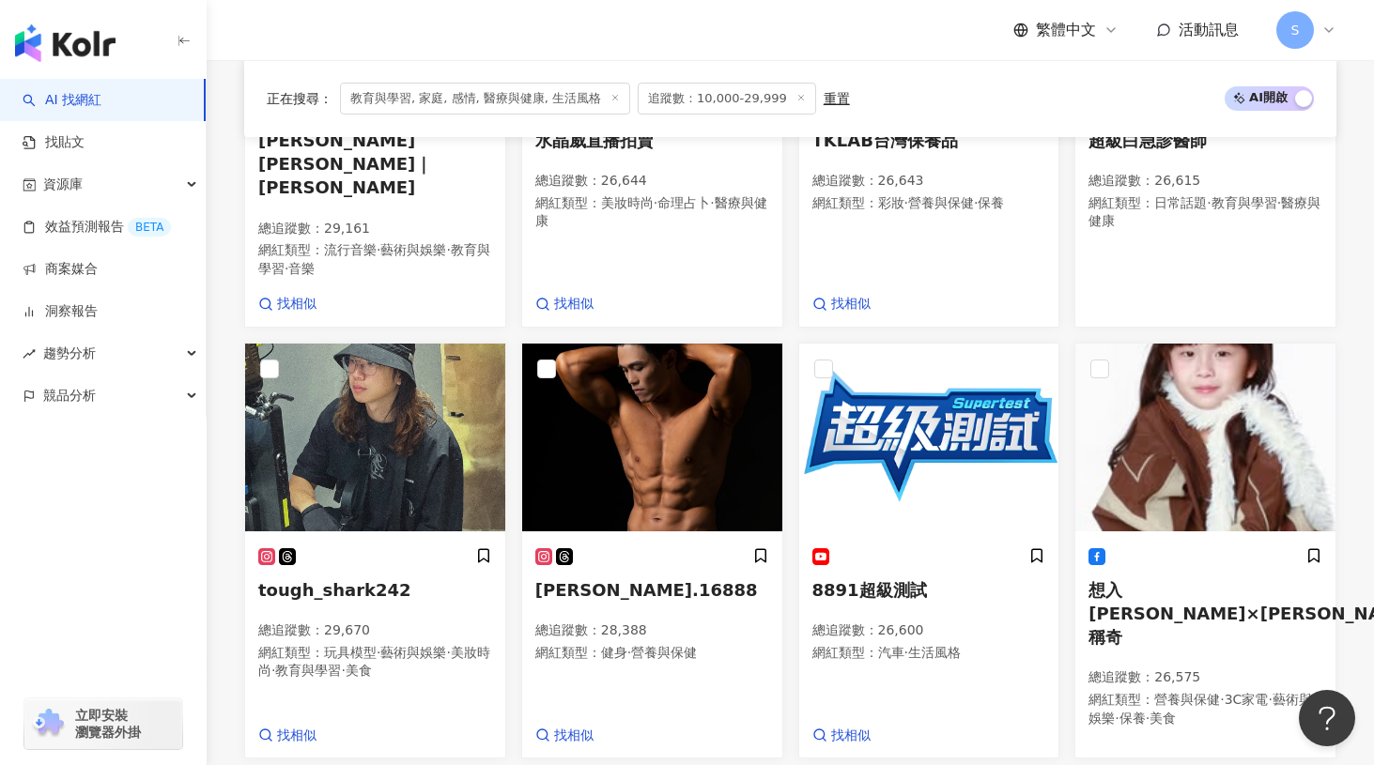
scroll to position [1681, 0]
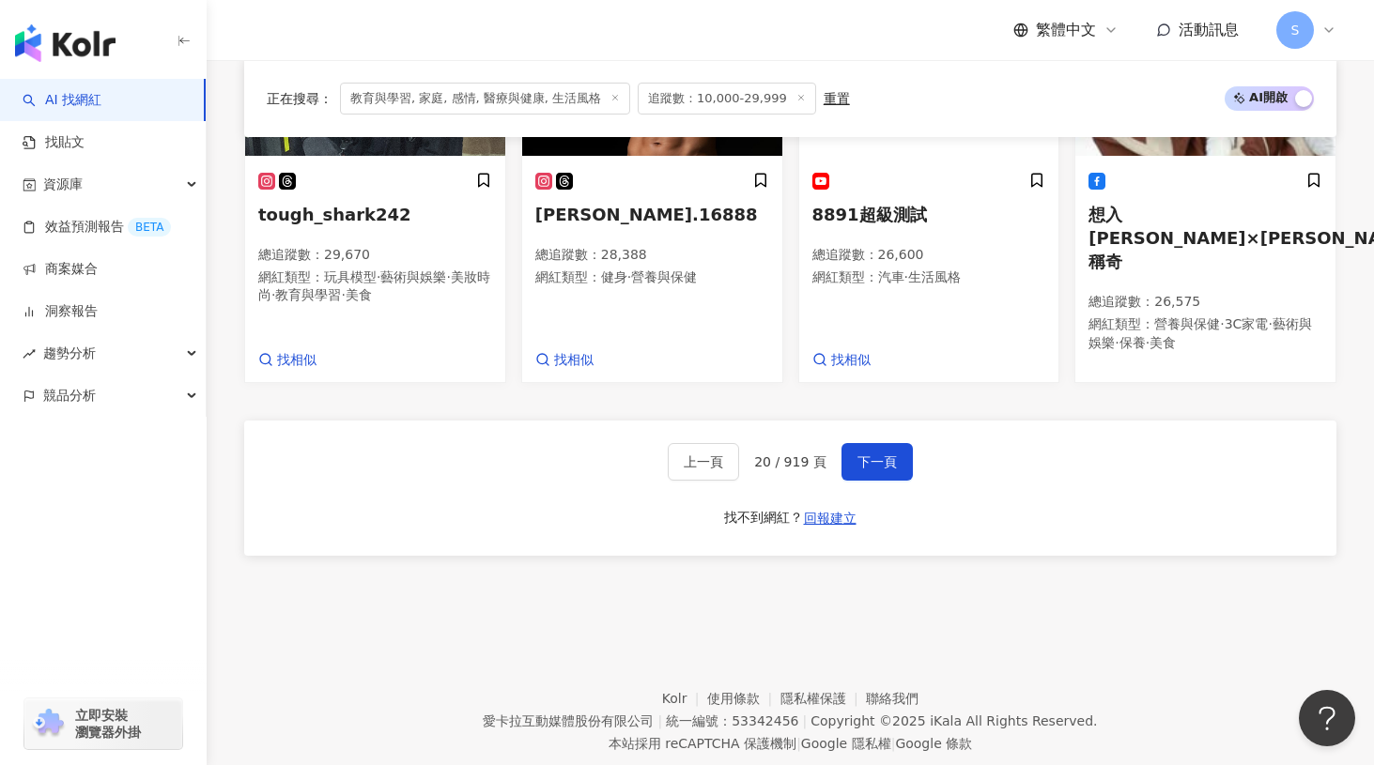
click at [902, 612] on footer "Kolr 使用條款 隱私權保護 聯絡我們 愛卡拉互動媒體股份有限公司 | 統一編號：53342456 | Copyright © 2025 iKala All…" at bounding box center [790, 707] width 1167 height 208
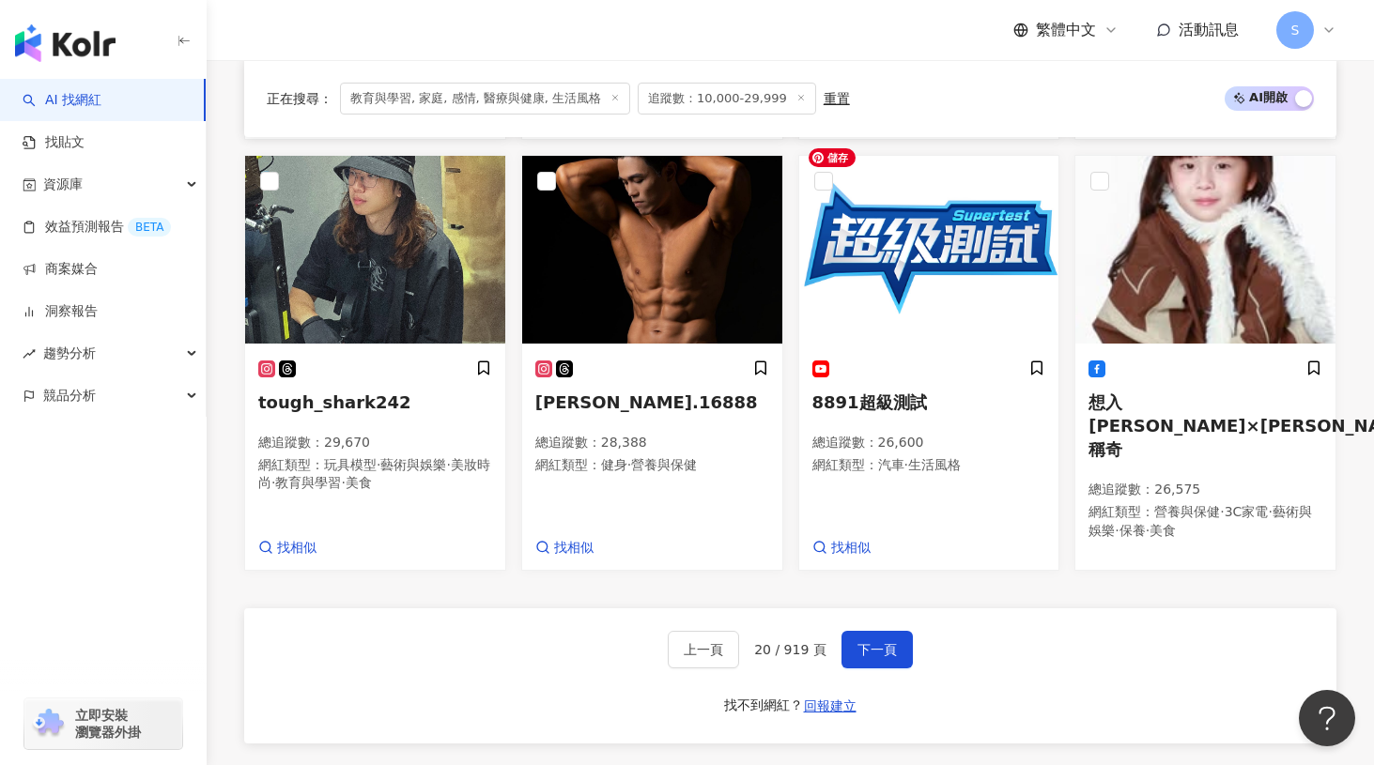
click at [882, 642] on span "下一頁" at bounding box center [876, 649] width 39 height 15
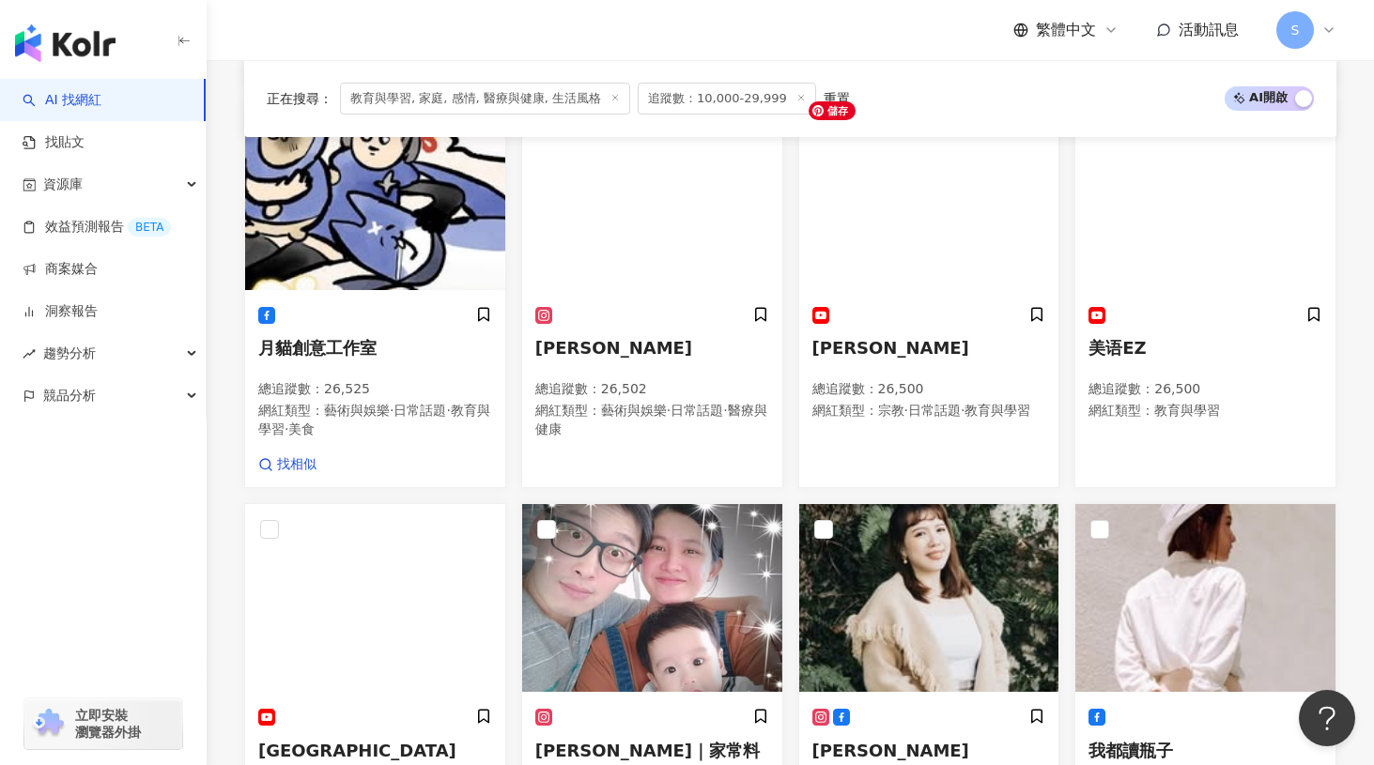
scroll to position [1338, 0]
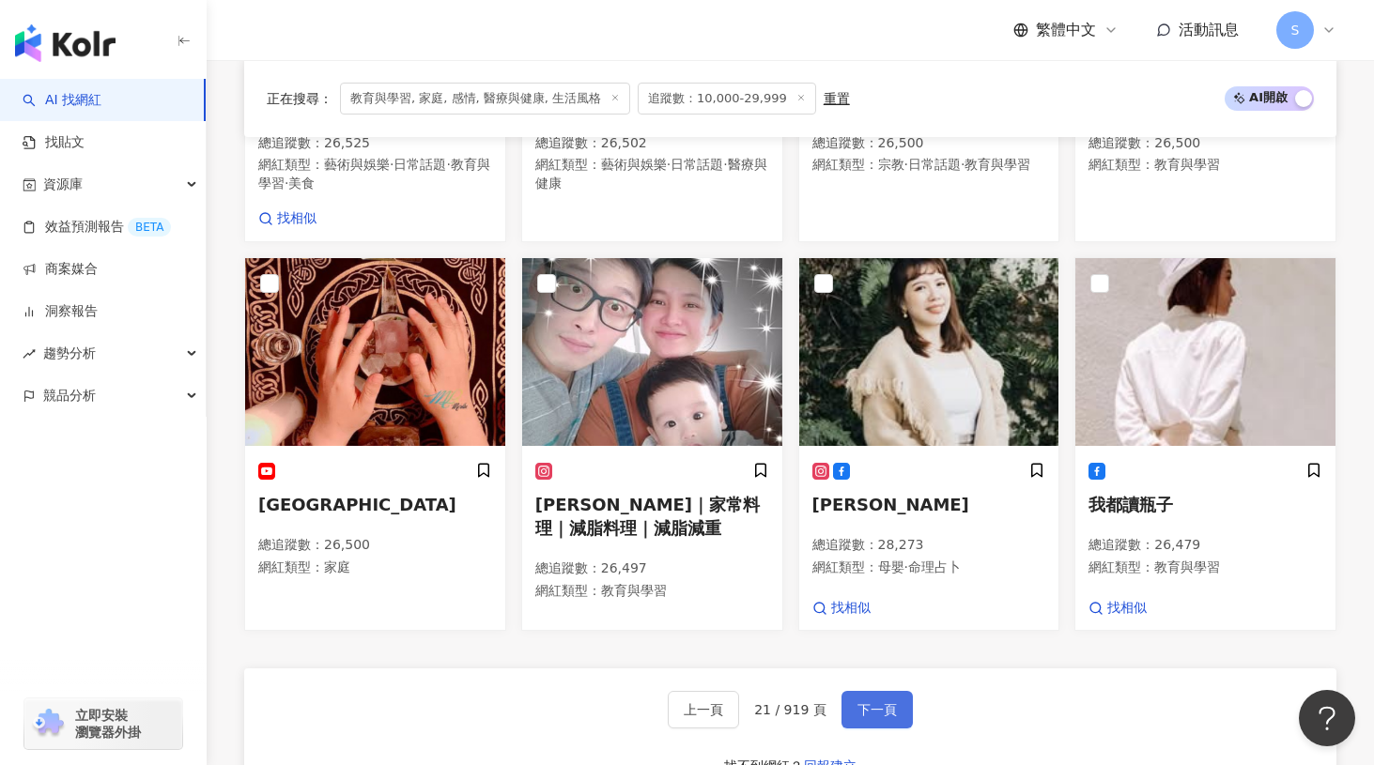
click at [866, 702] on span "下一頁" at bounding box center [876, 709] width 39 height 15
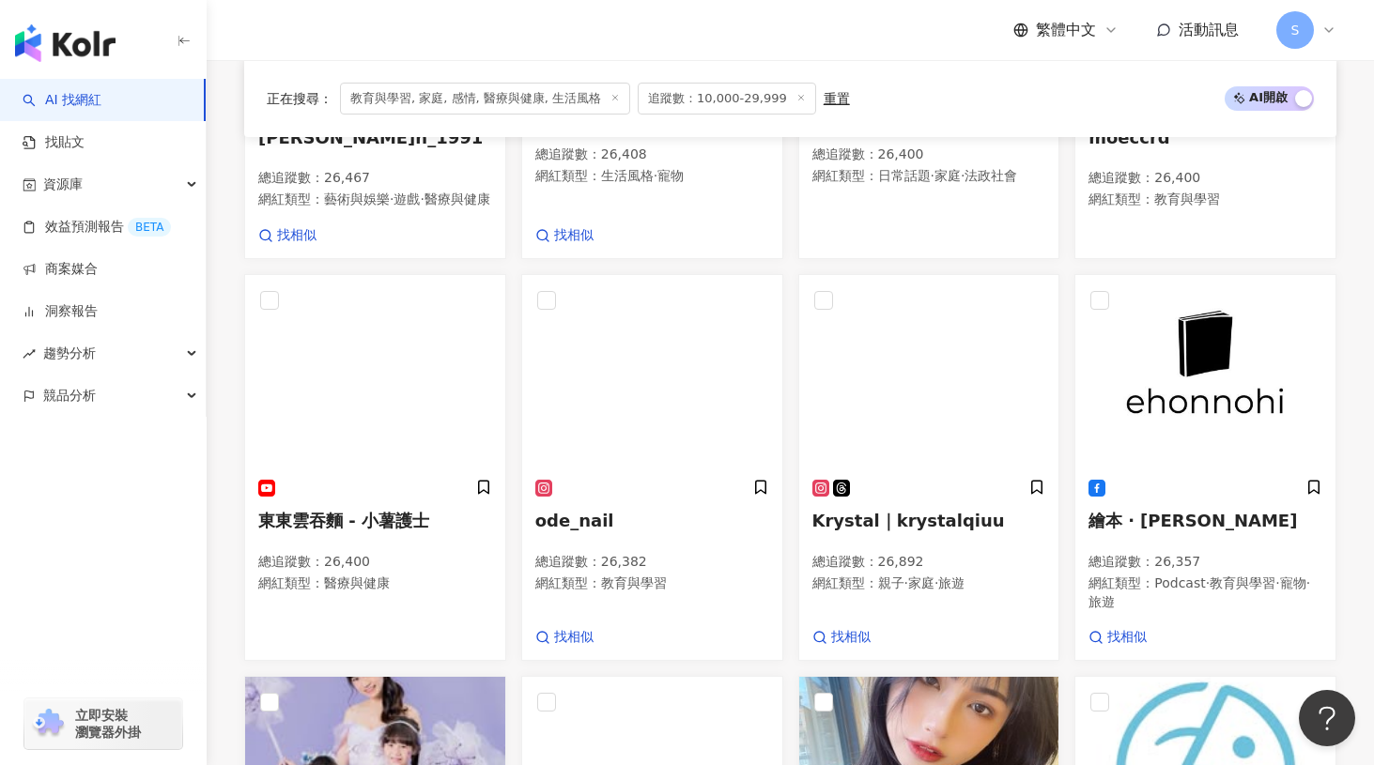
scroll to position [1389, 0]
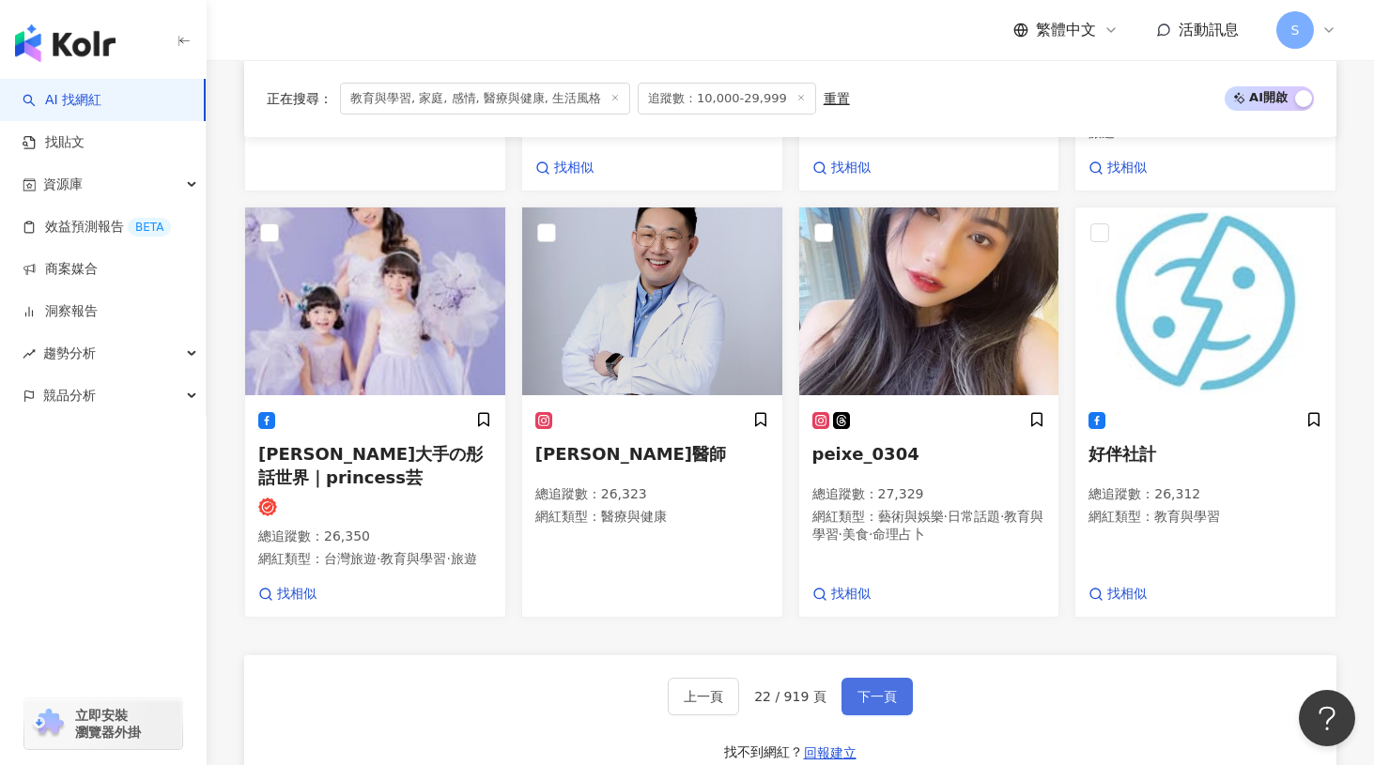
click at [857, 696] on span "下一頁" at bounding box center [876, 696] width 39 height 15
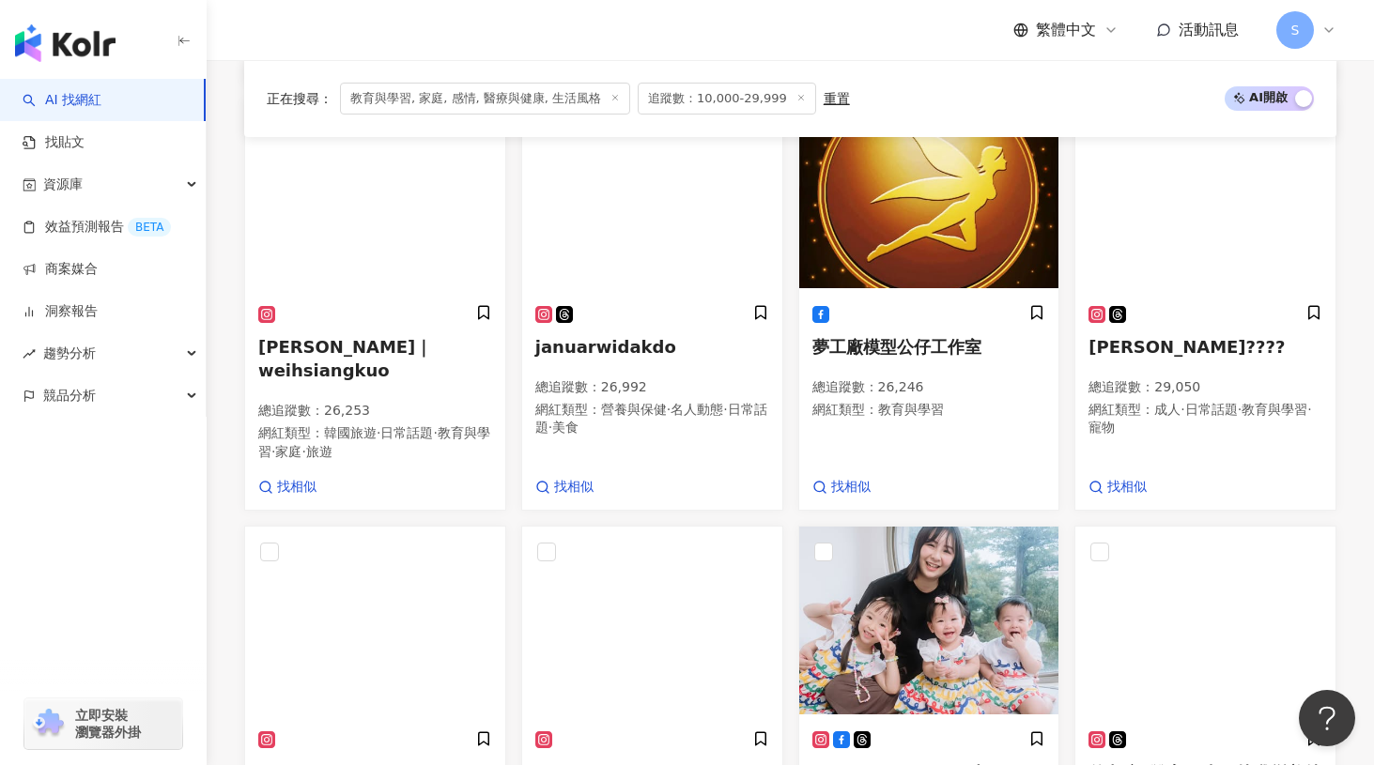
scroll to position [1488, 0]
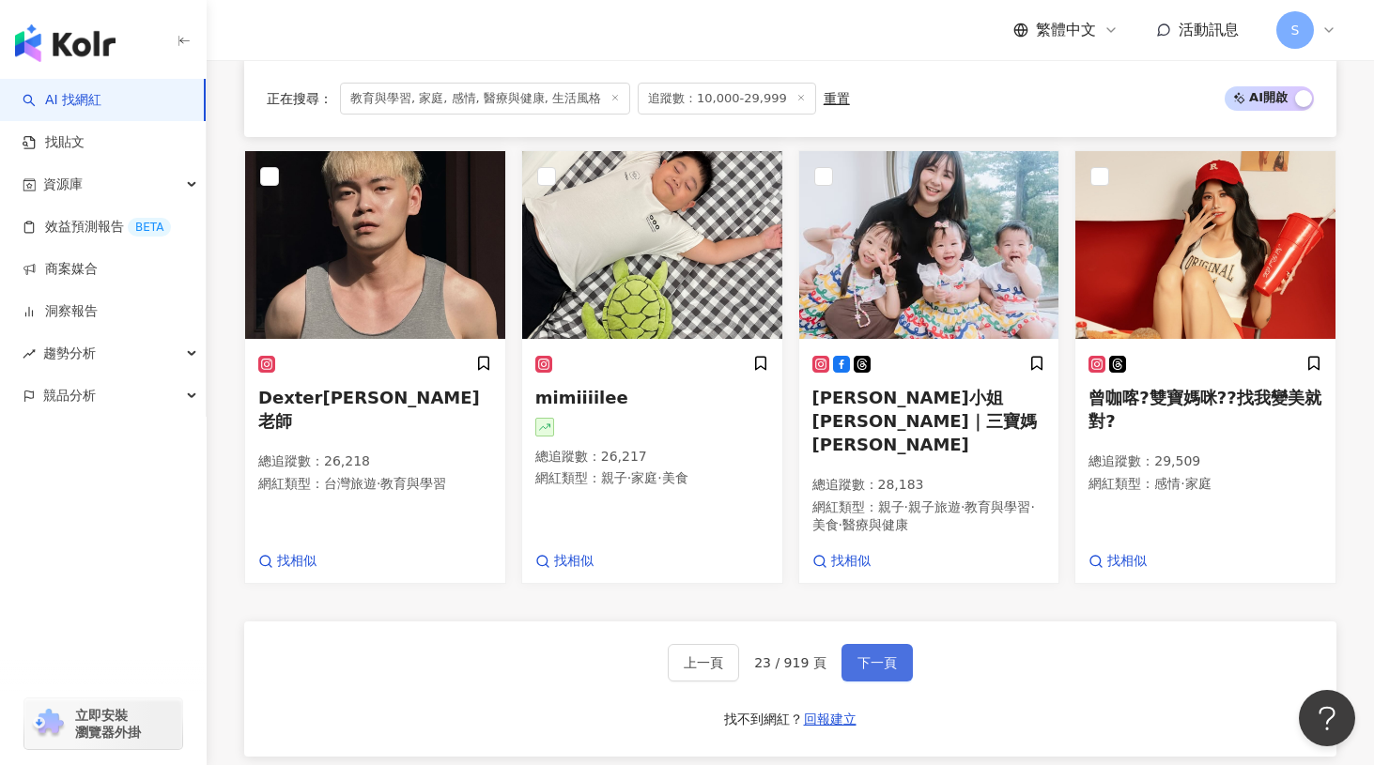
click at [868, 644] on button "下一頁" at bounding box center [876, 663] width 71 height 38
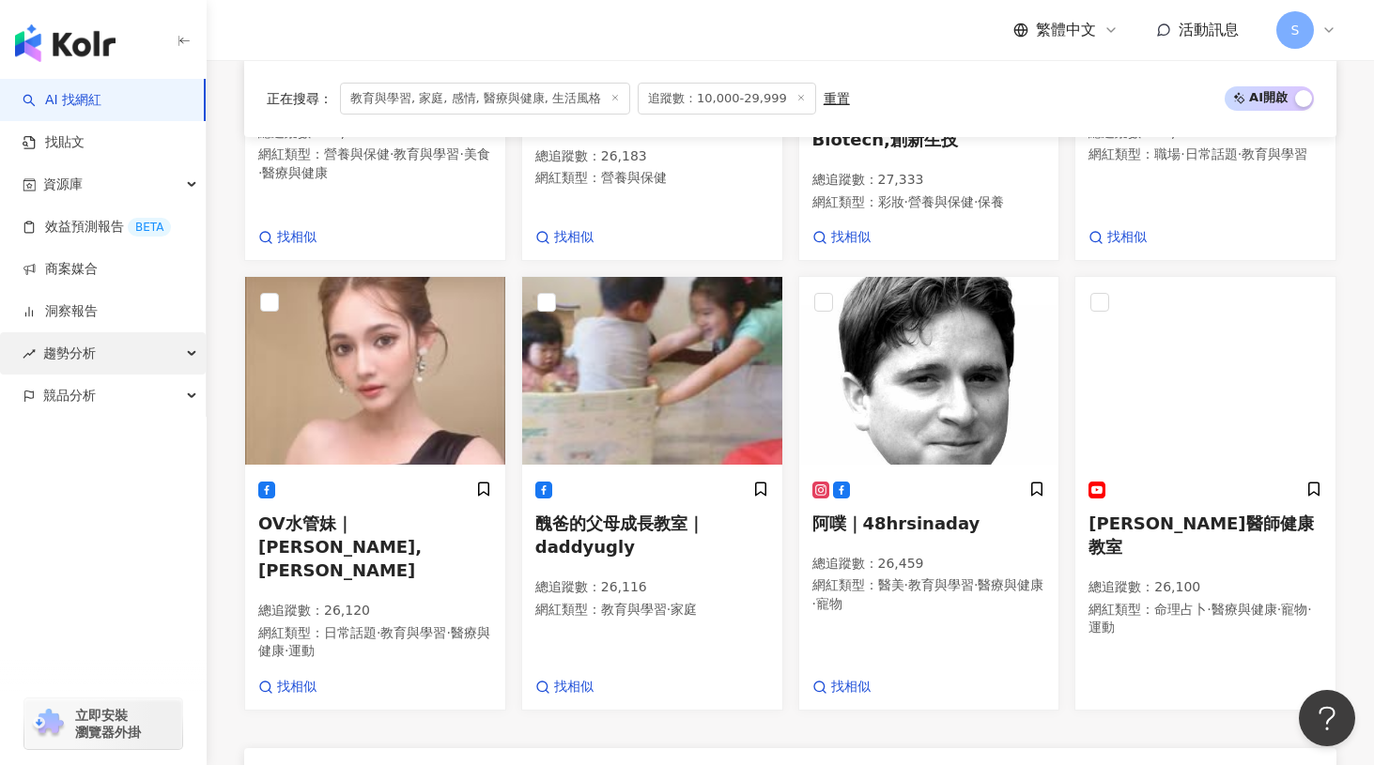
scroll to position [1517, 0]
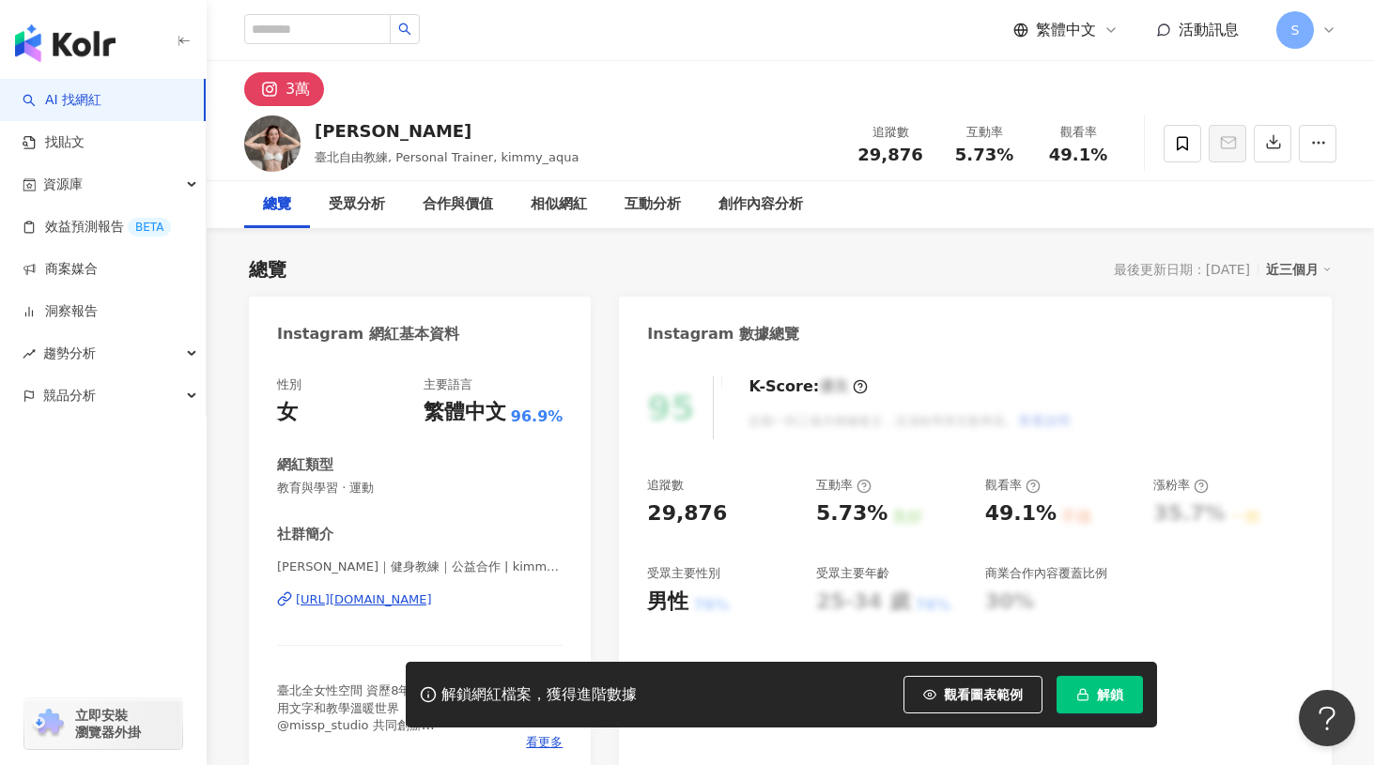
click at [432, 600] on div "[URL][DOMAIN_NAME]" at bounding box center [364, 600] width 136 height 17
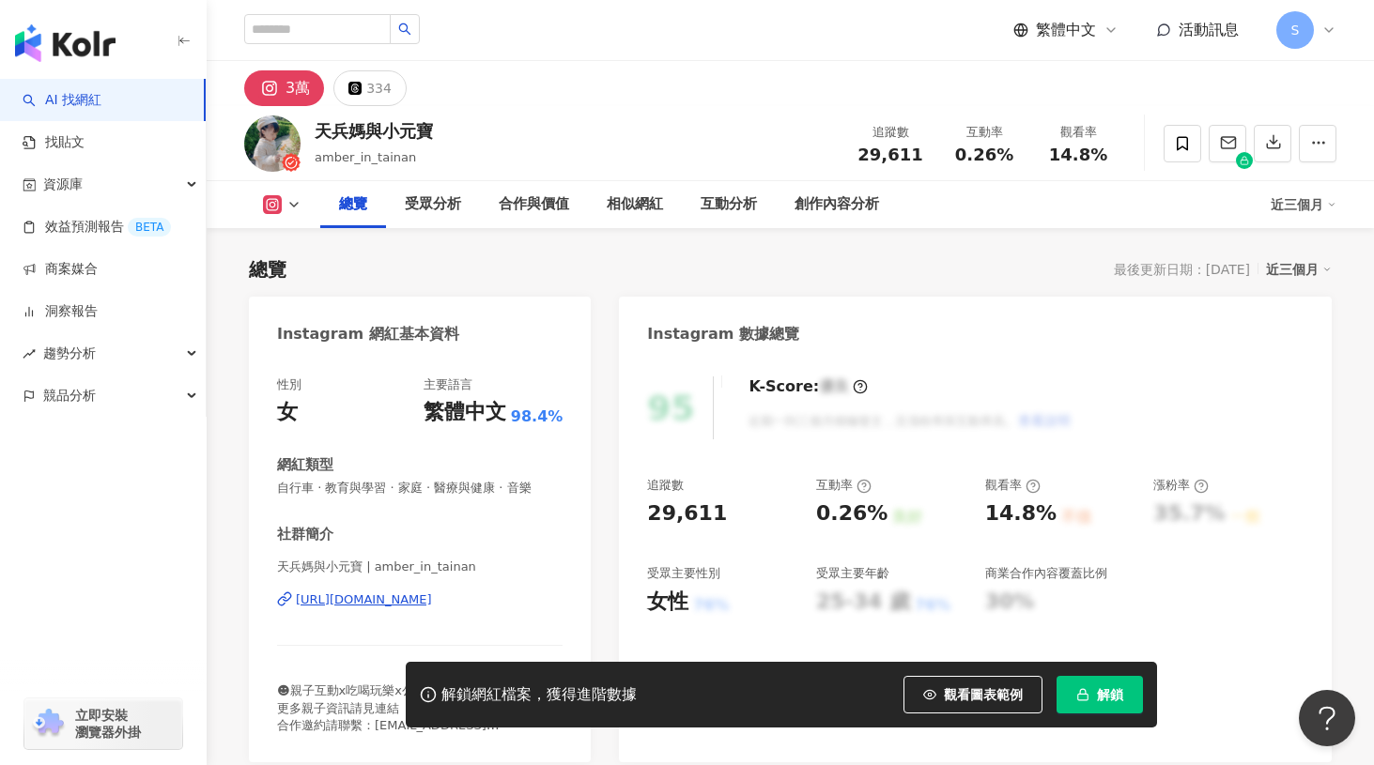
click at [432, 604] on div "https://www.instagram.com/amber_in_tainan/" at bounding box center [364, 600] width 136 height 17
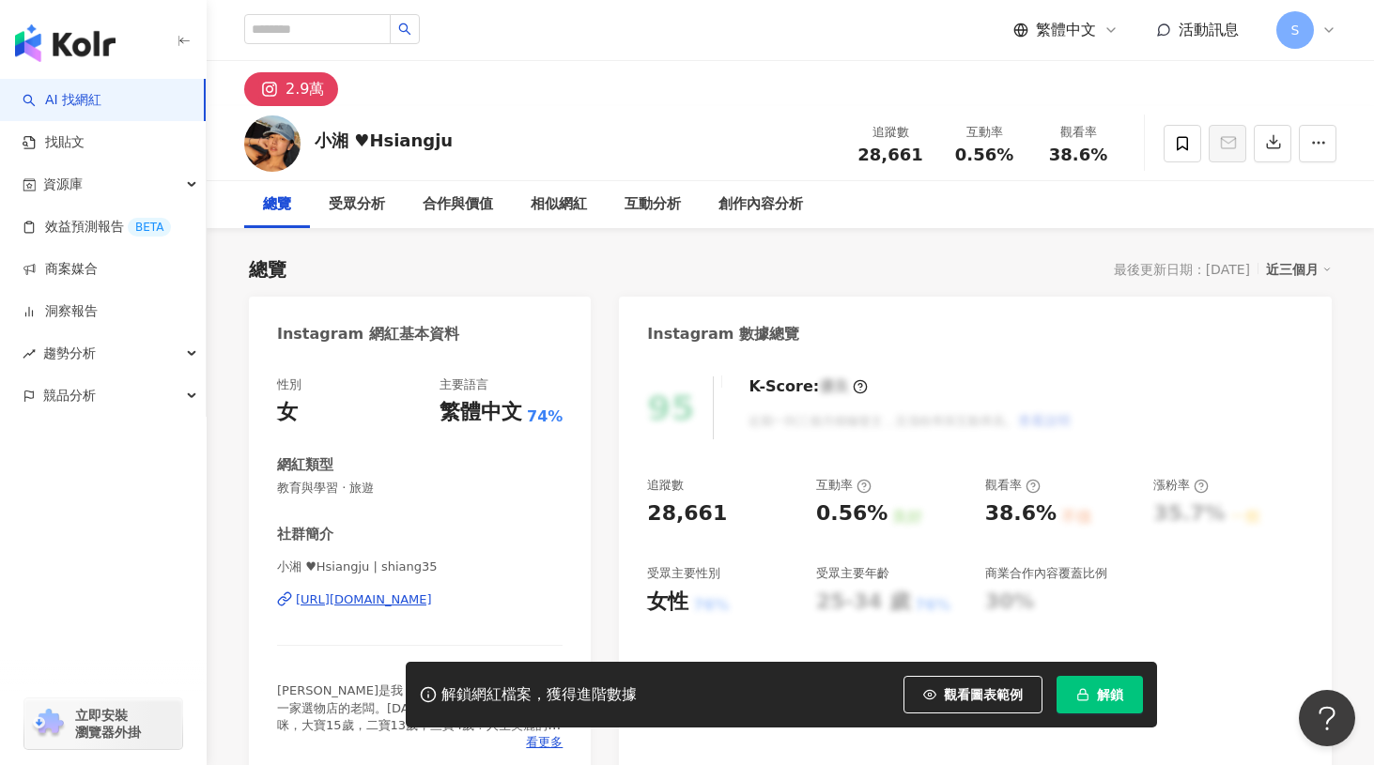
click at [432, 595] on div "https://www.instagram.com/shiang35/" at bounding box center [364, 600] width 136 height 17
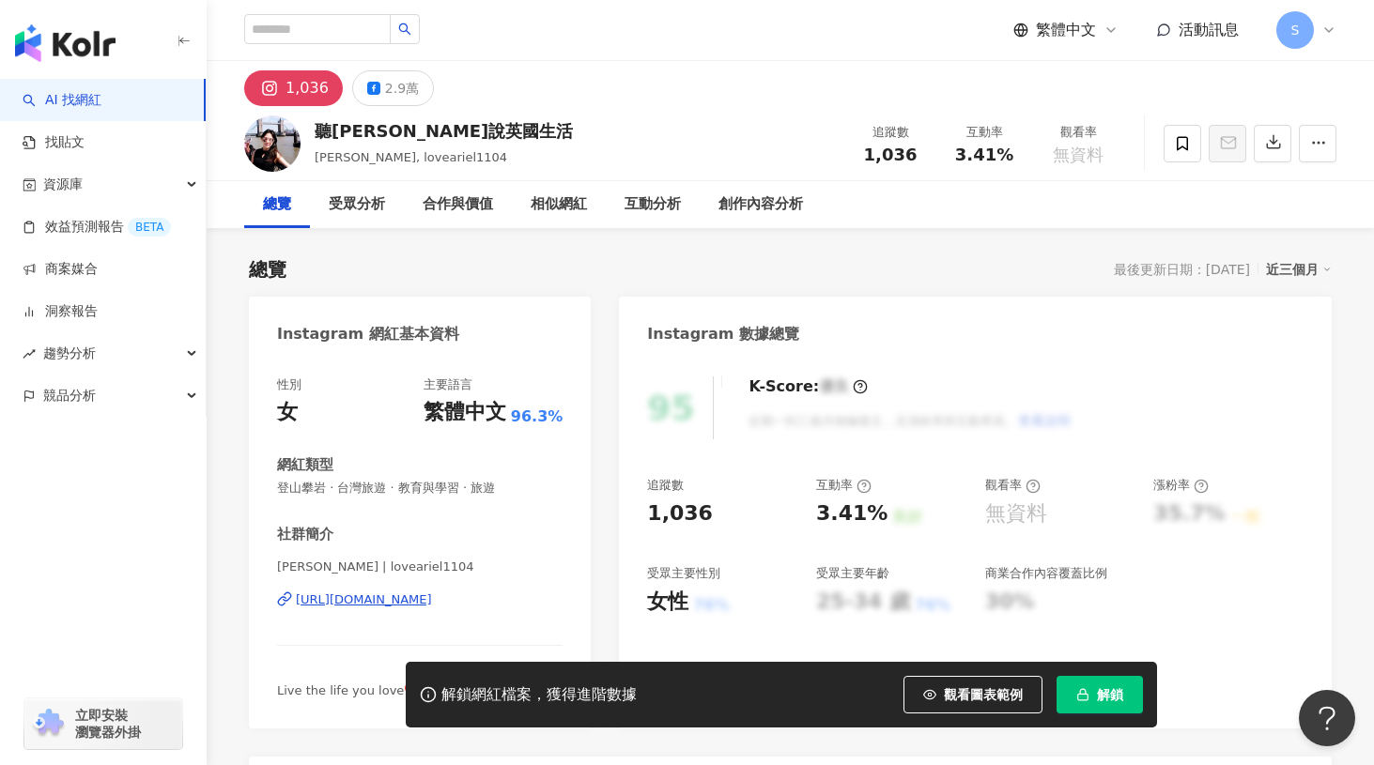
click at [432, 605] on div "https://www.instagram.com/loveariel1104/" at bounding box center [364, 600] width 136 height 17
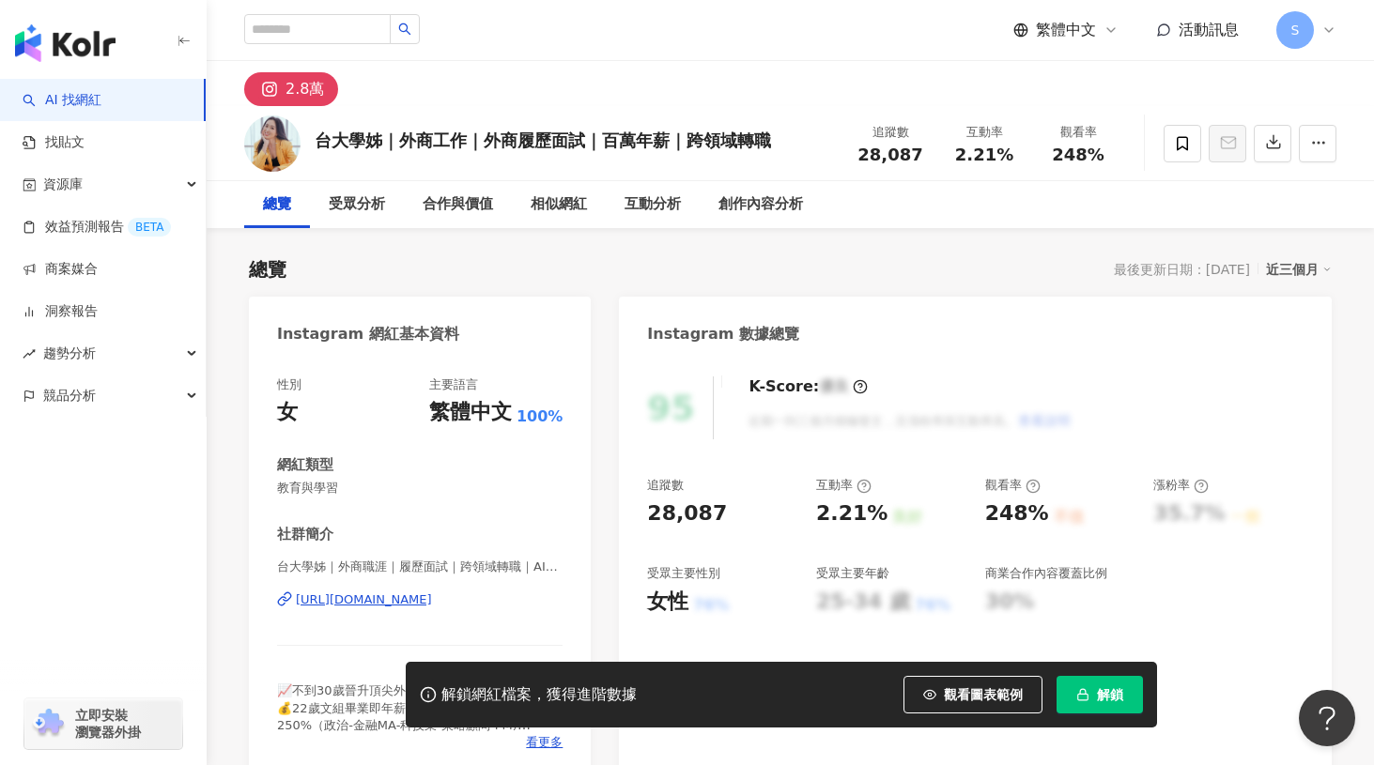
click at [432, 602] on div "https://www.instagram.com/ntu_seniorsister/" at bounding box center [364, 600] width 136 height 17
click at [486, 591] on div "台大學姊｜外商職涯｜履歷面試｜跨領域轉職｜AI工具 | ntu_seniorsister https://www.instagram.com/ntu_seni…" at bounding box center [419, 614] width 285 height 110
click at [432, 601] on div "https://www.instagram.com/ntu_seniorsister/" at bounding box center [364, 600] width 136 height 17
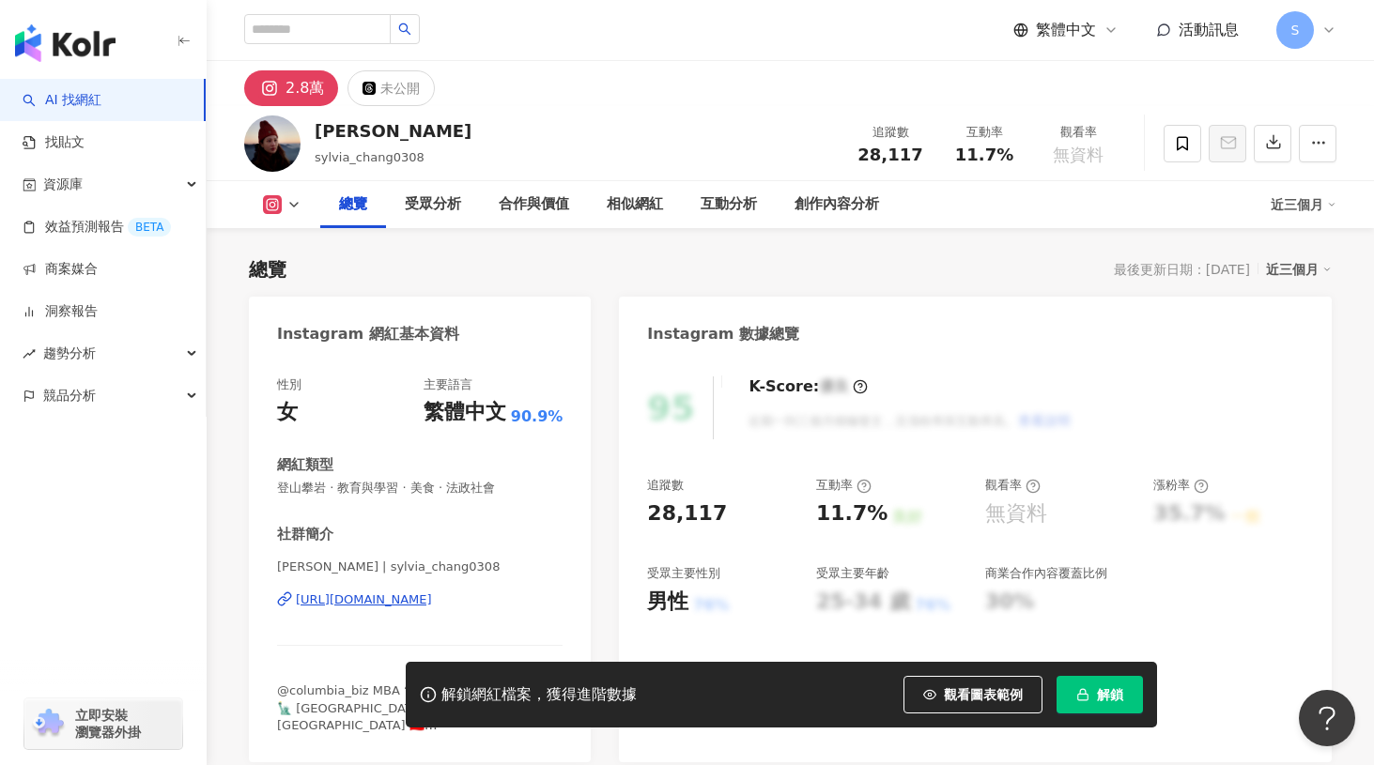
click at [325, 594] on div "https://www.instagram.com/sylvia_chang0308/" at bounding box center [364, 600] width 136 height 17
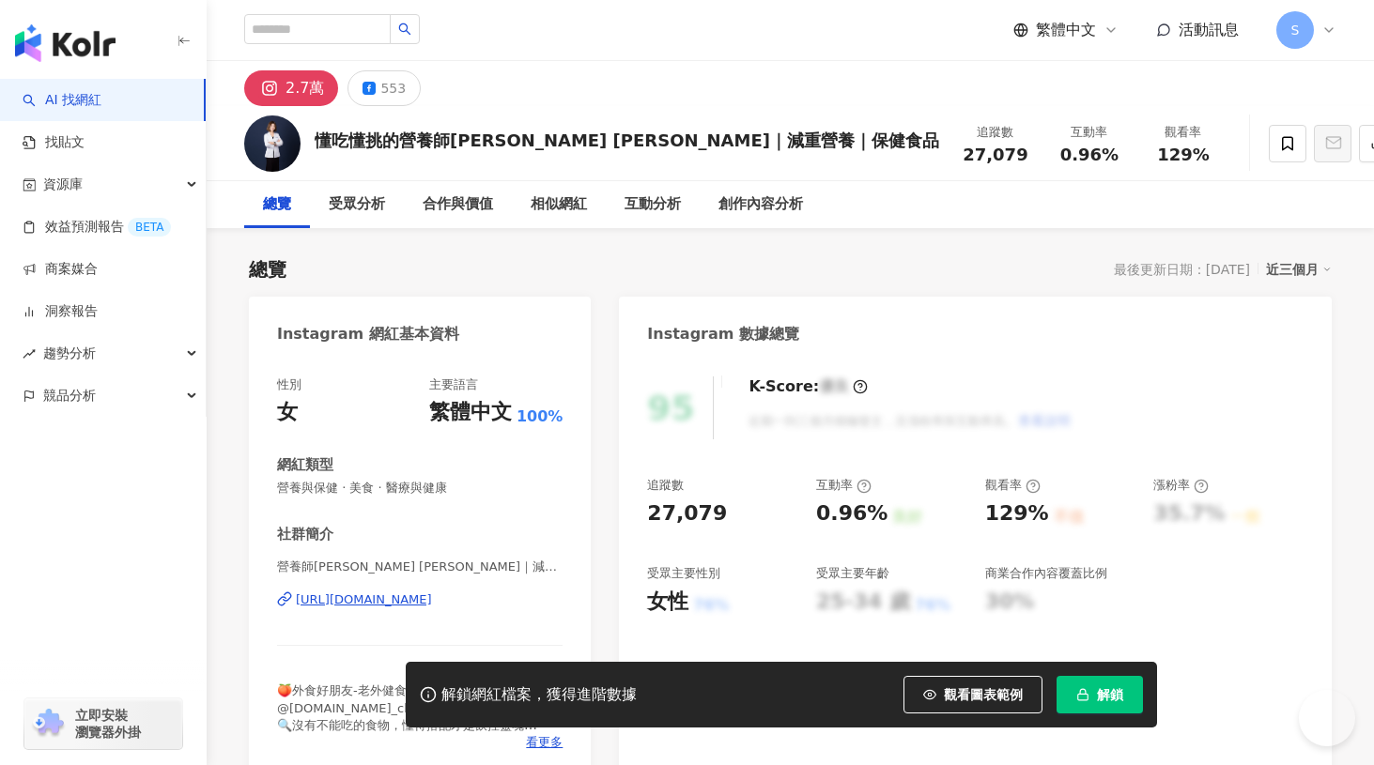
click at [427, 604] on div "https://www.instagram.com/nutritionlife_crystal/" at bounding box center [364, 600] width 136 height 17
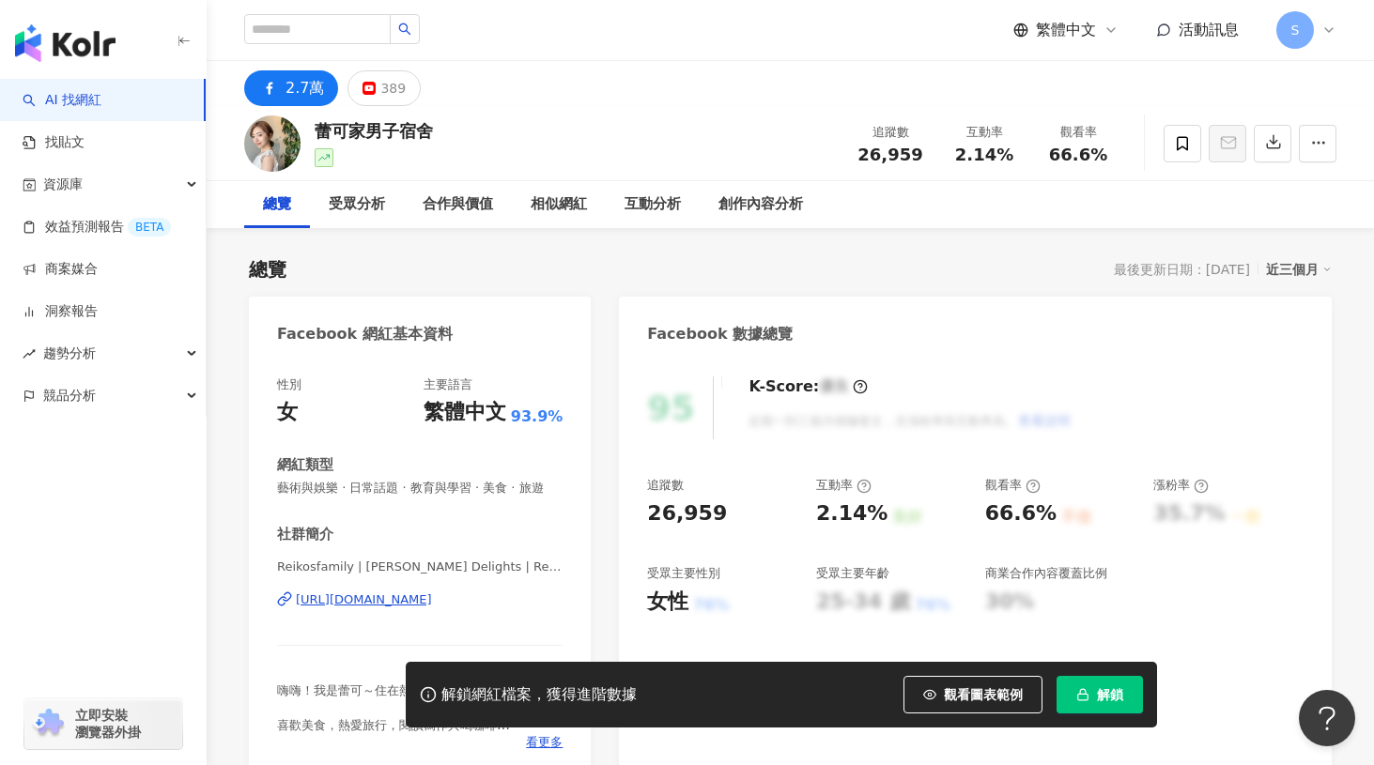
click at [432, 609] on div "[URL][DOMAIN_NAME]" at bounding box center [364, 600] width 136 height 17
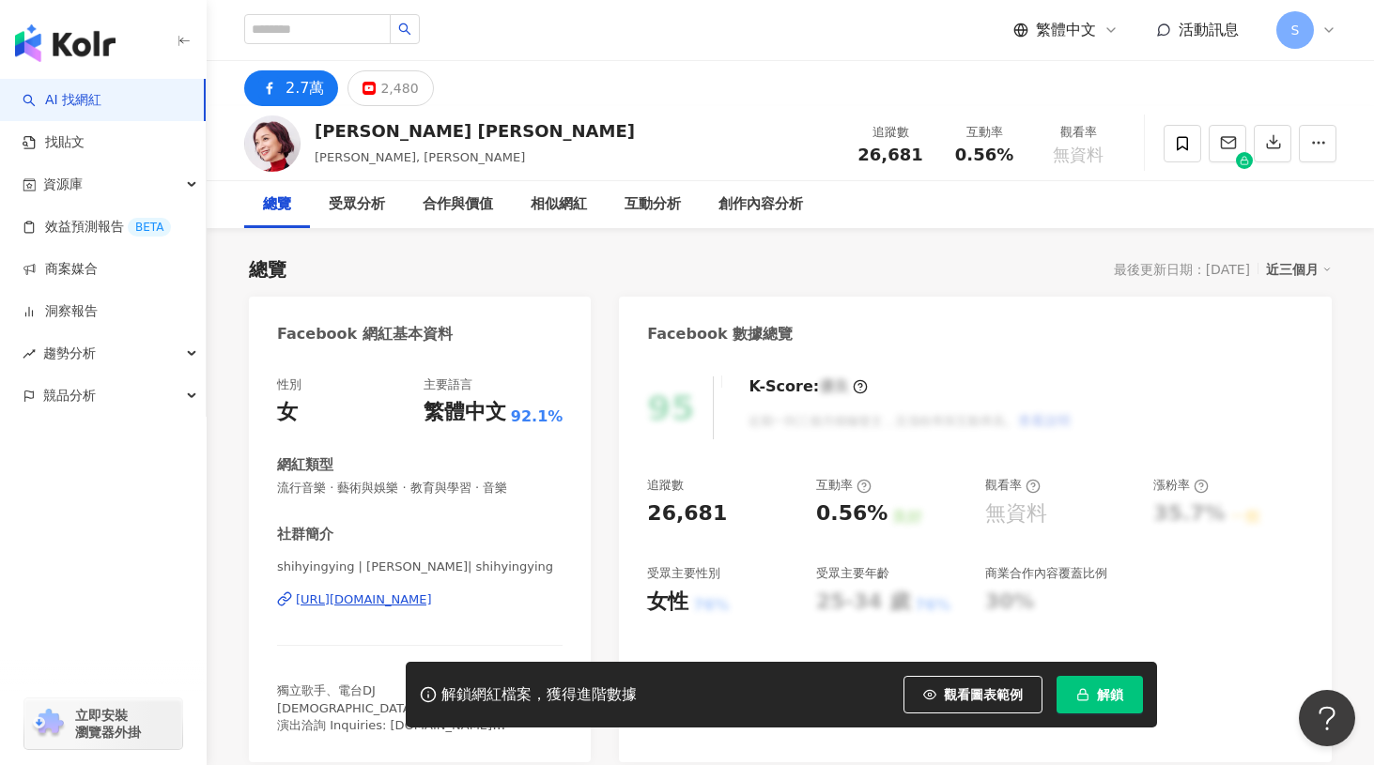
click at [432, 609] on div "[URL][DOMAIN_NAME]" at bounding box center [364, 600] width 136 height 17
